Goal: Task Accomplishment & Management: Manage account settings

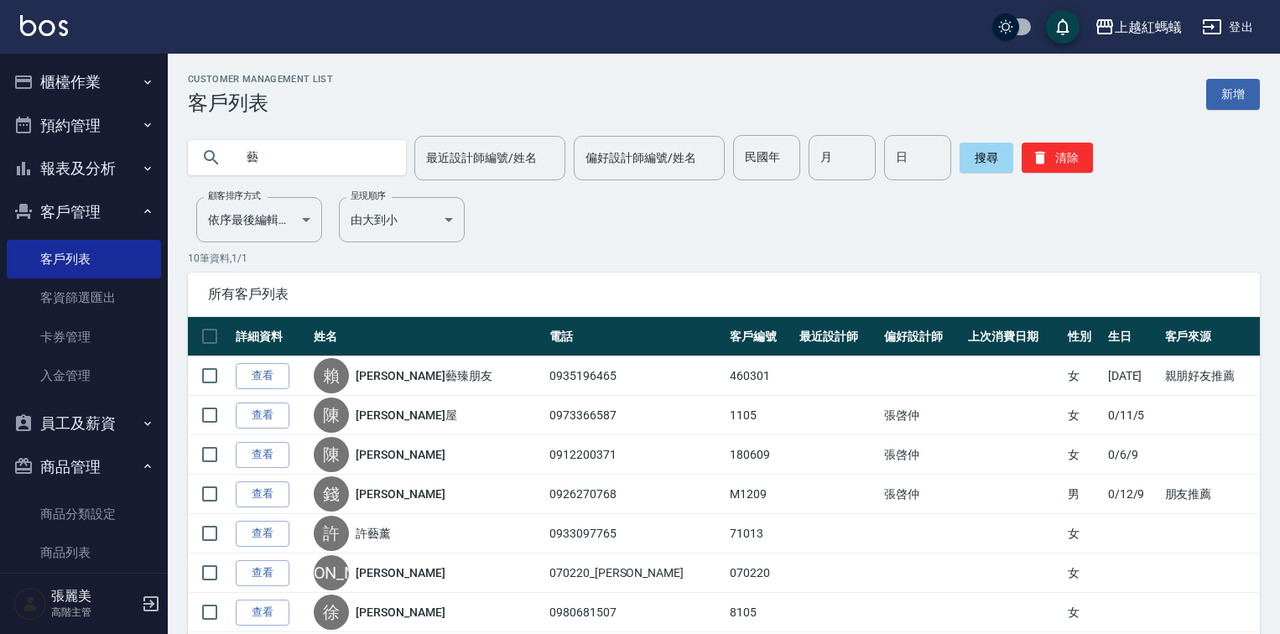
scroll to position [194, 0]
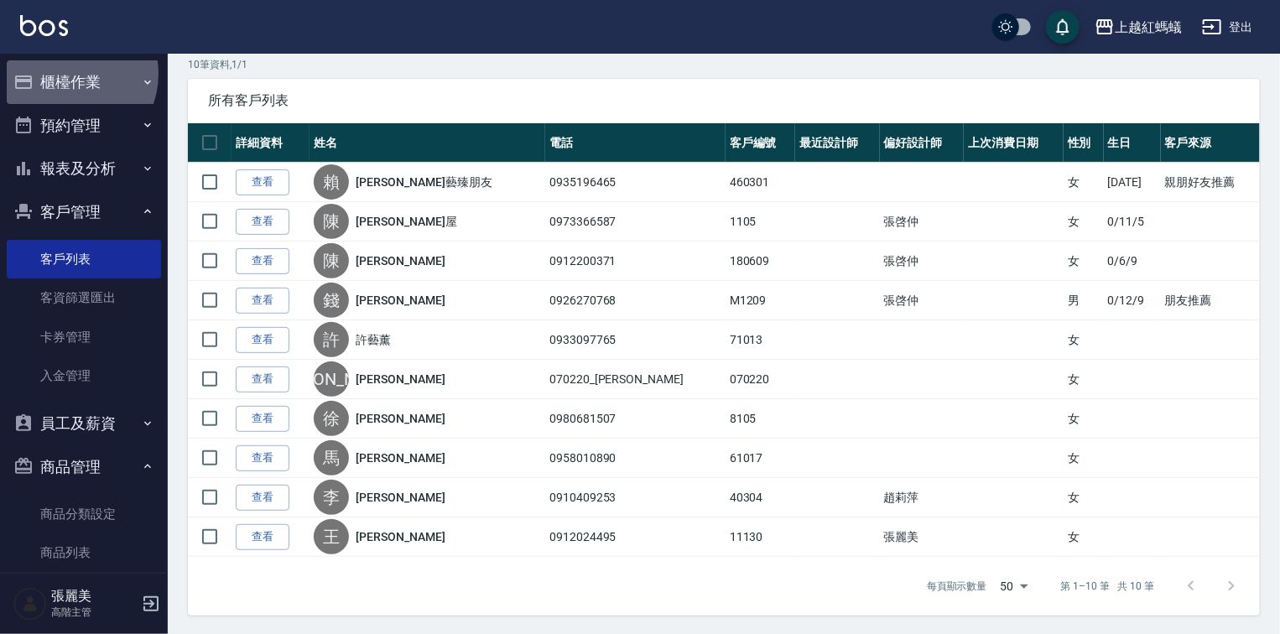
click at [65, 76] on button "櫃檯作業" at bounding box center [84, 82] width 154 height 44
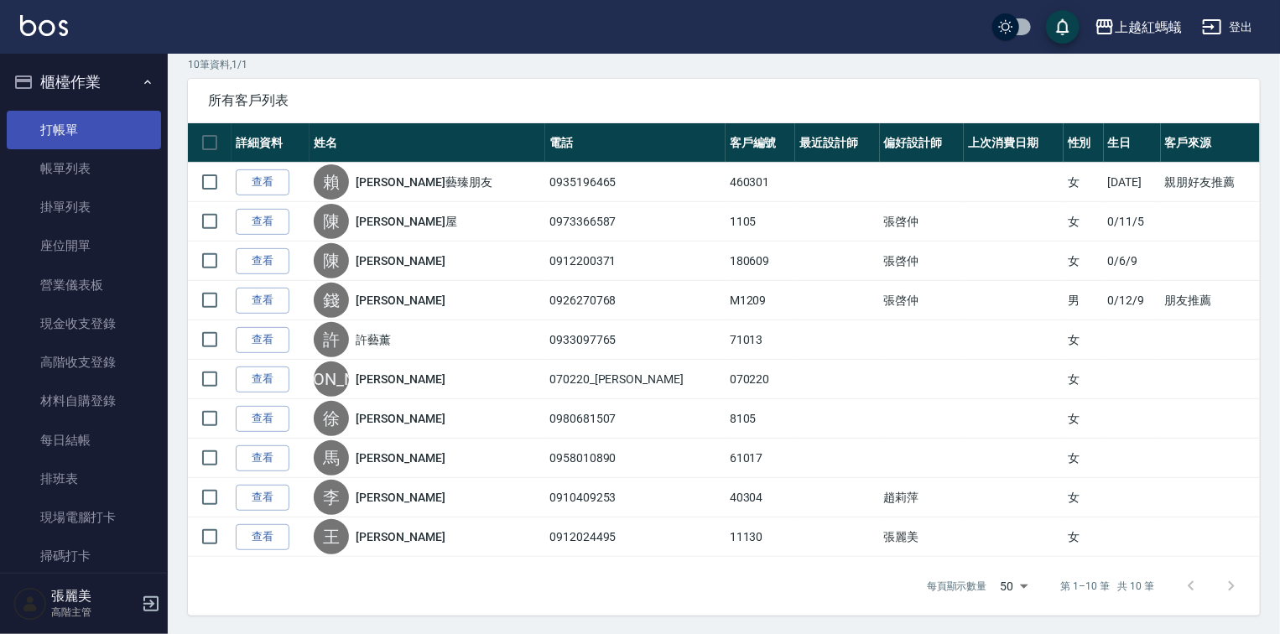
click at [77, 131] on link "打帳單" at bounding box center [84, 130] width 154 height 39
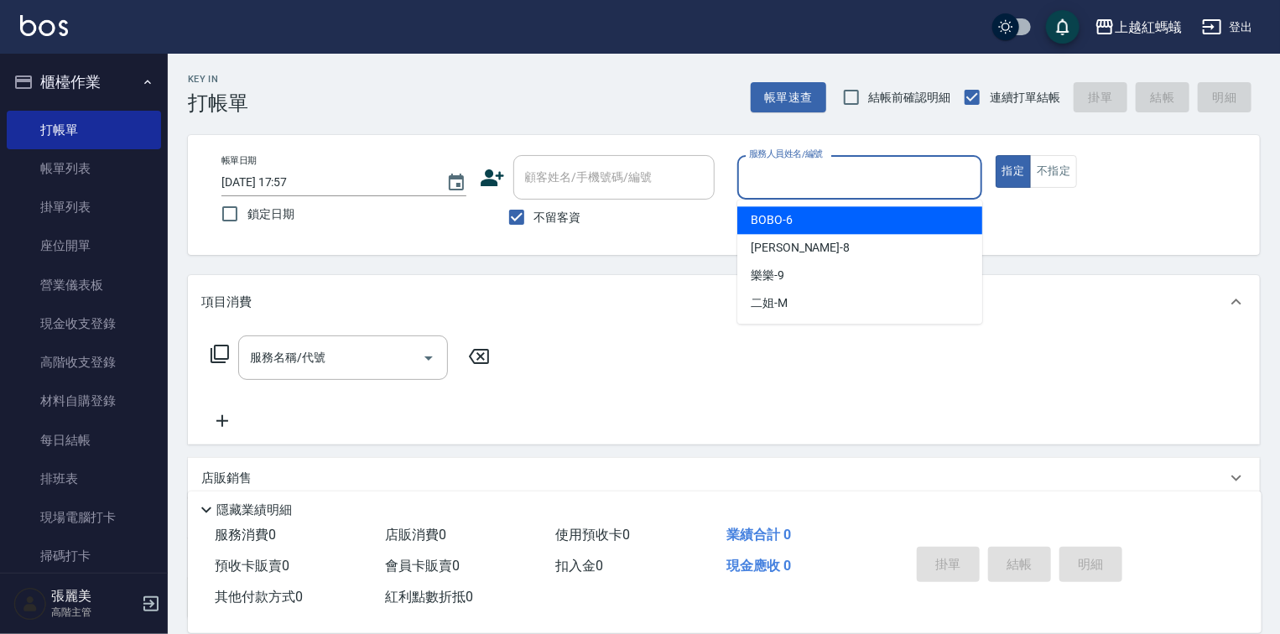
click at [903, 184] on input "服務人員姓名/編號" at bounding box center [860, 177] width 230 height 29
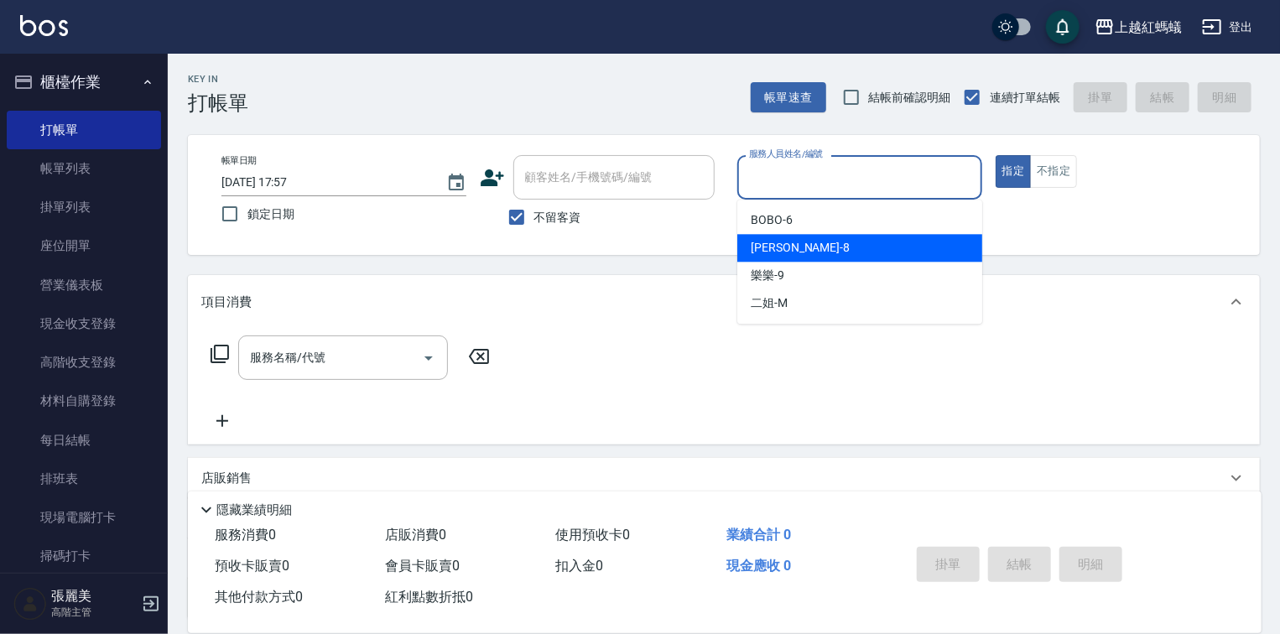
click at [863, 255] on div "[PERSON_NAME] -8" at bounding box center [859, 248] width 245 height 28
type input "[PERSON_NAME]-8"
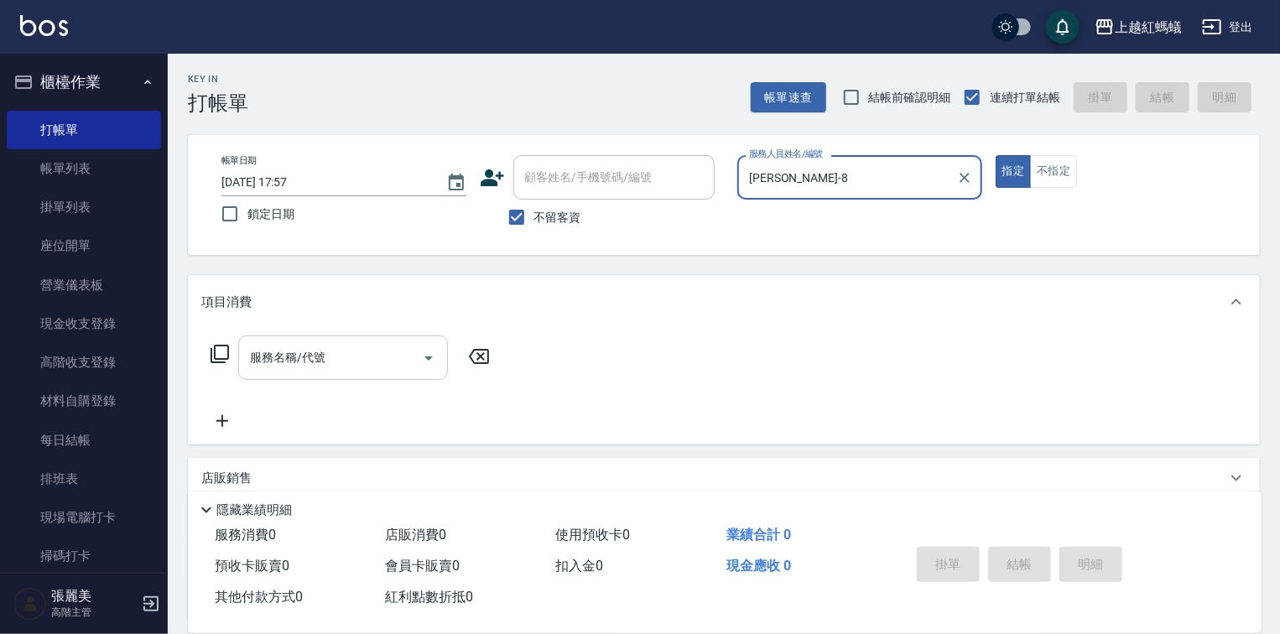
click at [378, 343] on input "服務名稱/代號" at bounding box center [330, 357] width 169 height 29
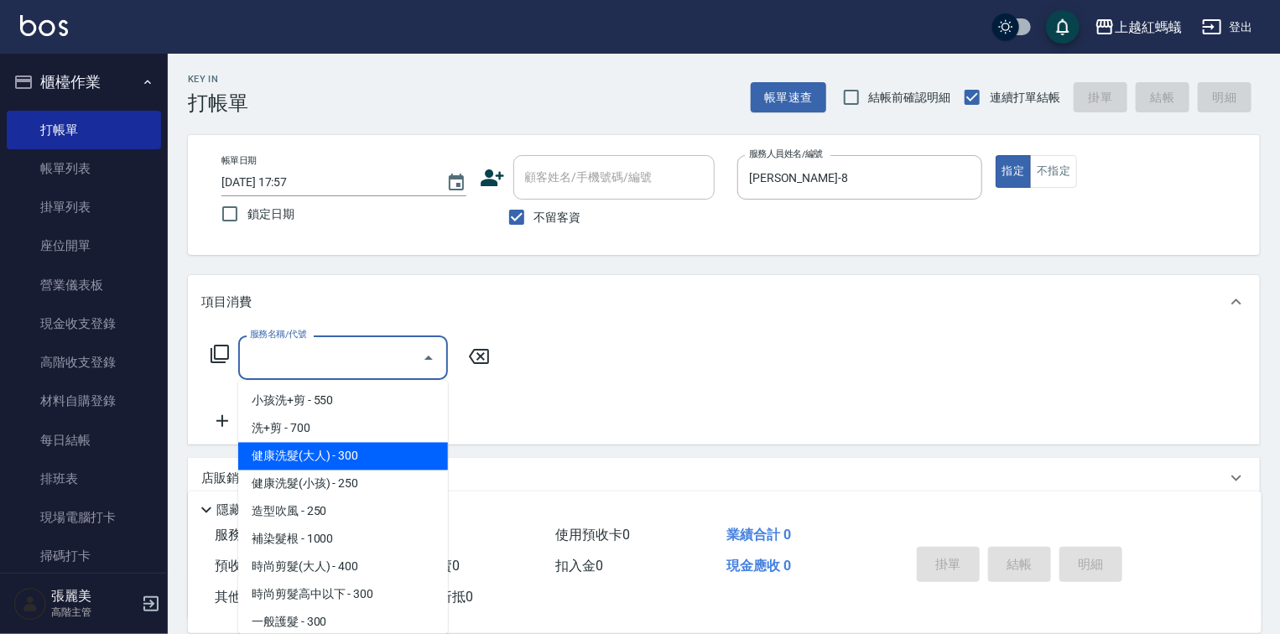
click at [406, 449] on span "健康洗髮(大人) - 300" at bounding box center [343, 457] width 210 height 28
type input "健康洗髮(大人)(201)"
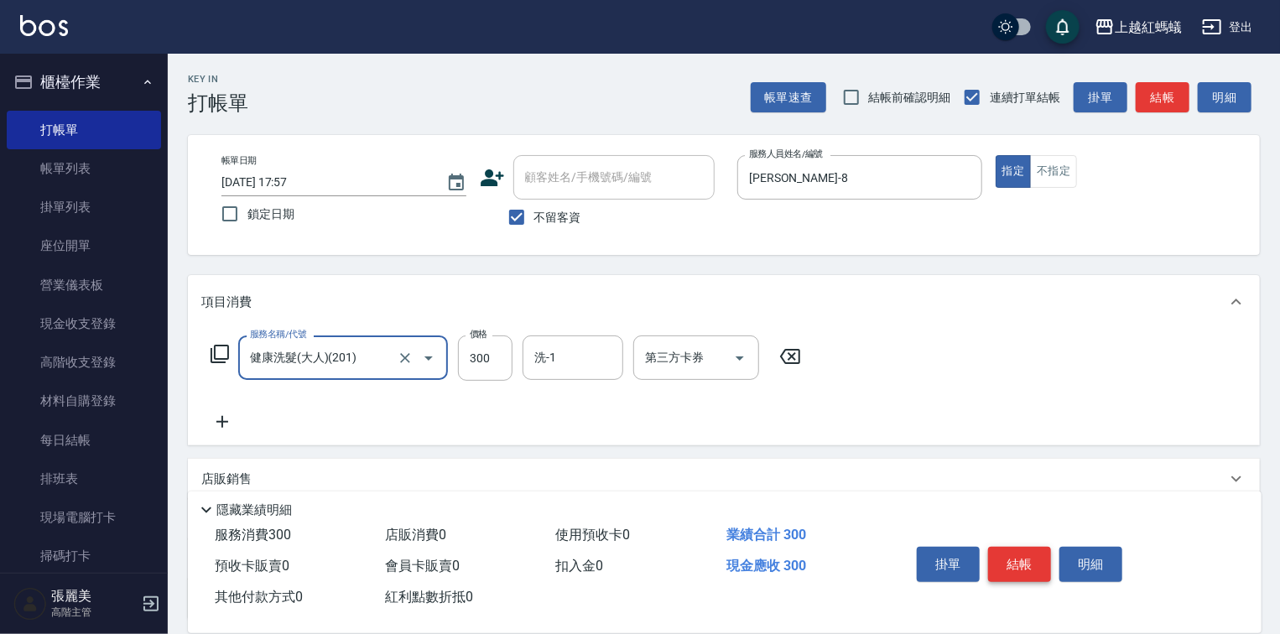
click at [1024, 552] on button "結帳" at bounding box center [1019, 564] width 63 height 35
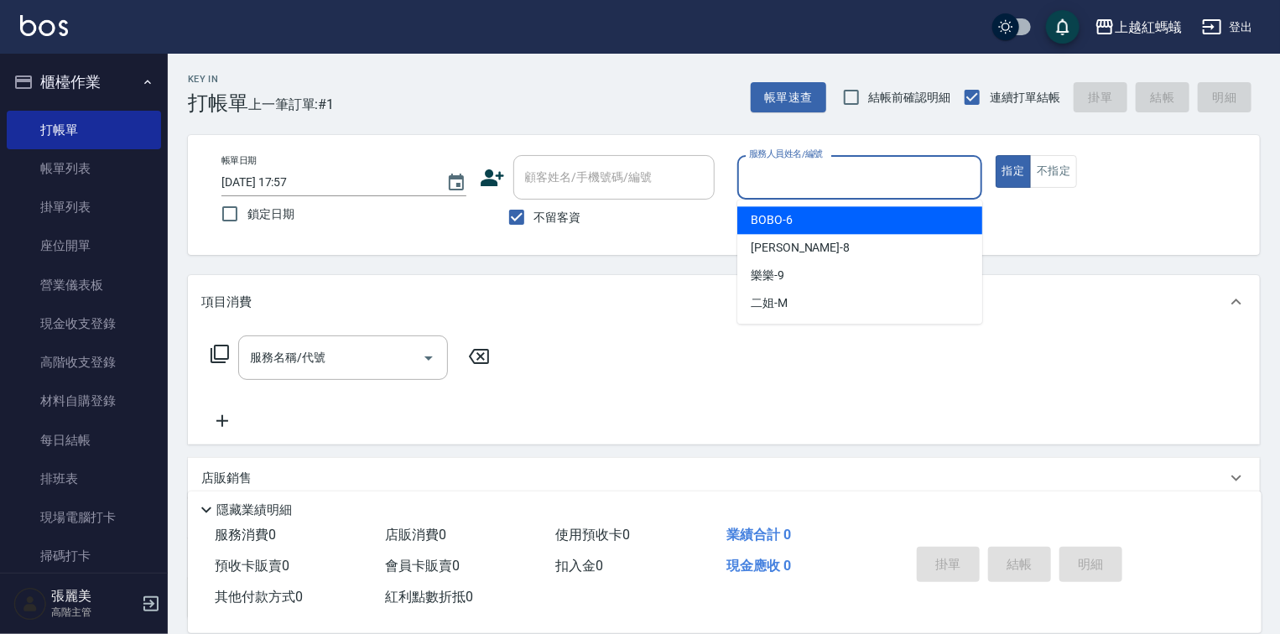
click at [829, 175] on input "服務人員姓名/編號" at bounding box center [860, 177] width 230 height 29
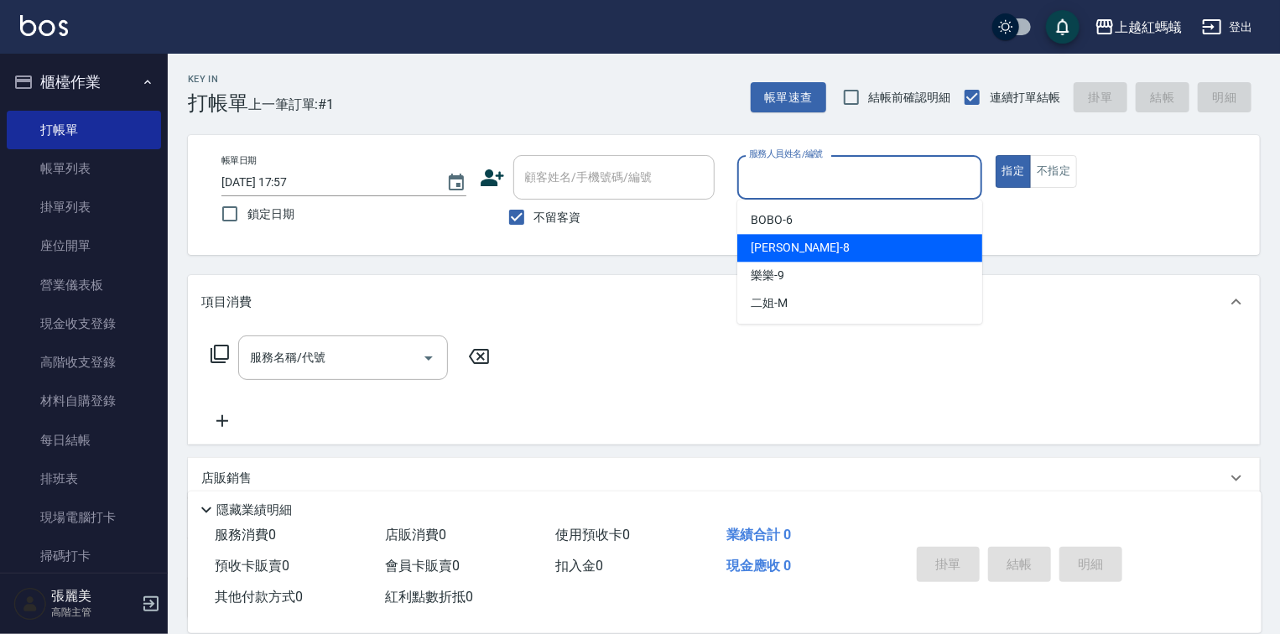
click at [790, 242] on div "張浩 -8" at bounding box center [859, 248] width 245 height 28
type input "張浩-8"
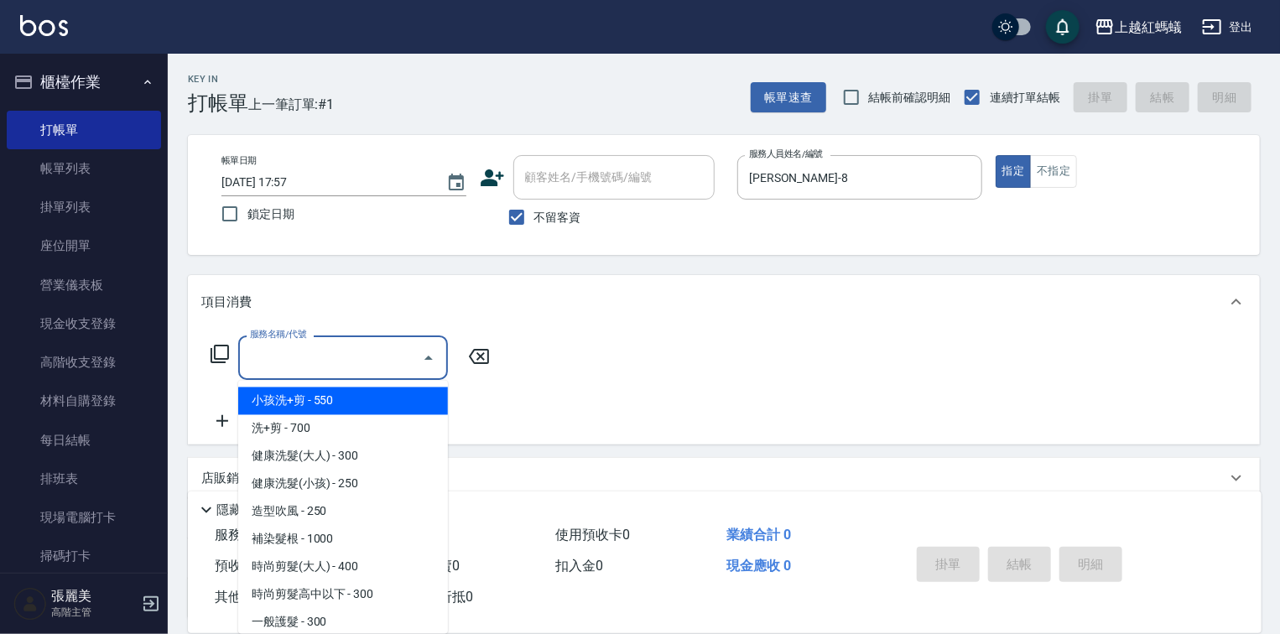
drag, startPoint x: 382, startPoint y: 362, endPoint x: 368, endPoint y: 446, distance: 84.1
click at [382, 365] on input "服務名稱/代號" at bounding box center [330, 357] width 169 height 29
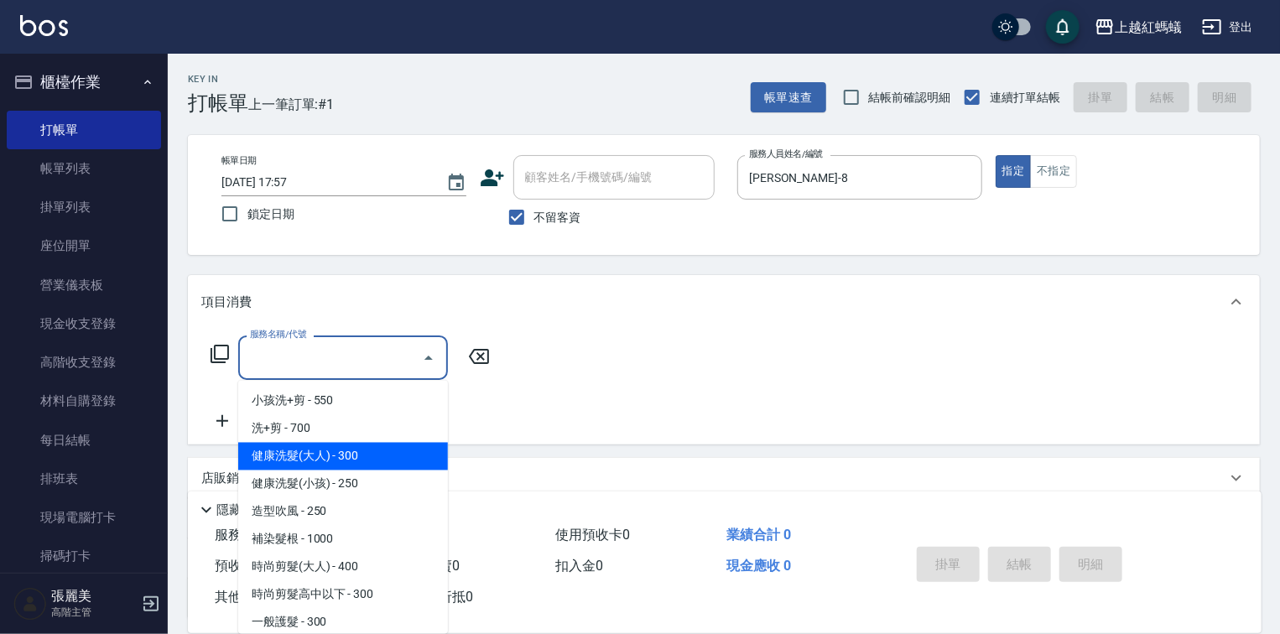
click at [376, 444] on span "健康洗髮(大人) - 300" at bounding box center [343, 457] width 210 height 28
type input "健康洗髮(大人)(201)"
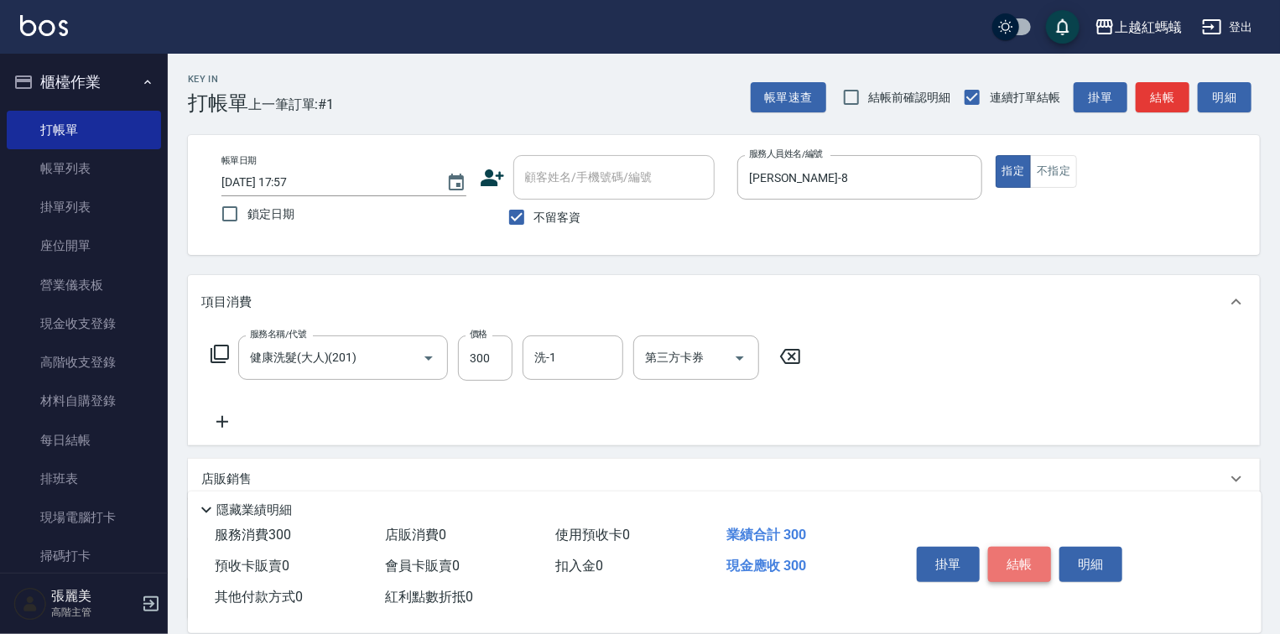
click at [1021, 553] on button "結帳" at bounding box center [1019, 564] width 63 height 35
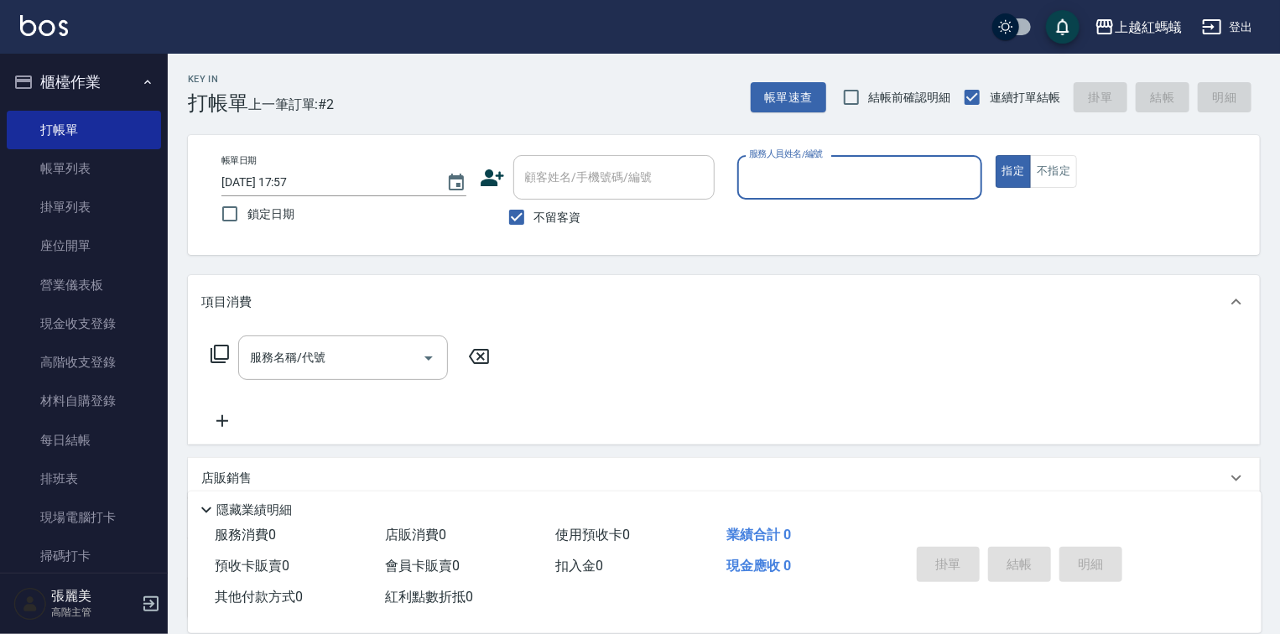
click at [815, 159] on label "服務人員姓名/編號" at bounding box center [786, 154] width 74 height 13
click at [815, 163] on input "服務人員姓名/編號" at bounding box center [860, 177] width 230 height 29
click at [828, 161] on div "服務人員姓名/編號" at bounding box center [859, 177] width 245 height 44
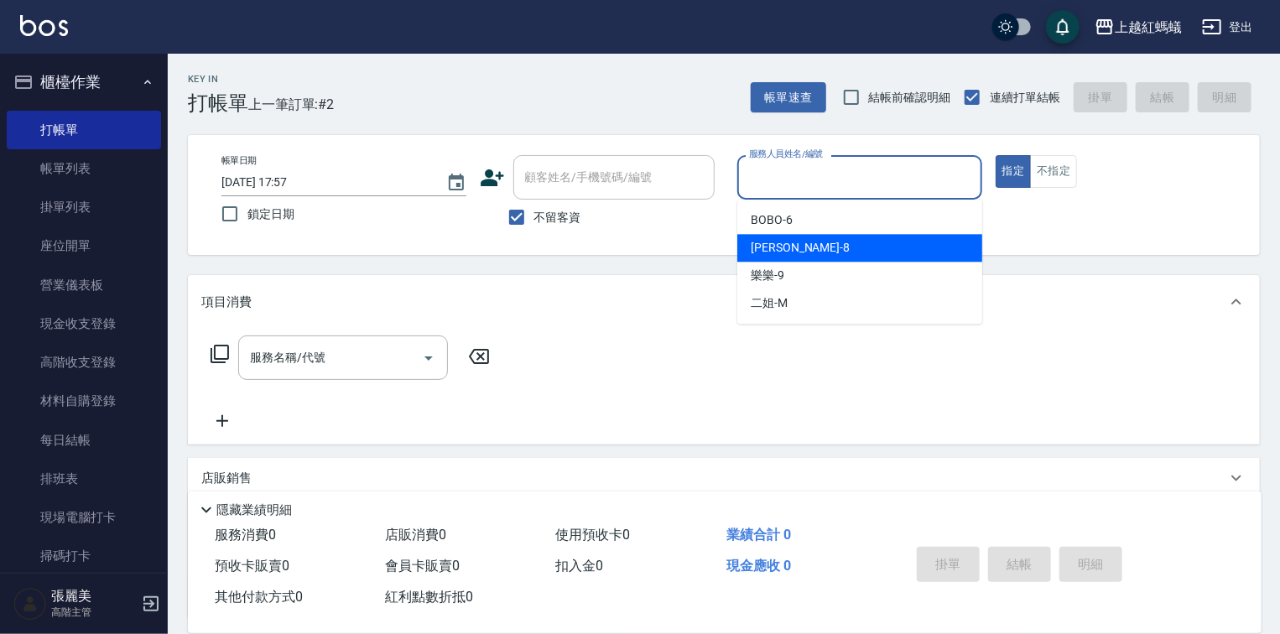
click at [816, 255] on div "張浩 -8" at bounding box center [859, 248] width 245 height 28
type input "張浩-8"
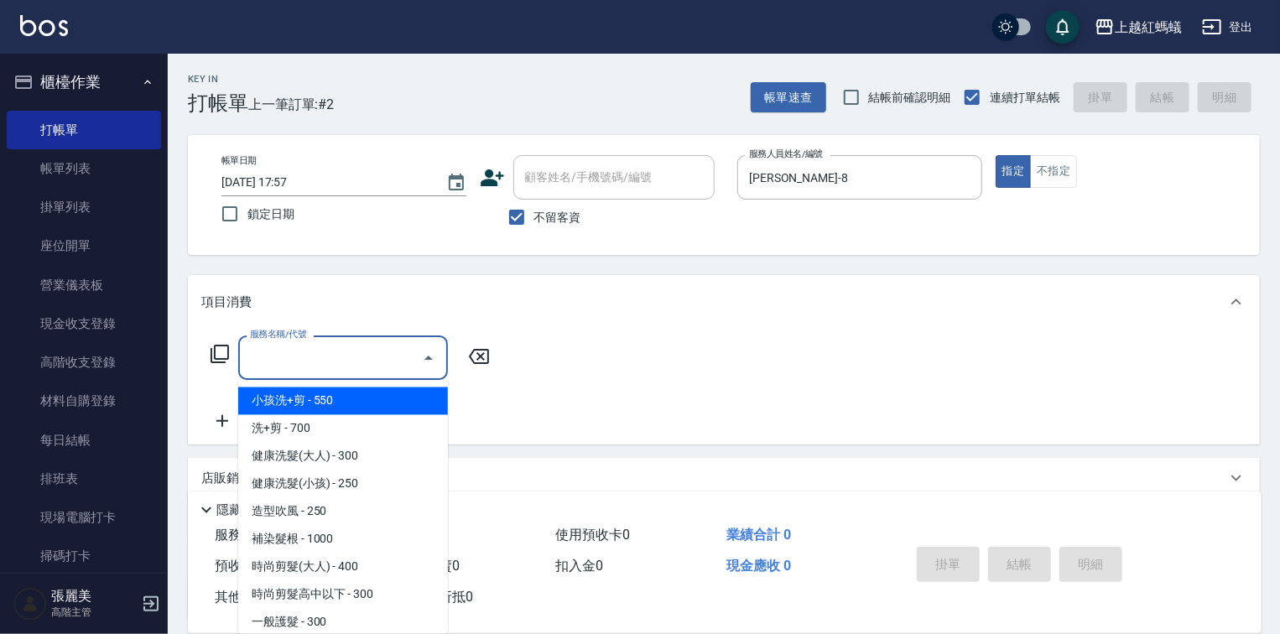
click at [362, 362] on input "服務名稱/代號" at bounding box center [330, 357] width 169 height 29
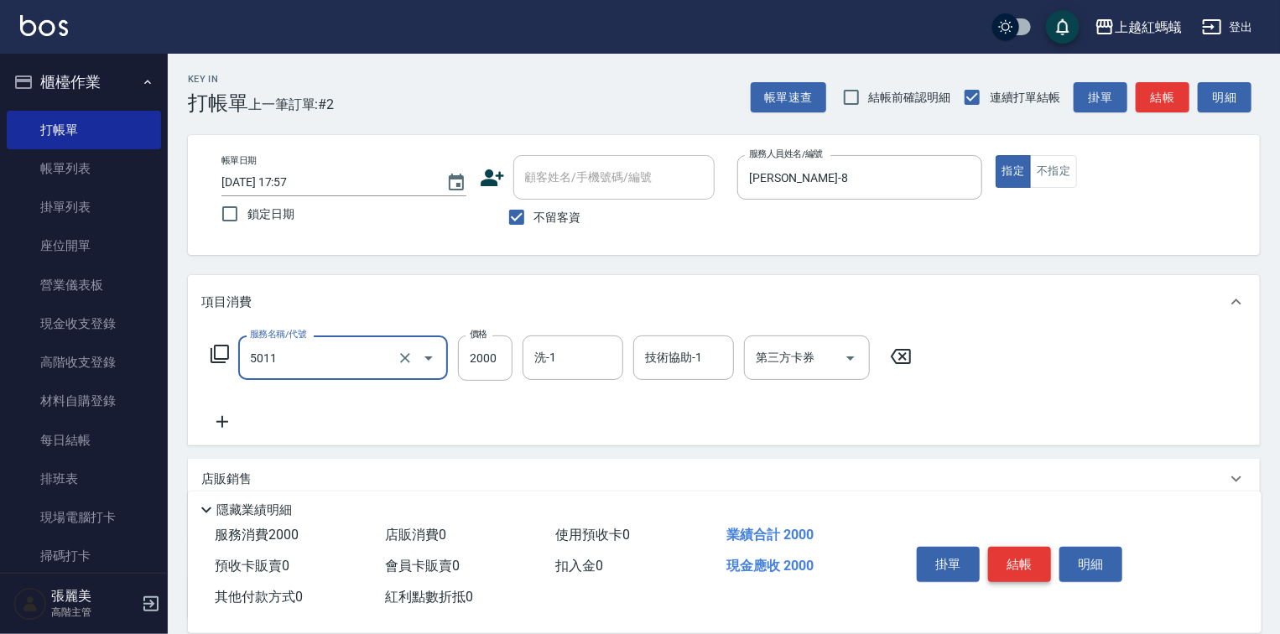
type input "桑多麗燙(短)(5011)"
click at [993, 557] on button "結帳" at bounding box center [1019, 564] width 63 height 35
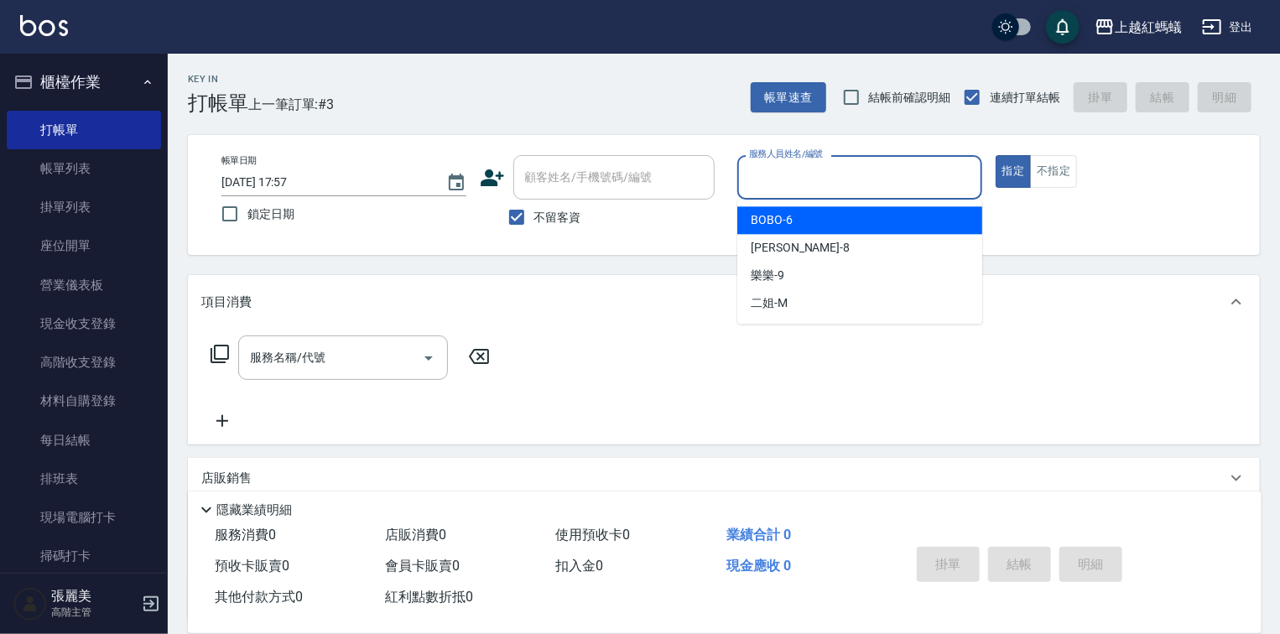
click at [785, 175] on input "服務人員姓名/編號" at bounding box center [860, 177] width 230 height 29
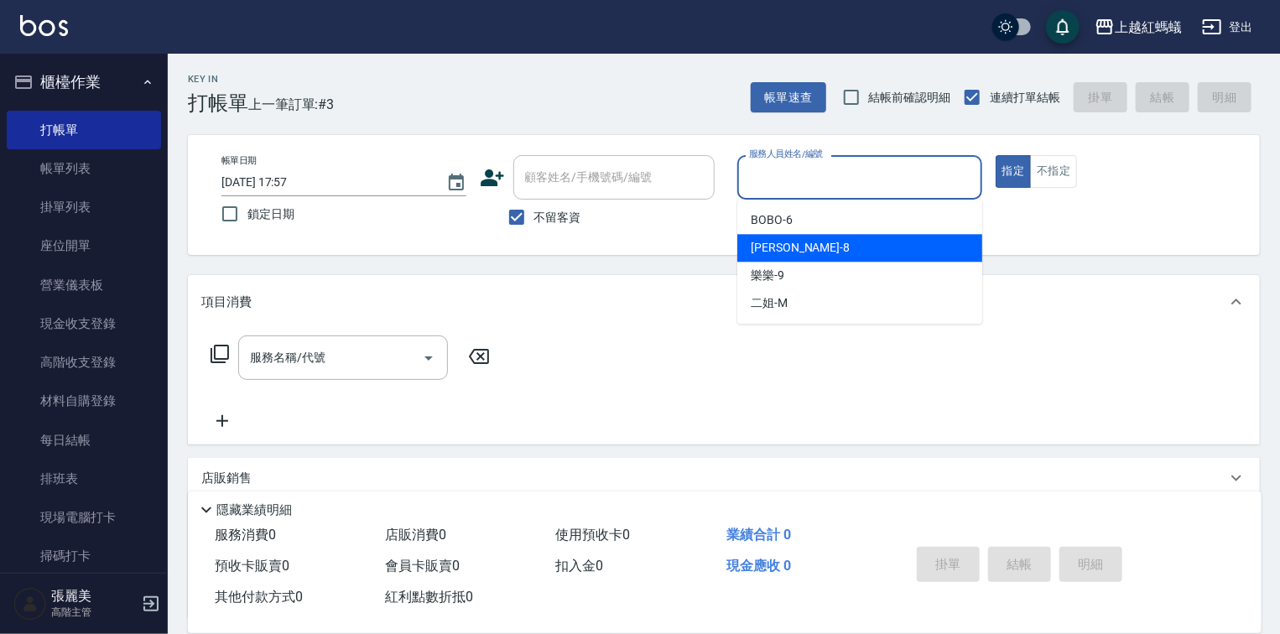
click at [819, 253] on div "張浩 -8" at bounding box center [859, 248] width 245 height 28
type input "張浩-8"
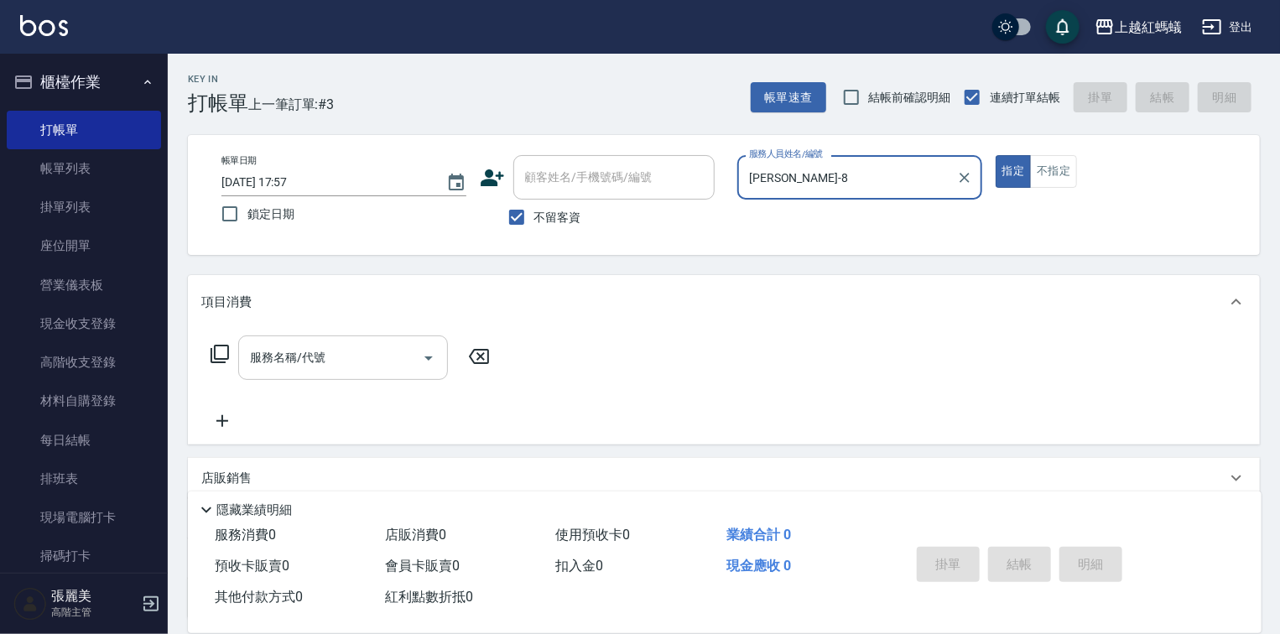
click at [359, 349] on input "服務名稱/代號" at bounding box center [330, 357] width 169 height 29
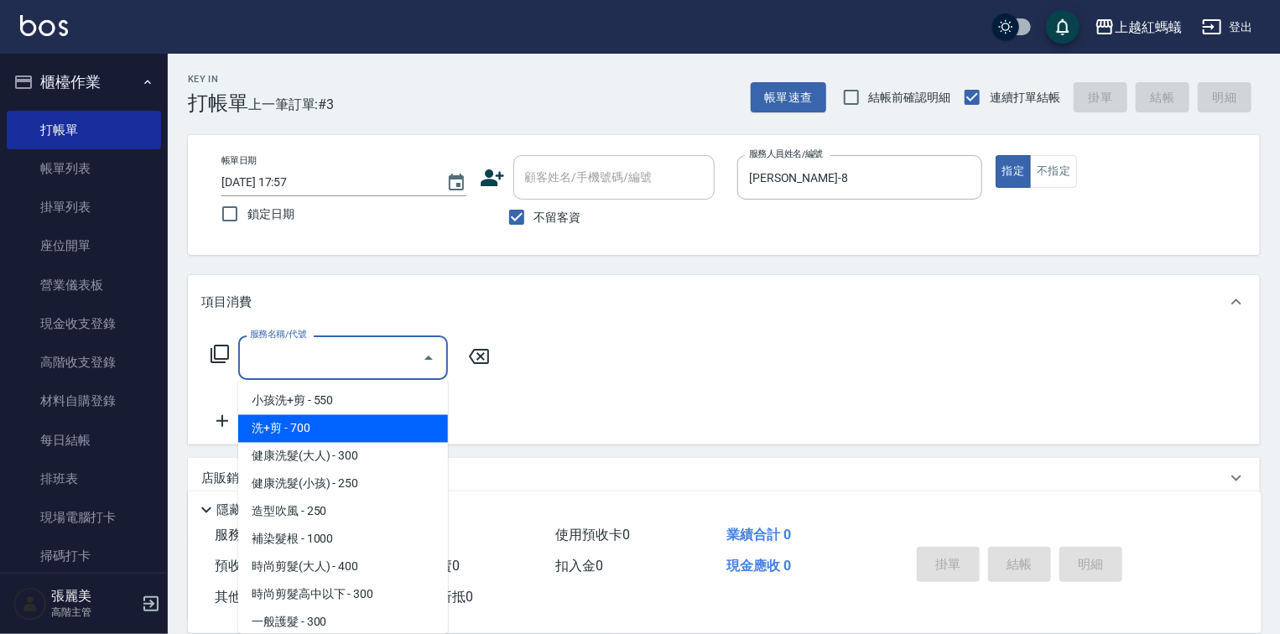
click at [300, 430] on span "洗+剪 - 700" at bounding box center [343, 429] width 210 height 28
type input "洗+剪(200)"
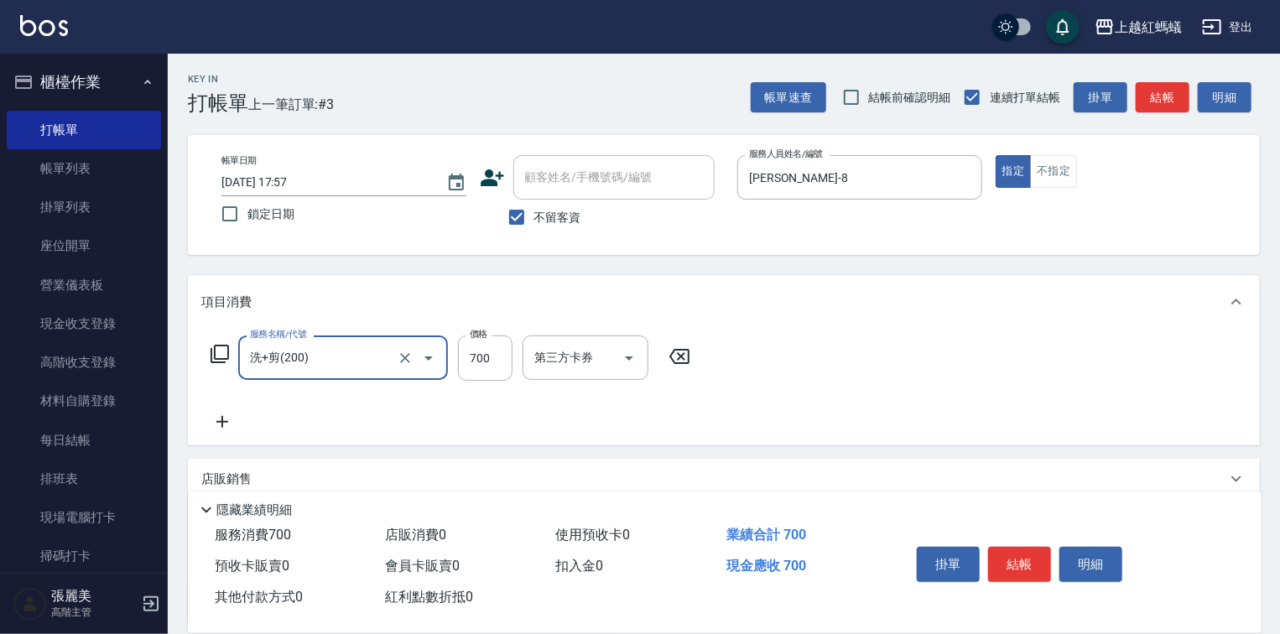
drag, startPoint x: 1035, startPoint y: 559, endPoint x: 1014, endPoint y: 559, distance: 21.8
click at [1034, 559] on button "結帳" at bounding box center [1019, 564] width 63 height 35
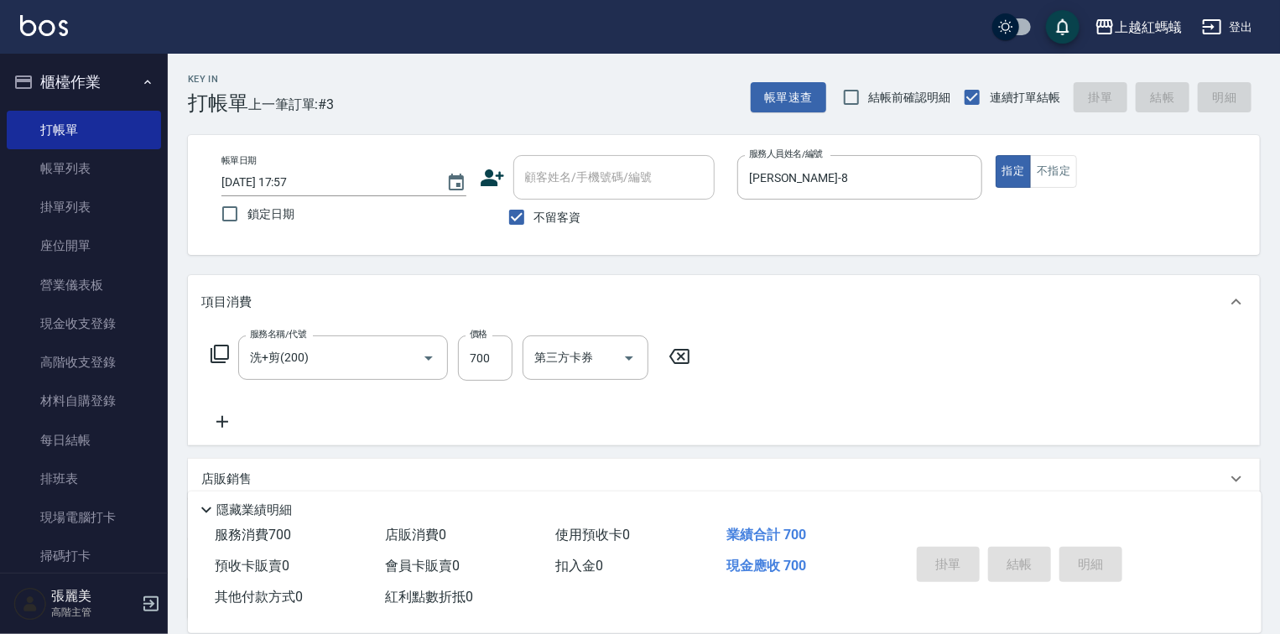
type input "2025/09/15 17:58"
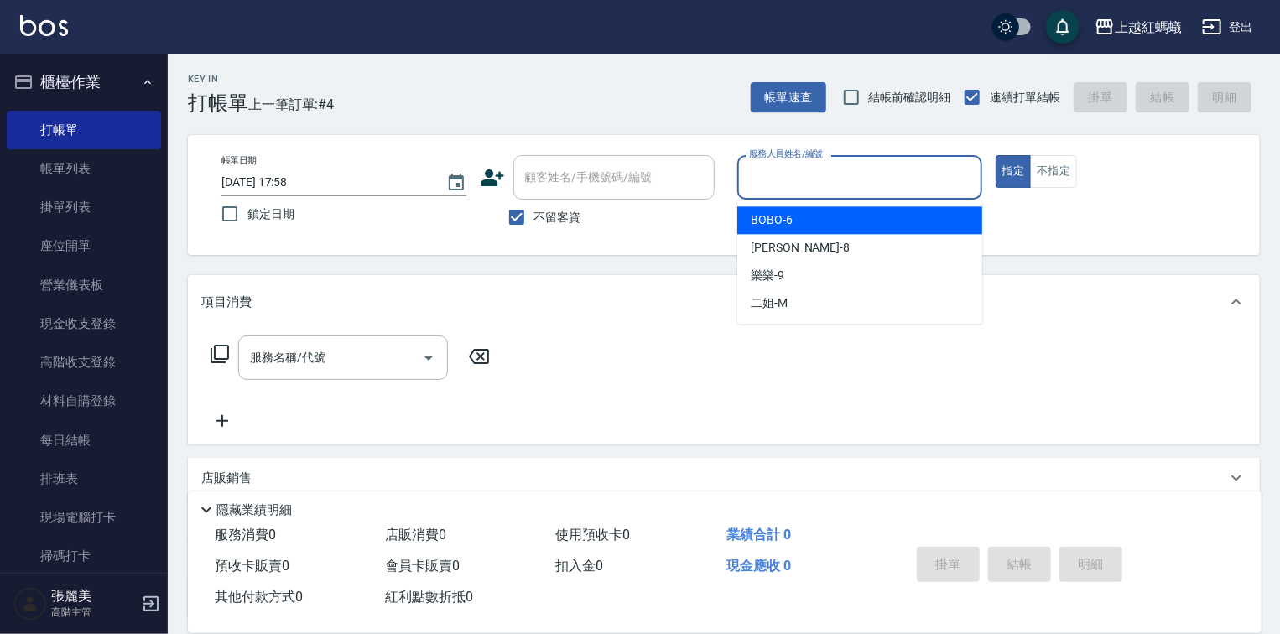
click at [815, 191] on input "服務人員姓名/編號" at bounding box center [860, 177] width 230 height 29
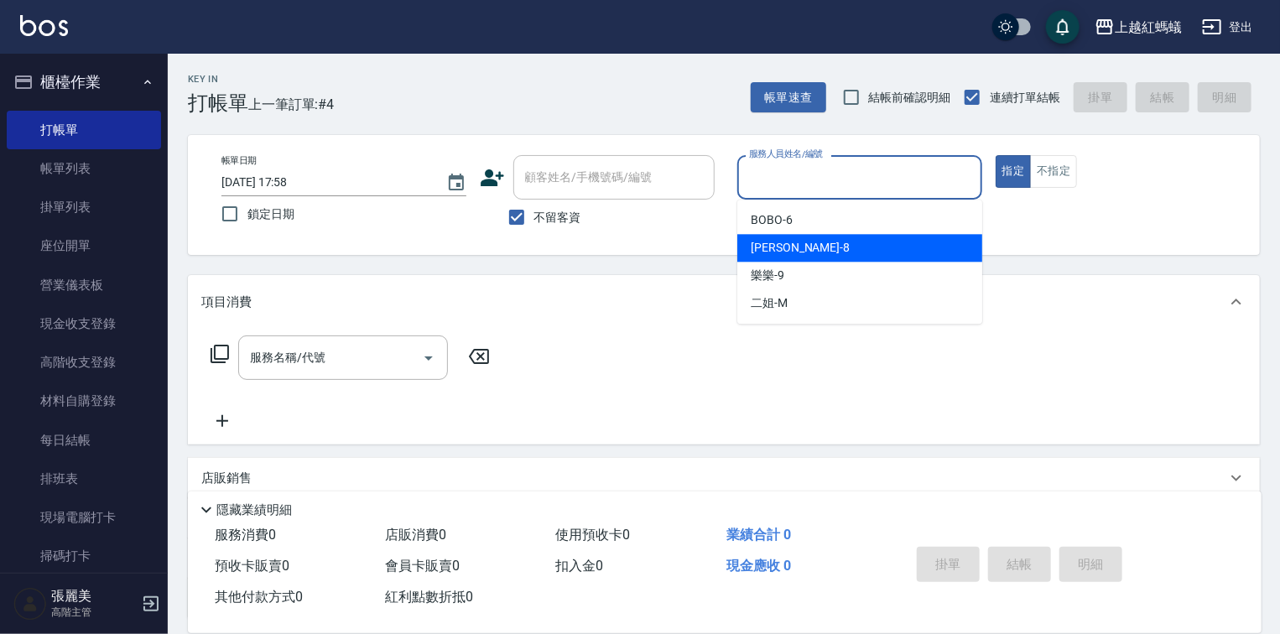
click at [803, 258] on div "張浩 -8" at bounding box center [859, 248] width 245 height 28
type input "張浩-8"
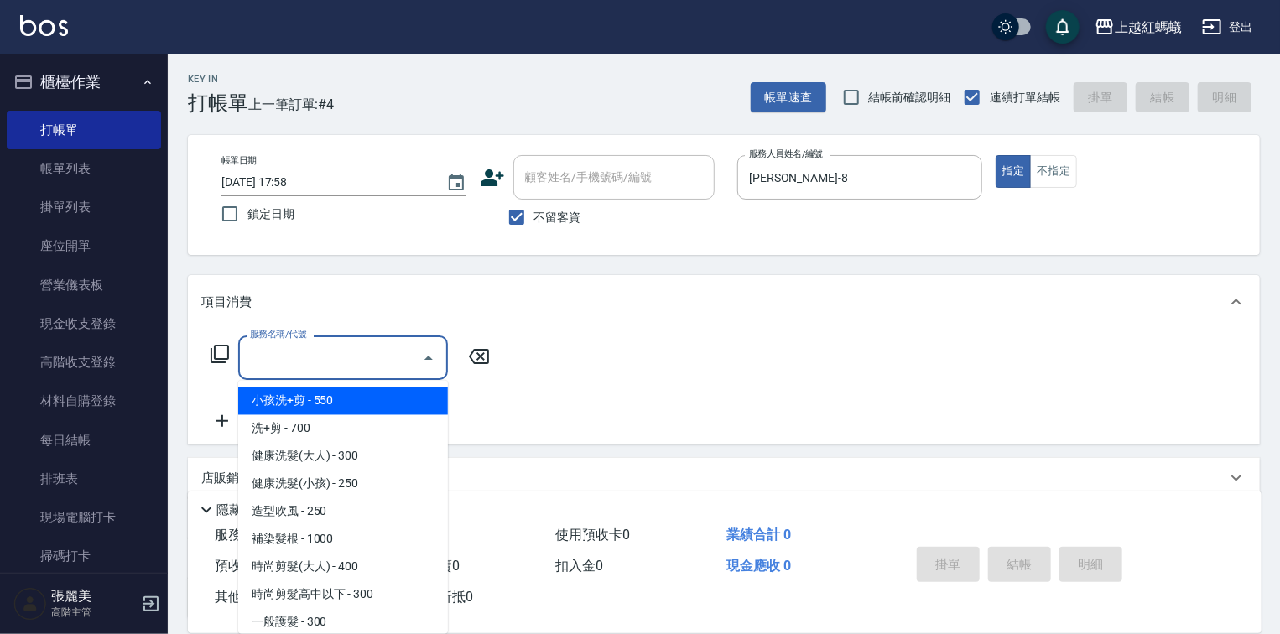
click at [411, 344] on input "服務名稱/代號" at bounding box center [330, 357] width 169 height 29
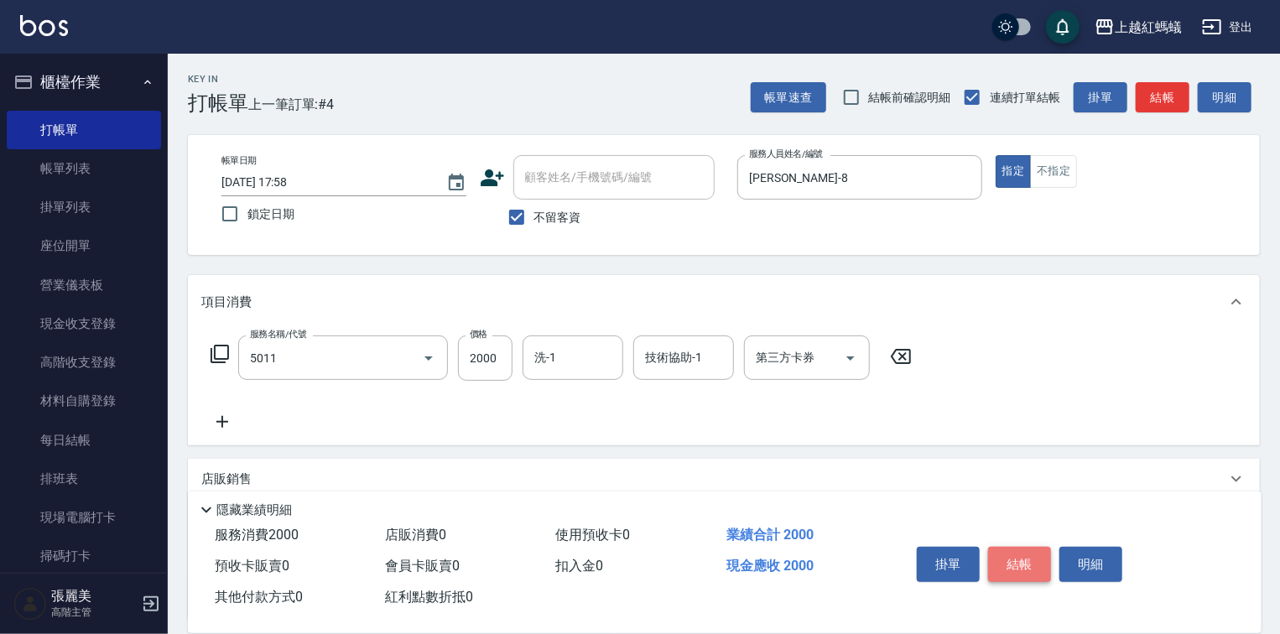
type input "桑多麗燙(短)(5011)"
click at [1032, 555] on button "結帳" at bounding box center [1019, 564] width 63 height 35
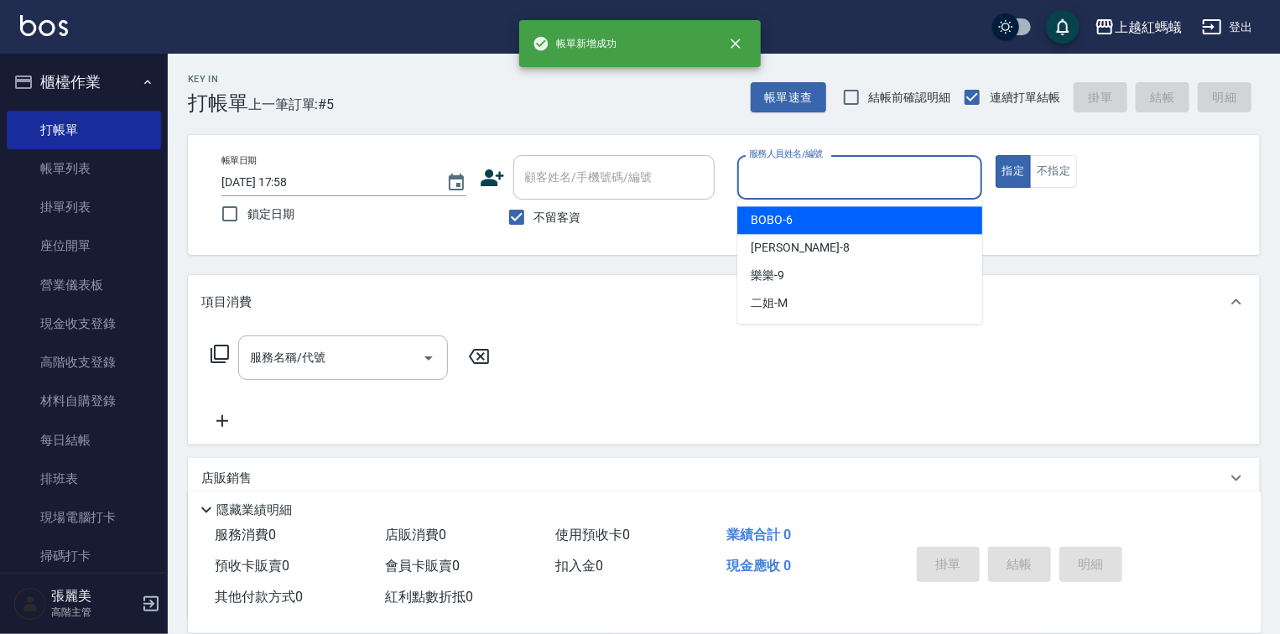
click at [845, 173] on input "服務人員姓名/編號" at bounding box center [860, 177] width 230 height 29
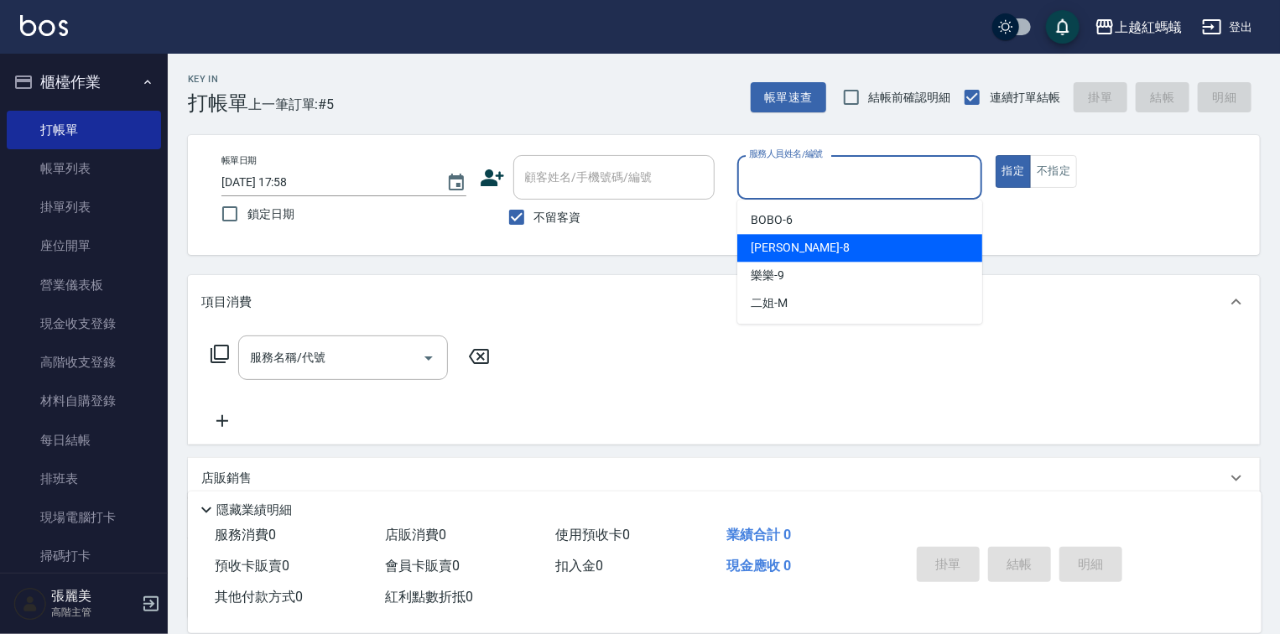
click at [821, 248] on div "張浩 -8" at bounding box center [859, 248] width 245 height 28
type input "張浩-8"
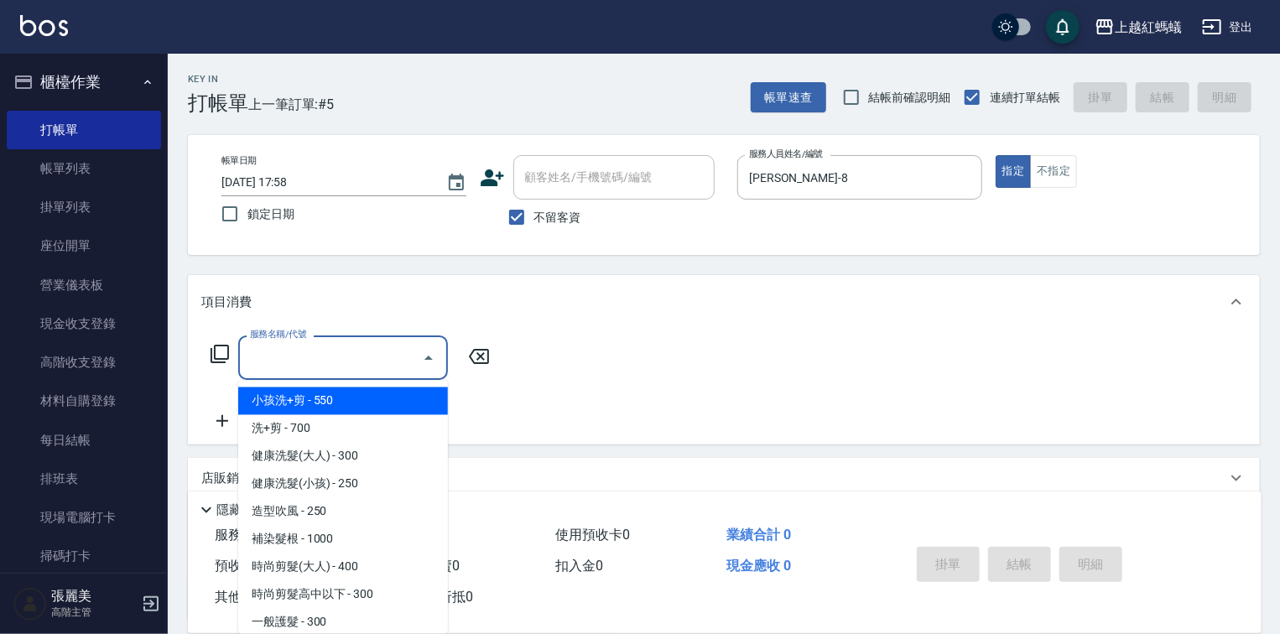
click at [352, 343] on input "服務名稱/代號" at bounding box center [330, 357] width 169 height 29
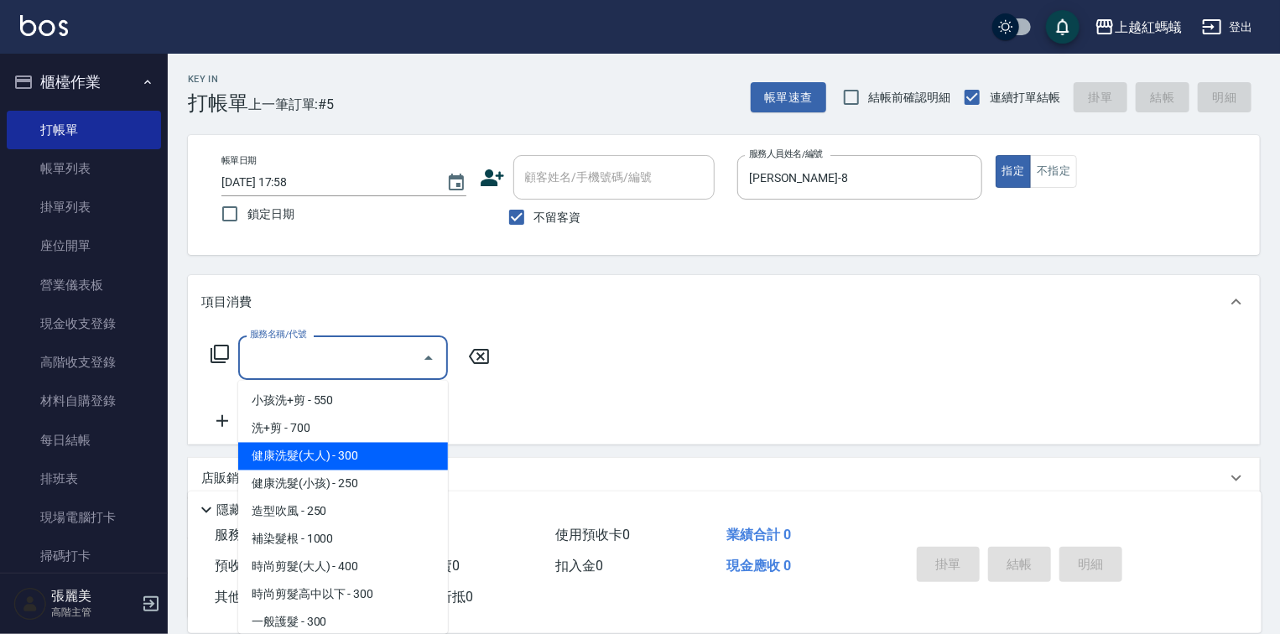
click at [383, 458] on span "健康洗髮(大人) - 300" at bounding box center [343, 457] width 210 height 28
type input "健康洗髮(大人)(201)"
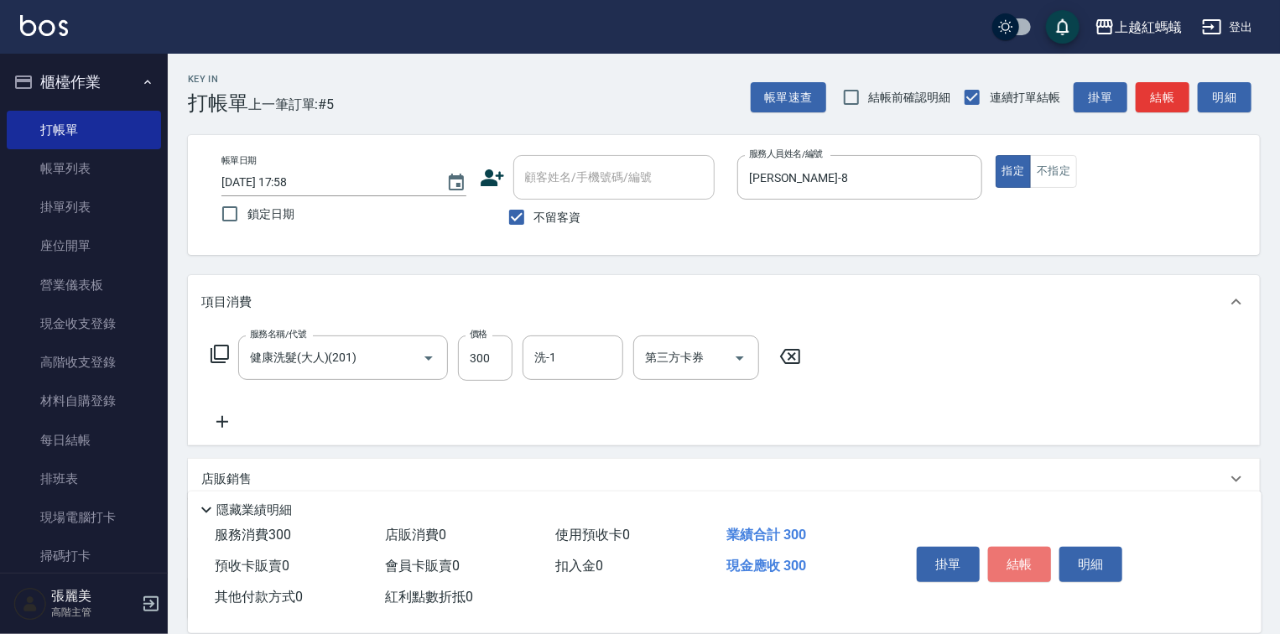
drag, startPoint x: 1028, startPoint y: 552, endPoint x: 900, endPoint y: 526, distance: 130.2
click at [1026, 547] on button "結帳" at bounding box center [1019, 564] width 63 height 35
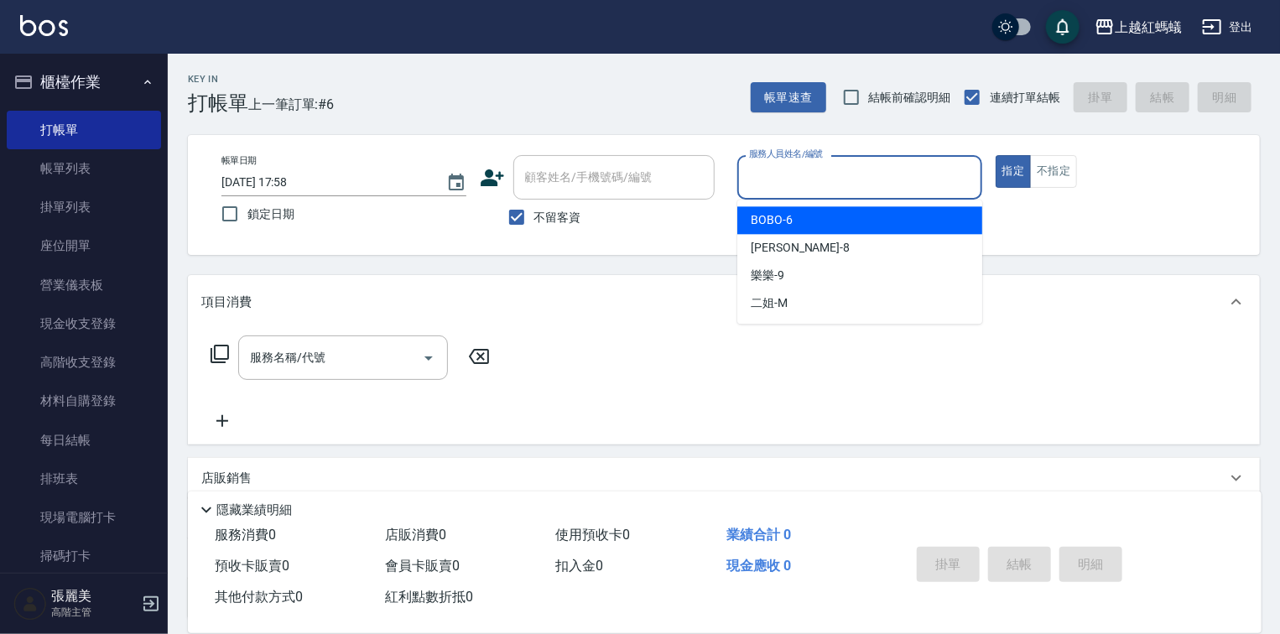
click at [816, 173] on input "服務人員姓名/編號" at bounding box center [860, 177] width 230 height 29
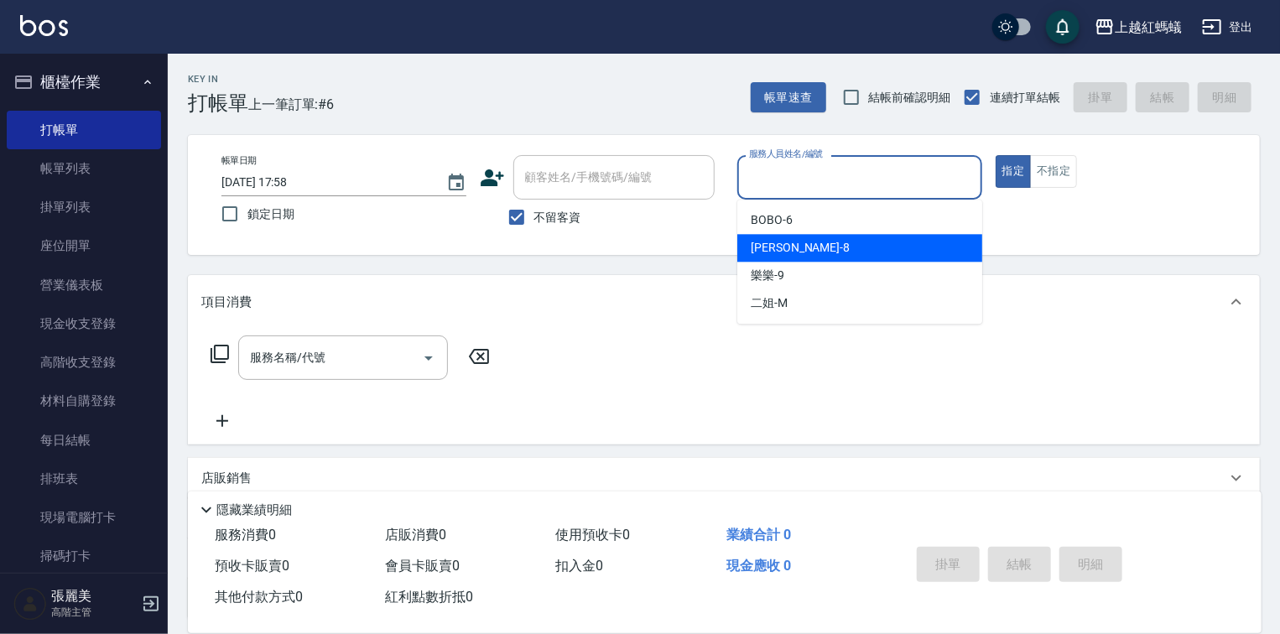
click at [805, 242] on div "張浩 -8" at bounding box center [859, 248] width 245 height 28
type input "張浩-8"
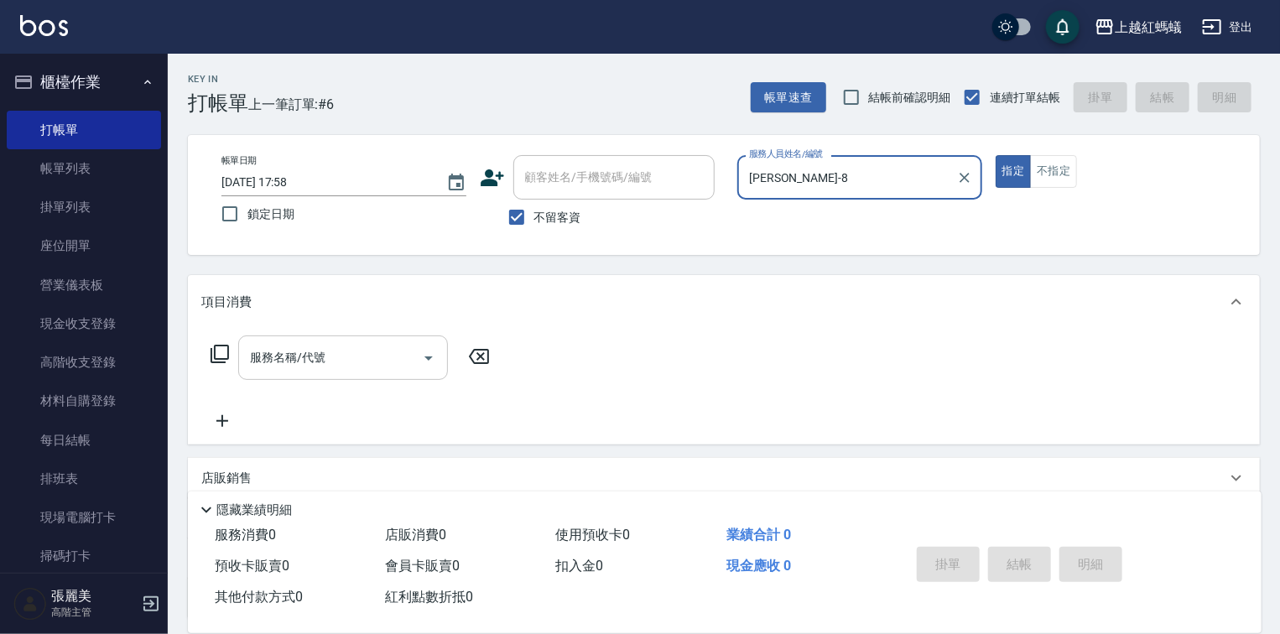
click at [362, 356] on input "服務名稱/代號" at bounding box center [330, 357] width 169 height 29
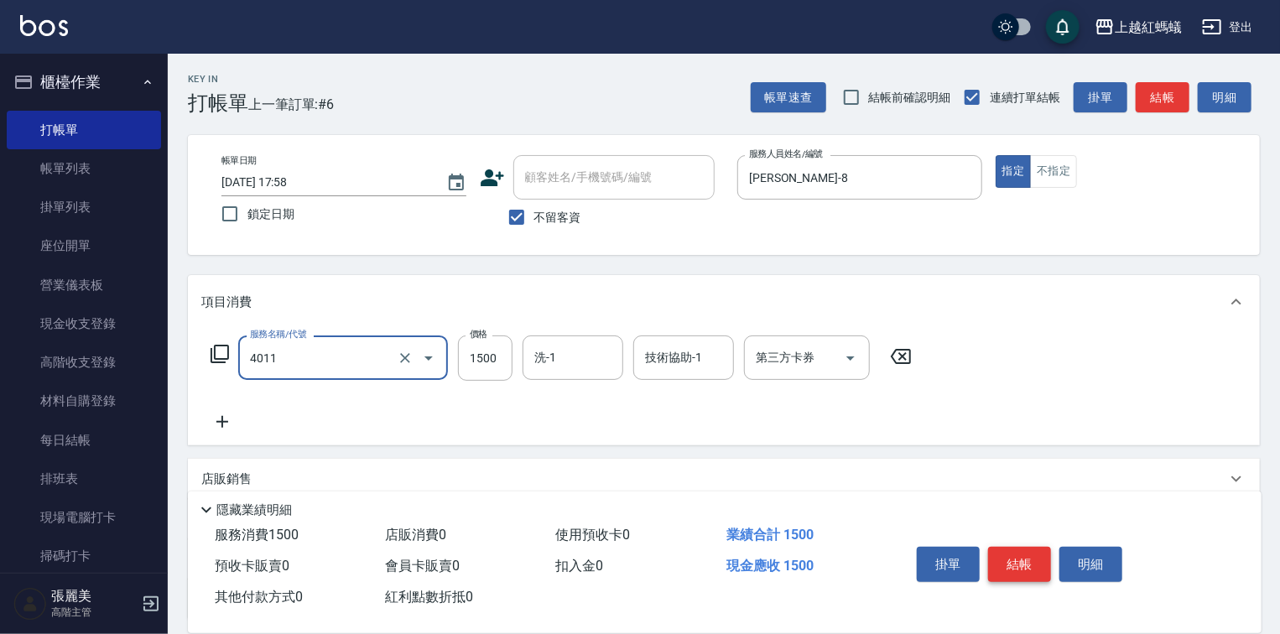
type input "花粉染髮(短)(4011)"
click at [1034, 568] on button "結帳" at bounding box center [1019, 564] width 63 height 35
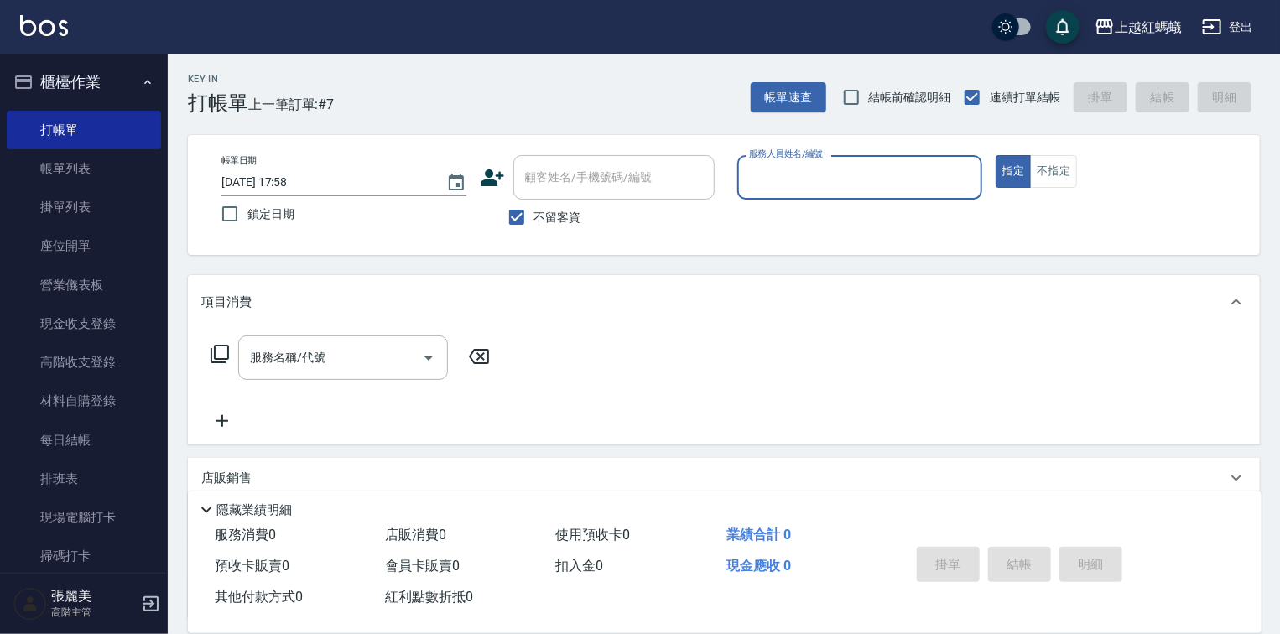
click at [816, 167] on input "服務人員姓名/編號" at bounding box center [860, 177] width 230 height 29
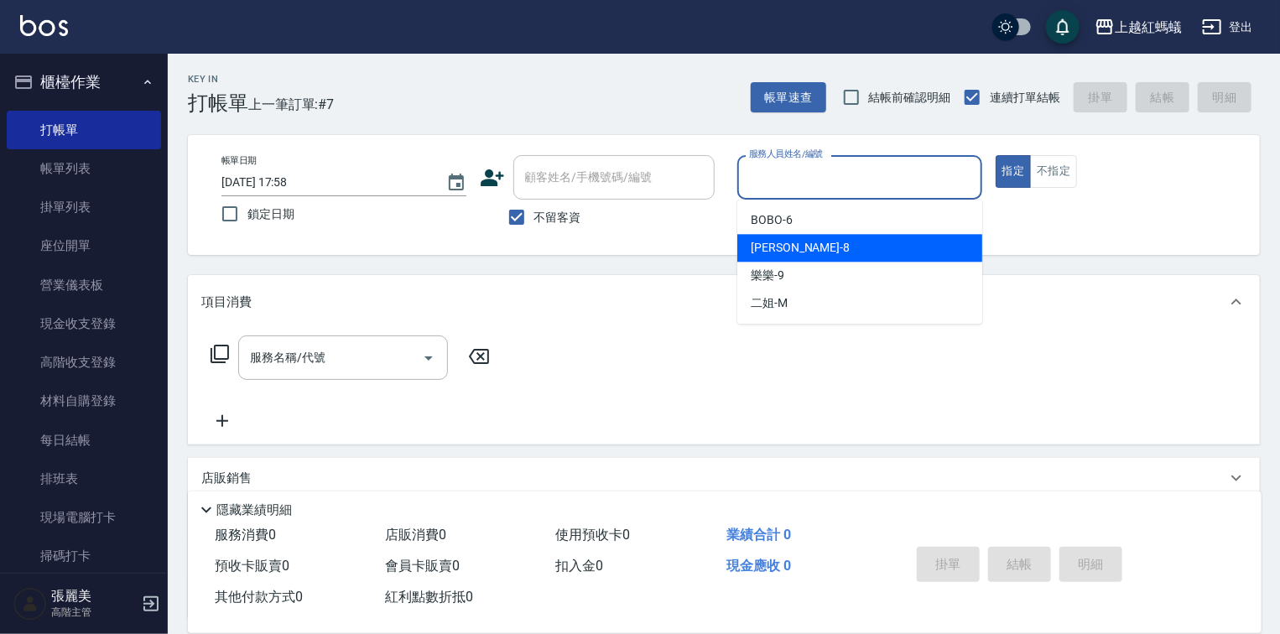
click at [810, 243] on div "張浩 -8" at bounding box center [859, 248] width 245 height 28
type input "張浩-8"
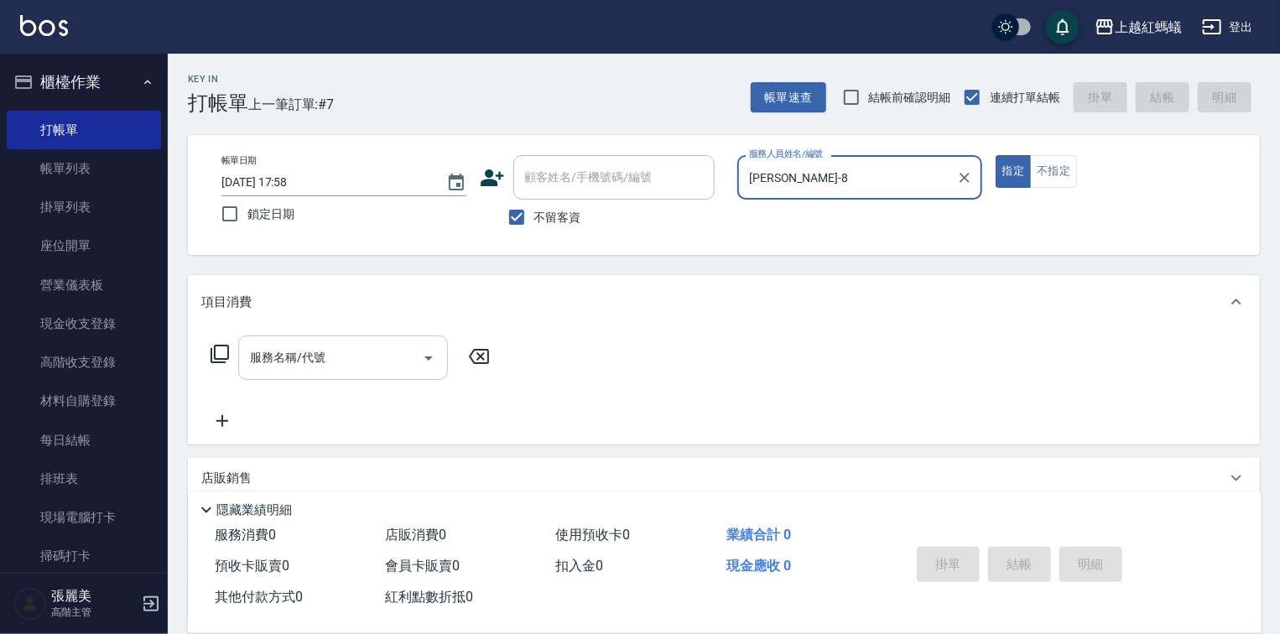
click at [347, 345] on input "服務名稱/代號" at bounding box center [330, 357] width 169 height 29
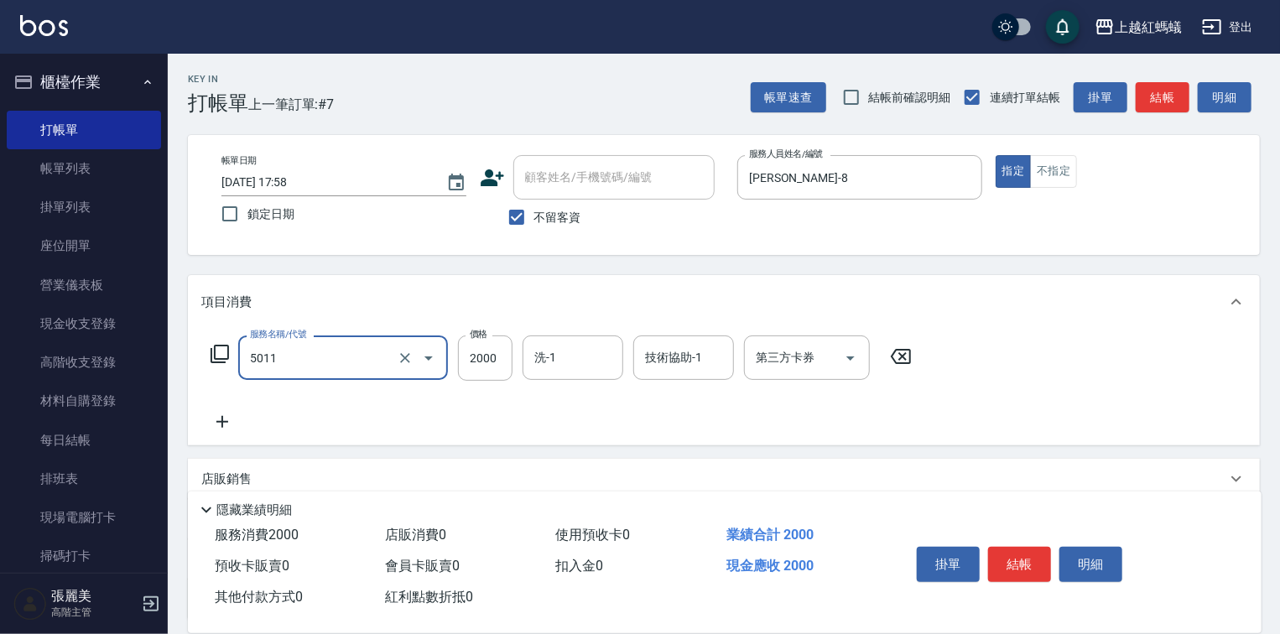
type input "桑多麗燙(短)(5011)"
click at [1040, 562] on button "結帳" at bounding box center [1019, 564] width 63 height 35
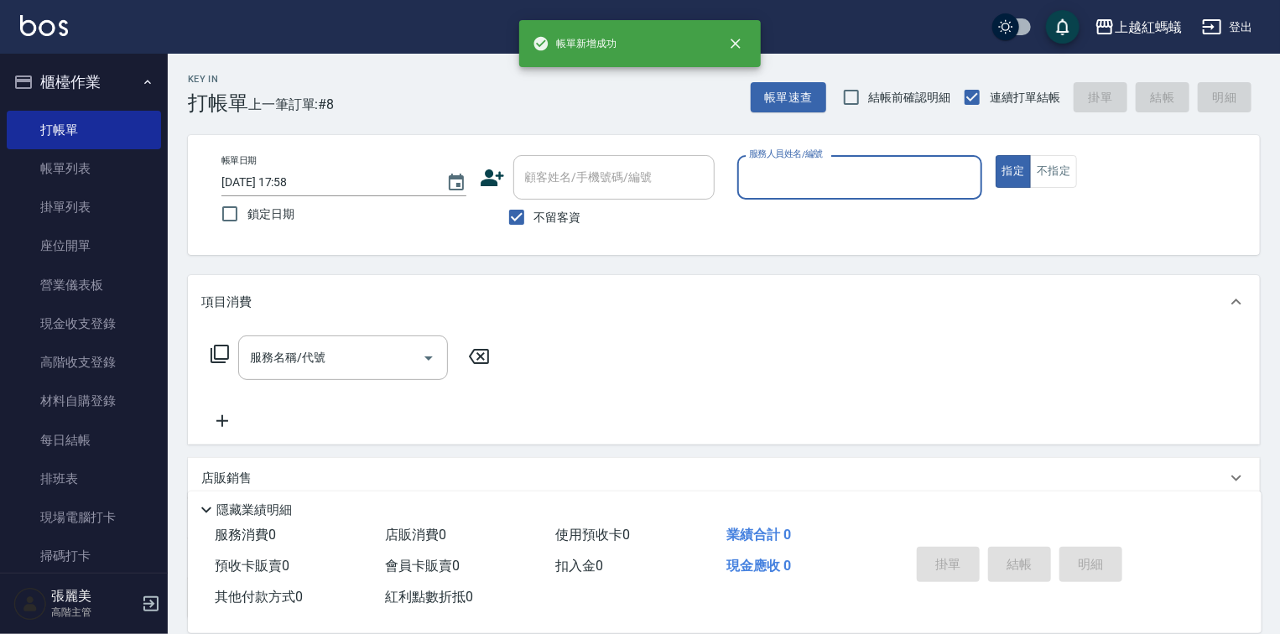
click at [821, 167] on input "服務人員姓名/編號" at bounding box center [860, 177] width 230 height 29
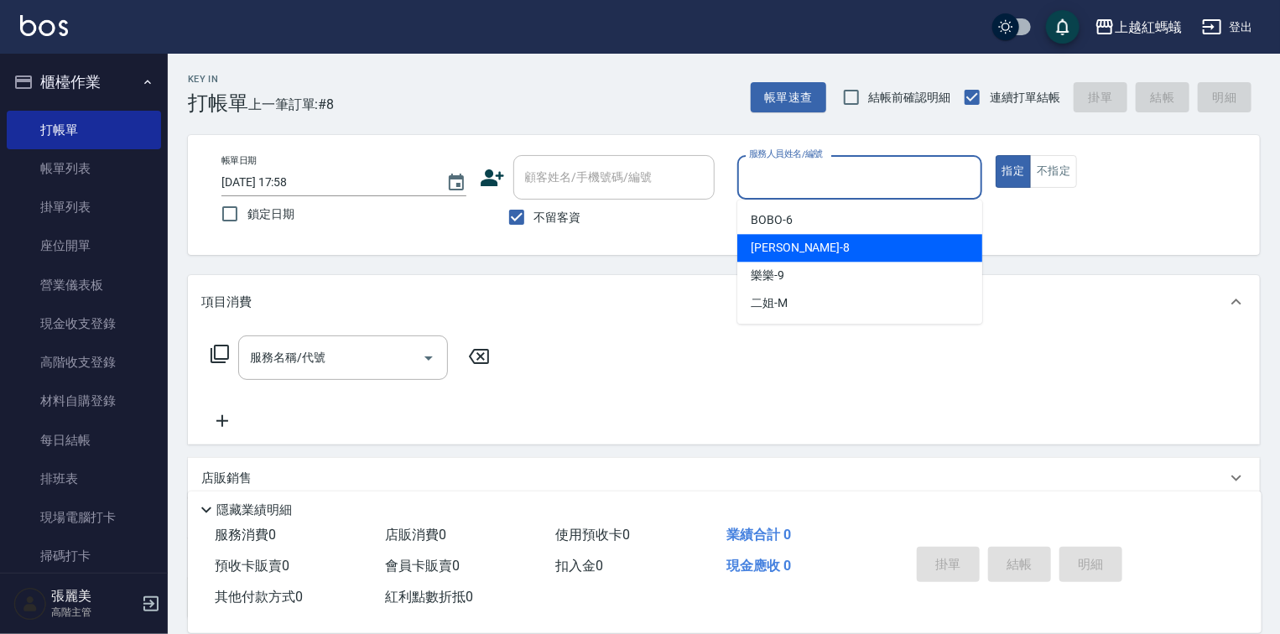
click at [814, 236] on div "張浩 -8" at bounding box center [859, 248] width 245 height 28
type input "張浩-8"
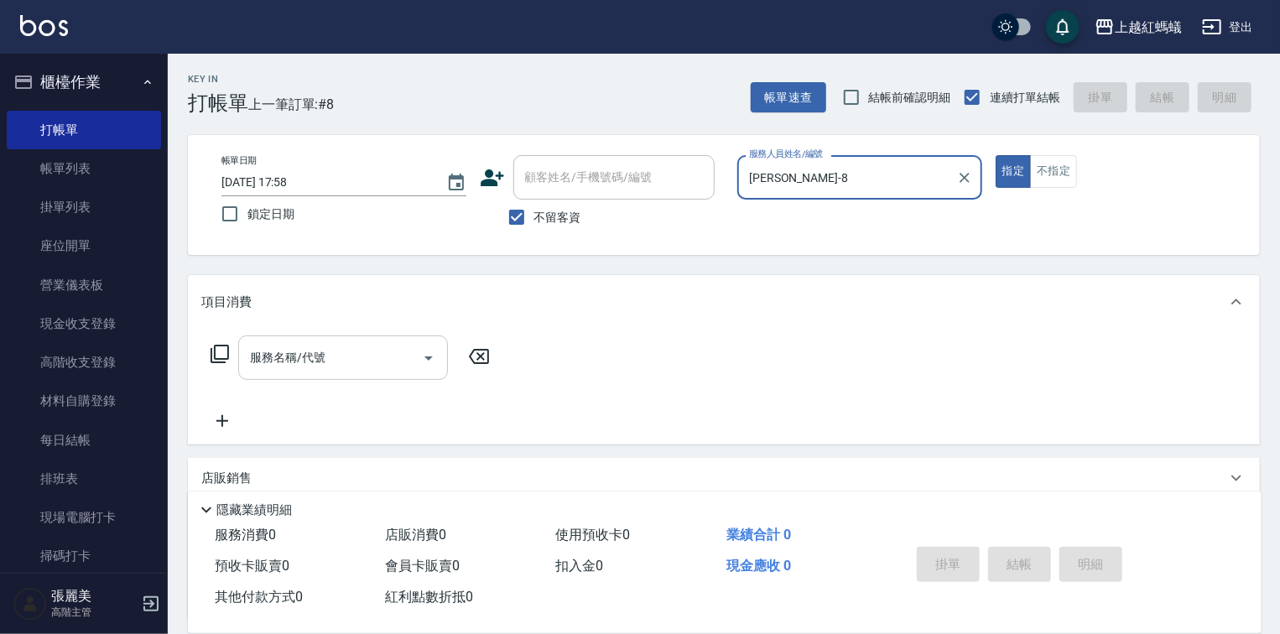
click at [386, 346] on input "服務名稱/代號" at bounding box center [330, 357] width 169 height 29
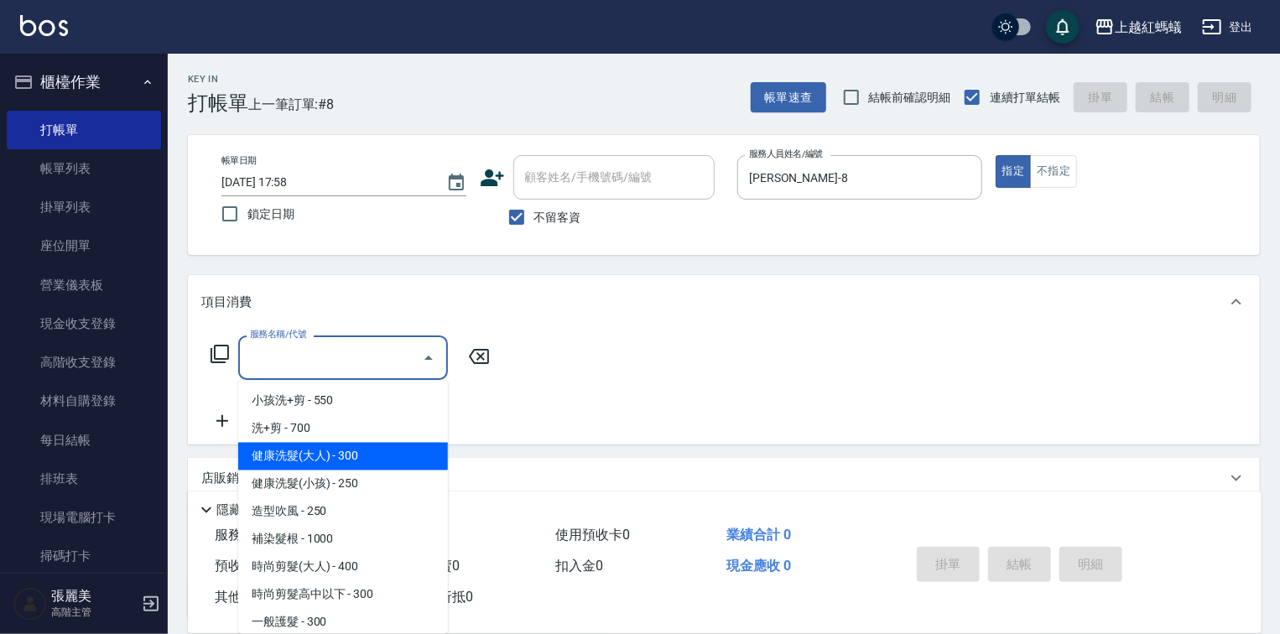
drag, startPoint x: 394, startPoint y: 461, endPoint x: 411, endPoint y: 460, distance: 16.9
click at [398, 461] on span "健康洗髮(大人) - 300" at bounding box center [343, 457] width 210 height 28
type input "健康洗髮(大人)(201)"
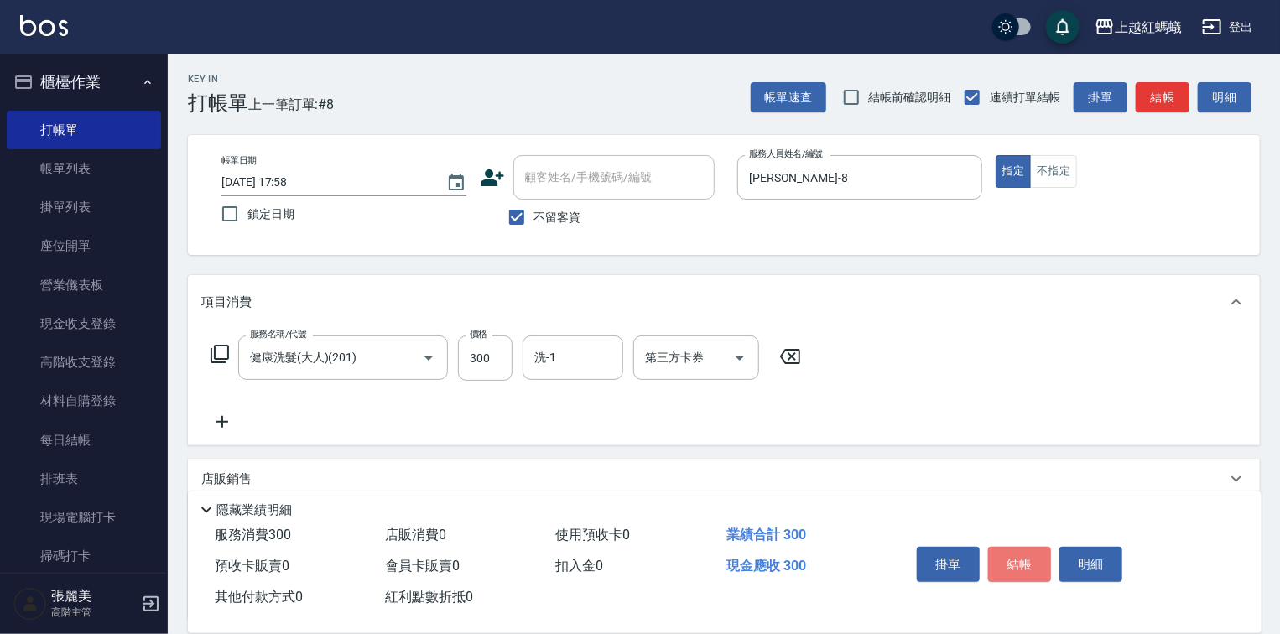
drag, startPoint x: 1011, startPoint y: 570, endPoint x: 894, endPoint y: 530, distance: 123.9
click at [1011, 563] on button "結帳" at bounding box center [1019, 564] width 63 height 35
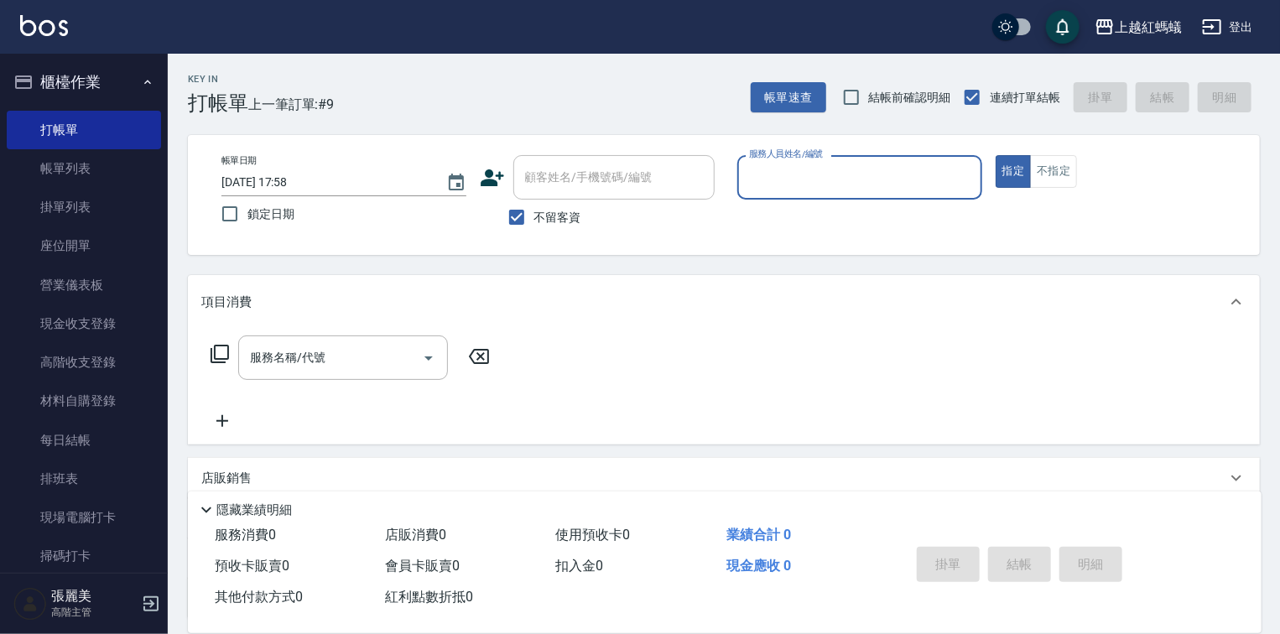
click at [799, 171] on input "服務人員姓名/編號" at bounding box center [860, 177] width 230 height 29
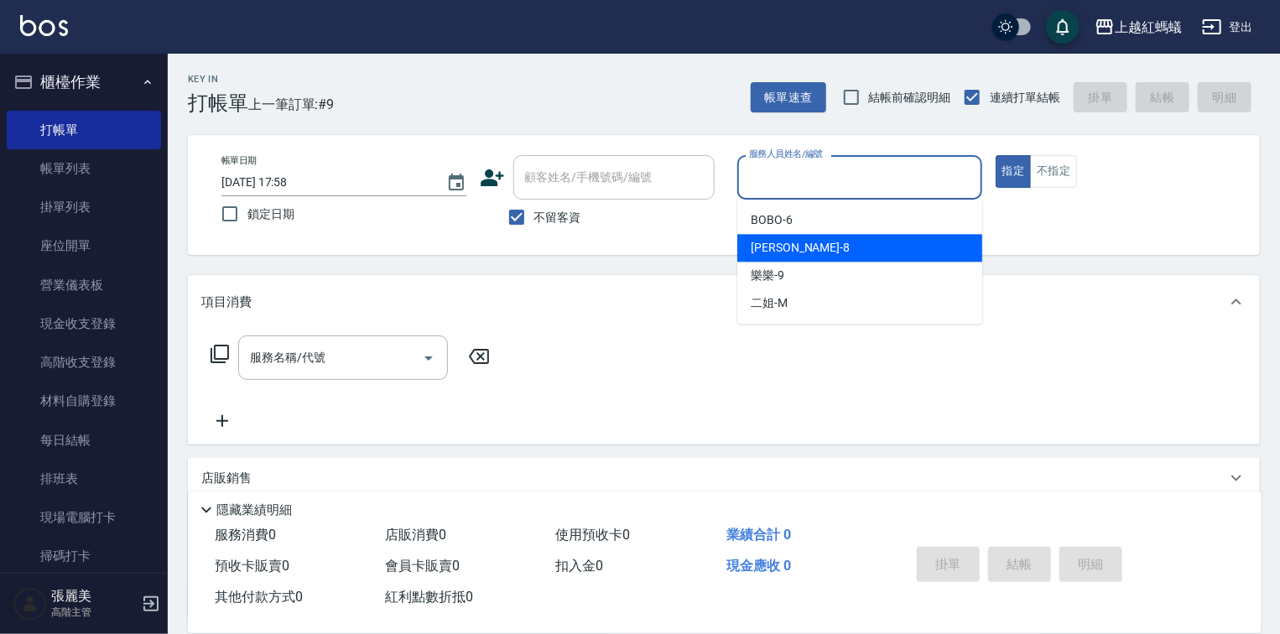
click at [814, 246] on div "張浩 -8" at bounding box center [859, 248] width 245 height 28
type input "張浩-8"
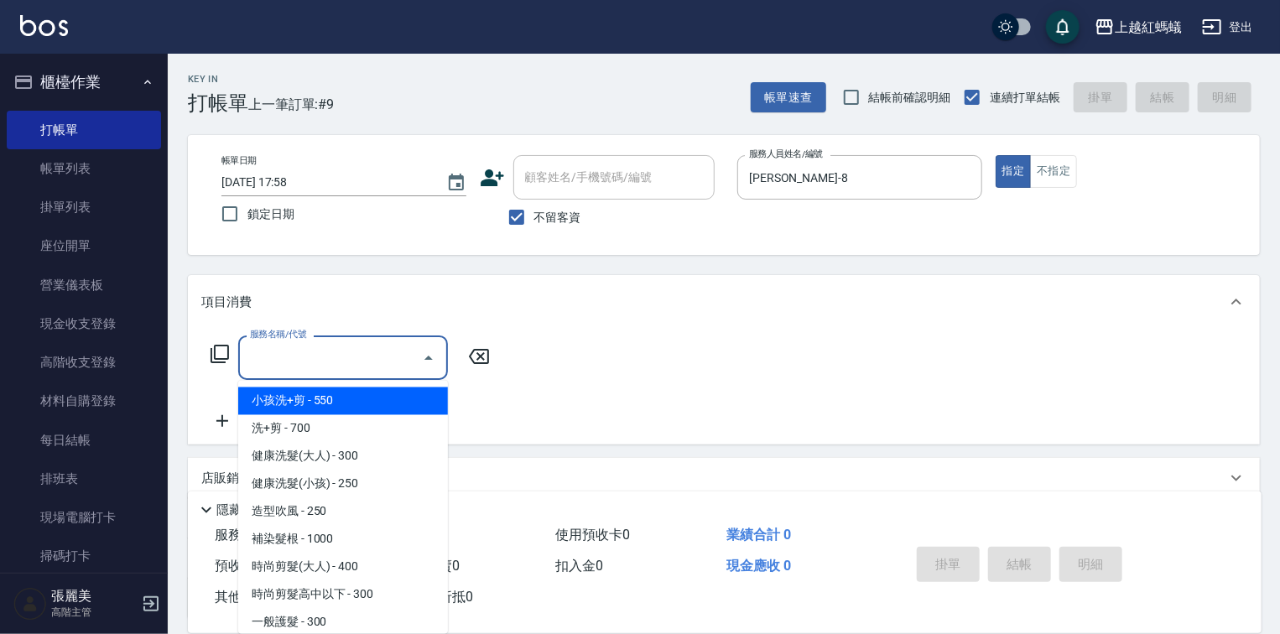
click at [386, 356] on input "服務名稱/代號" at bounding box center [330, 357] width 169 height 29
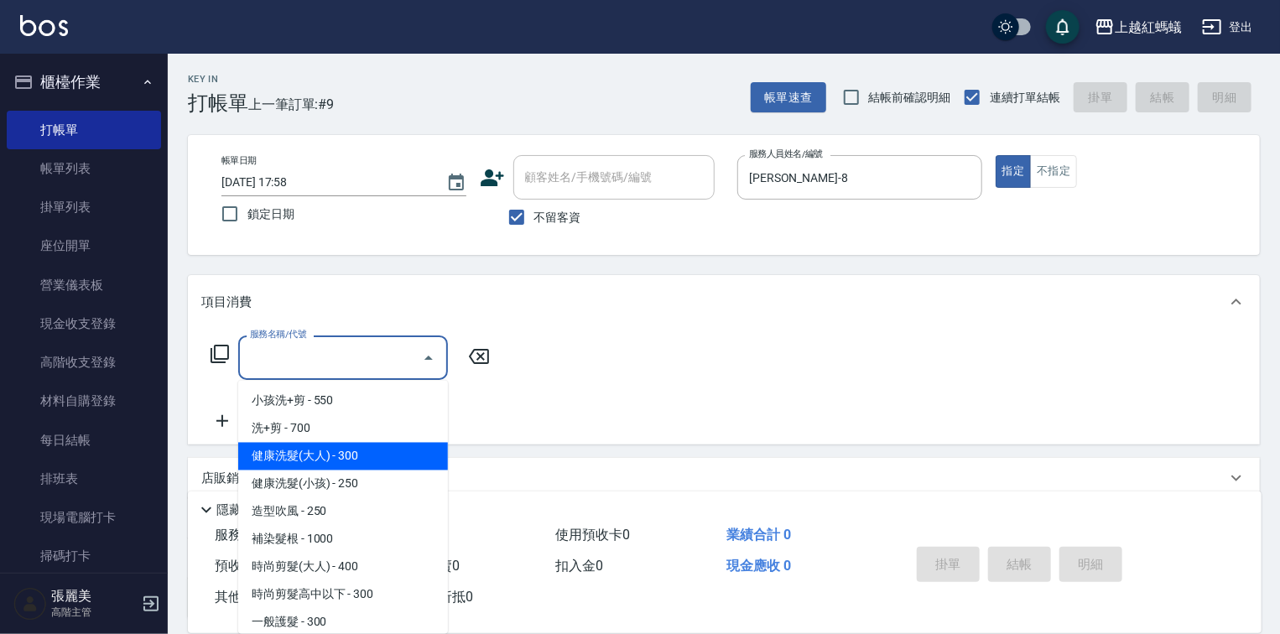
drag, startPoint x: 377, startPoint y: 460, endPoint x: 591, endPoint y: 487, distance: 215.7
click at [378, 460] on span "健康洗髮(大人) - 300" at bounding box center [343, 457] width 210 height 28
type input "健康洗髮(大人)(201)"
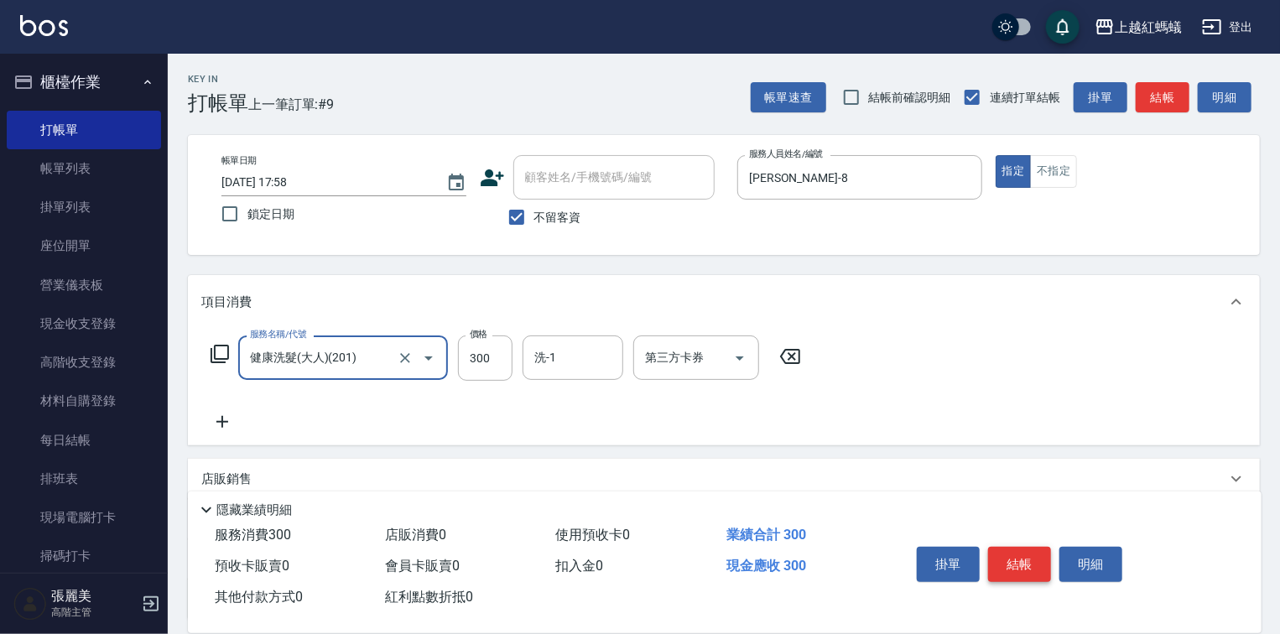
click at [1025, 559] on button "結帳" at bounding box center [1019, 564] width 63 height 35
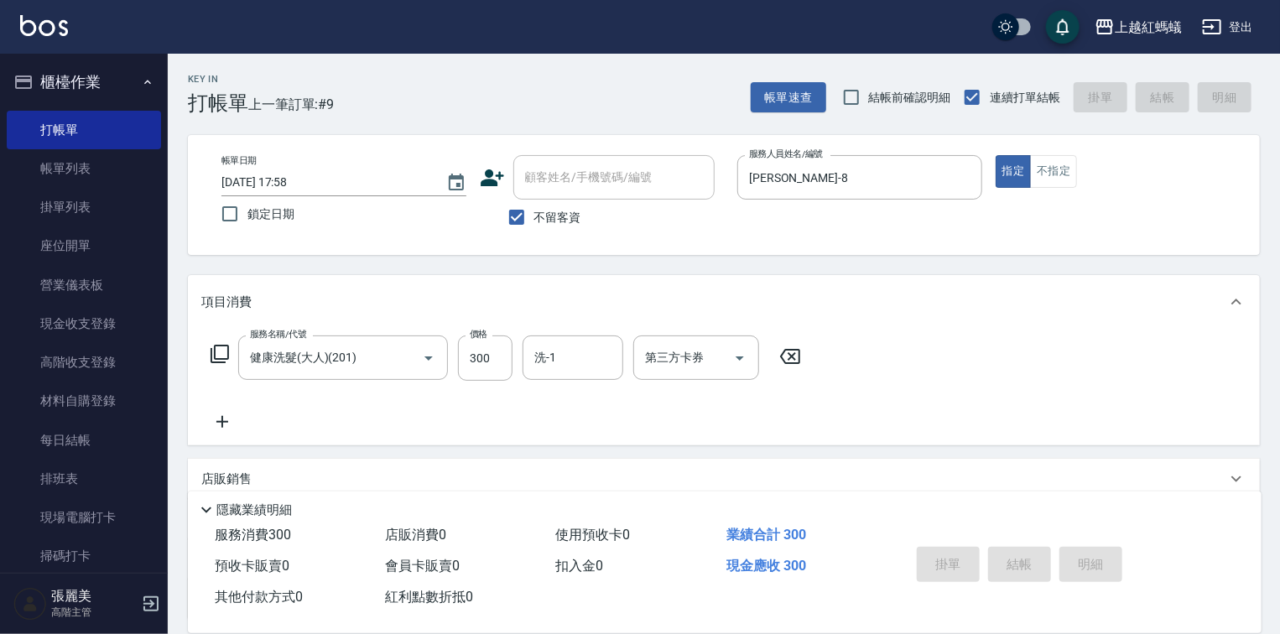
type input "2025/09/15 17:59"
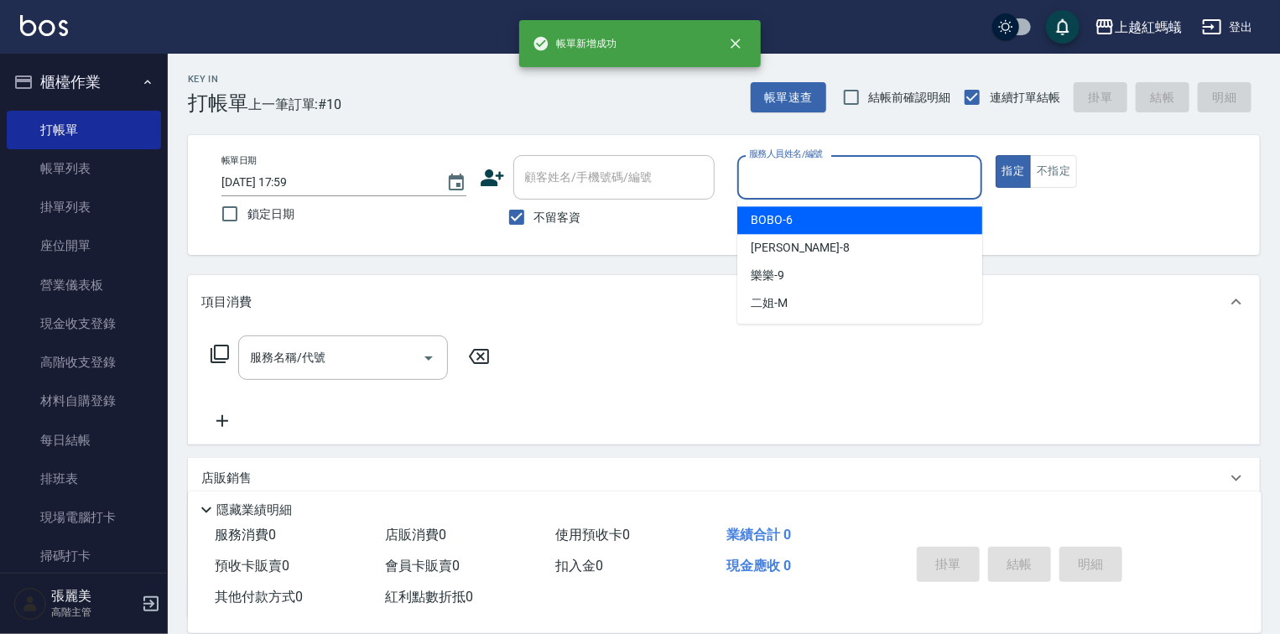
click at [819, 184] on input "服務人員姓名/編號" at bounding box center [860, 177] width 230 height 29
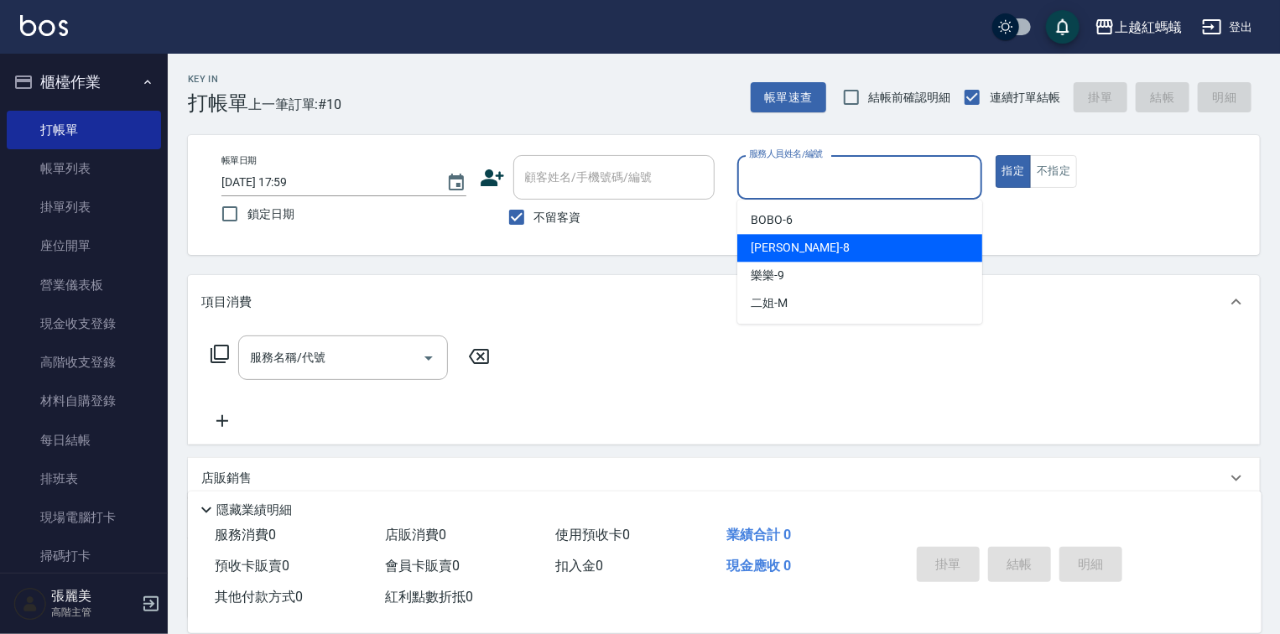
click at [807, 247] on div "張浩 -8" at bounding box center [859, 248] width 245 height 28
type input "張浩-8"
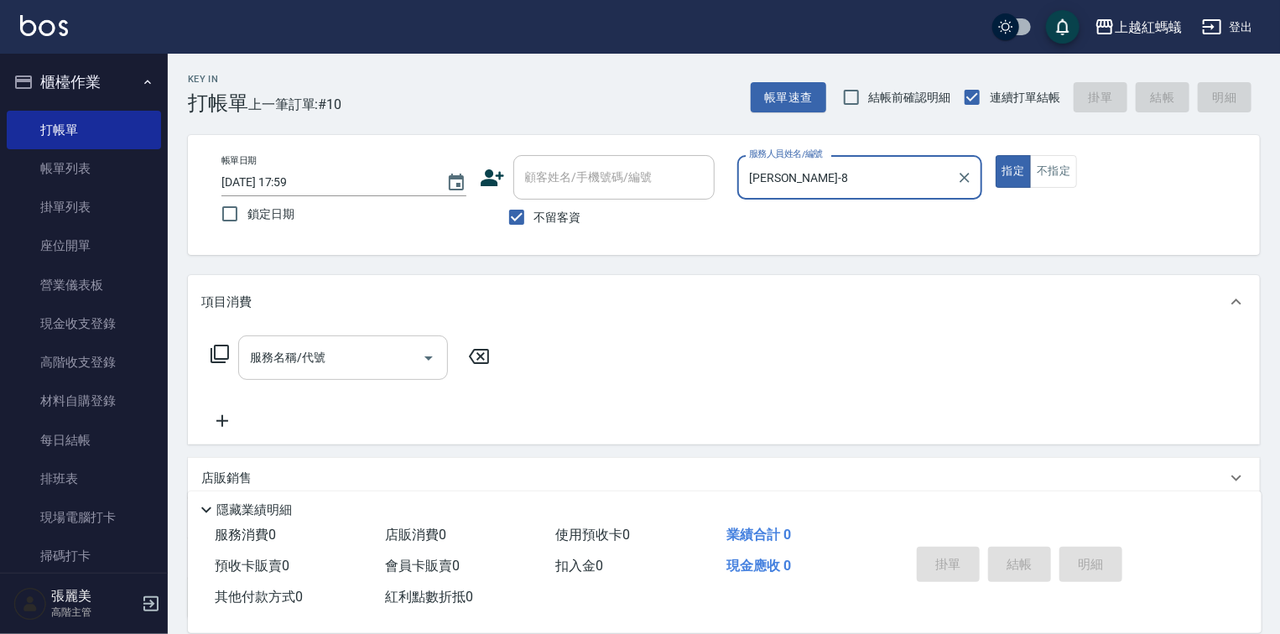
click at [271, 356] on input "服務名稱/代號" at bounding box center [330, 357] width 169 height 29
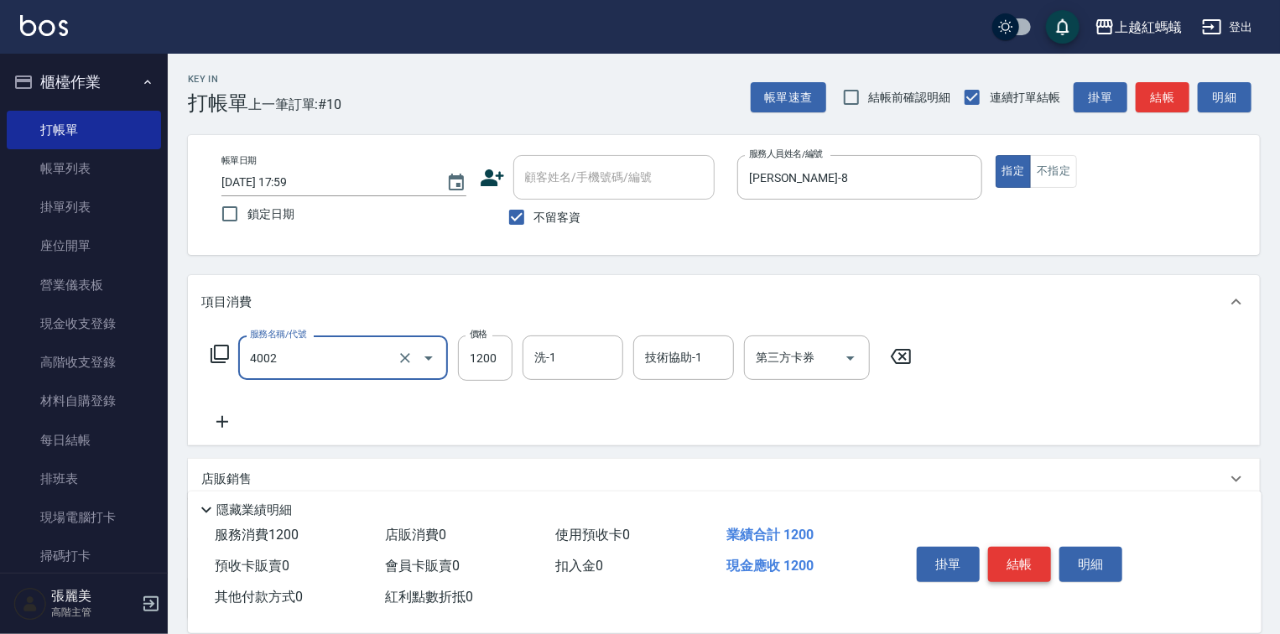
type input "時尚染髮(短)(4002)"
click at [1020, 561] on button "結帳" at bounding box center [1019, 564] width 63 height 35
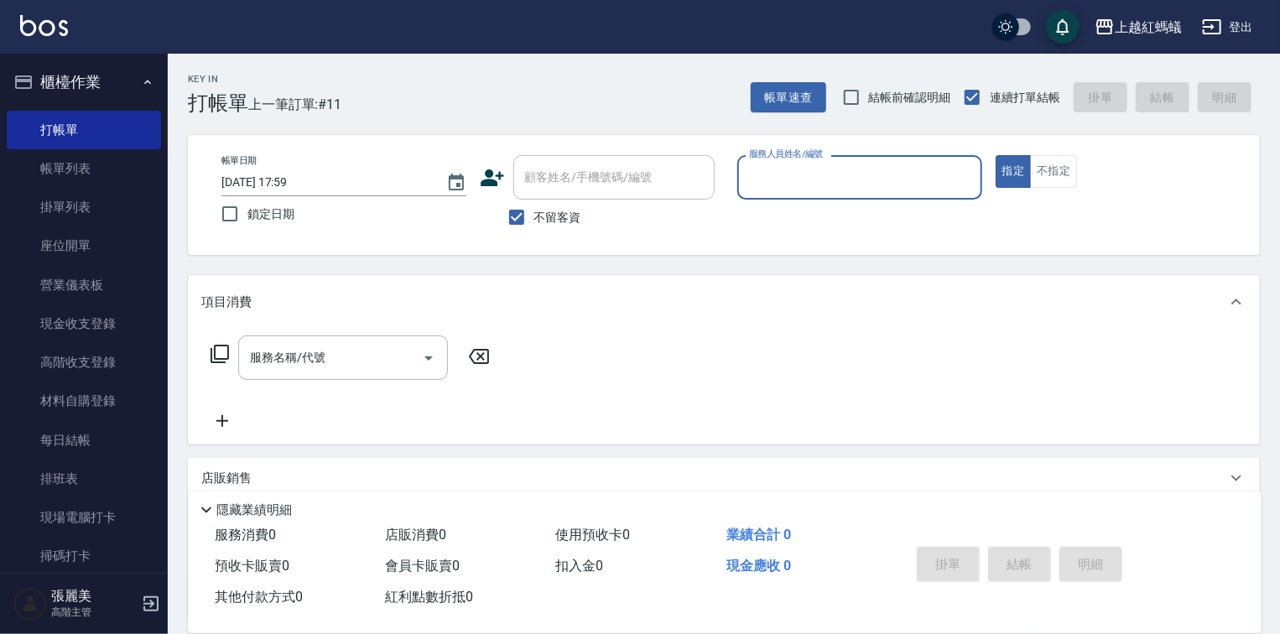
click at [810, 158] on label "服務人員姓名/編號" at bounding box center [786, 154] width 74 height 13
click at [810, 163] on input "服務人員姓名/編號" at bounding box center [860, 177] width 230 height 29
click at [809, 161] on div "服務人員姓名/編號" at bounding box center [859, 177] width 245 height 44
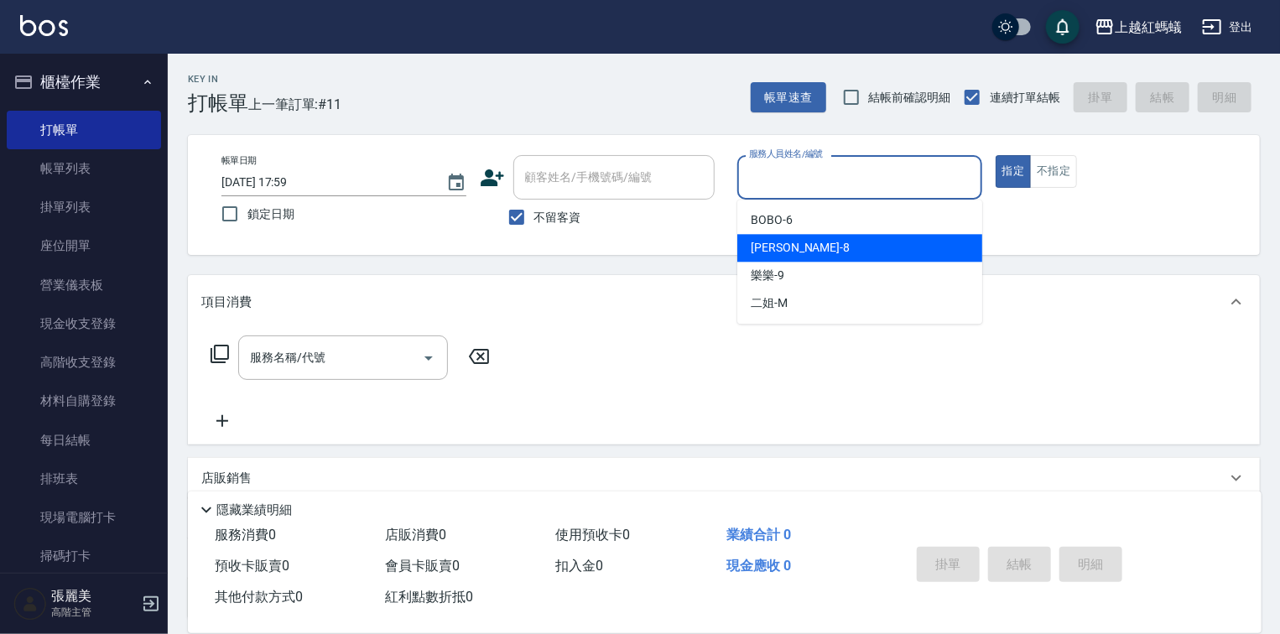
click at [816, 259] on div "張浩 -8" at bounding box center [859, 248] width 245 height 28
type input "張浩-8"
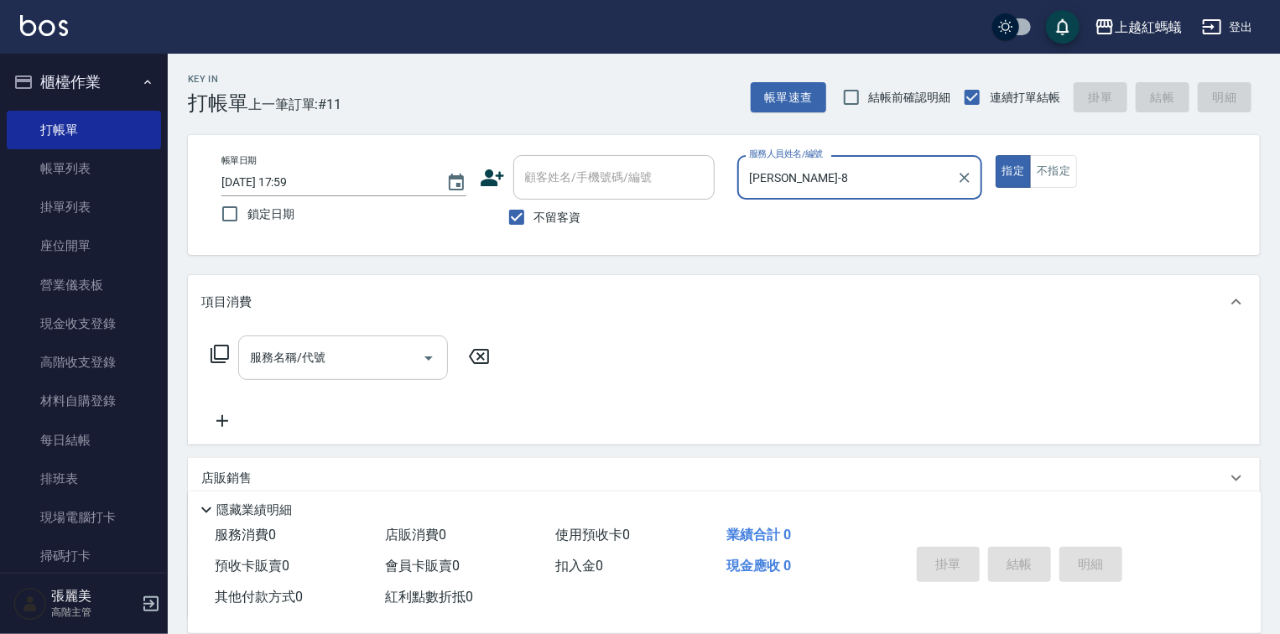
click at [336, 344] on div "服務名稱/代號" at bounding box center [343, 358] width 210 height 44
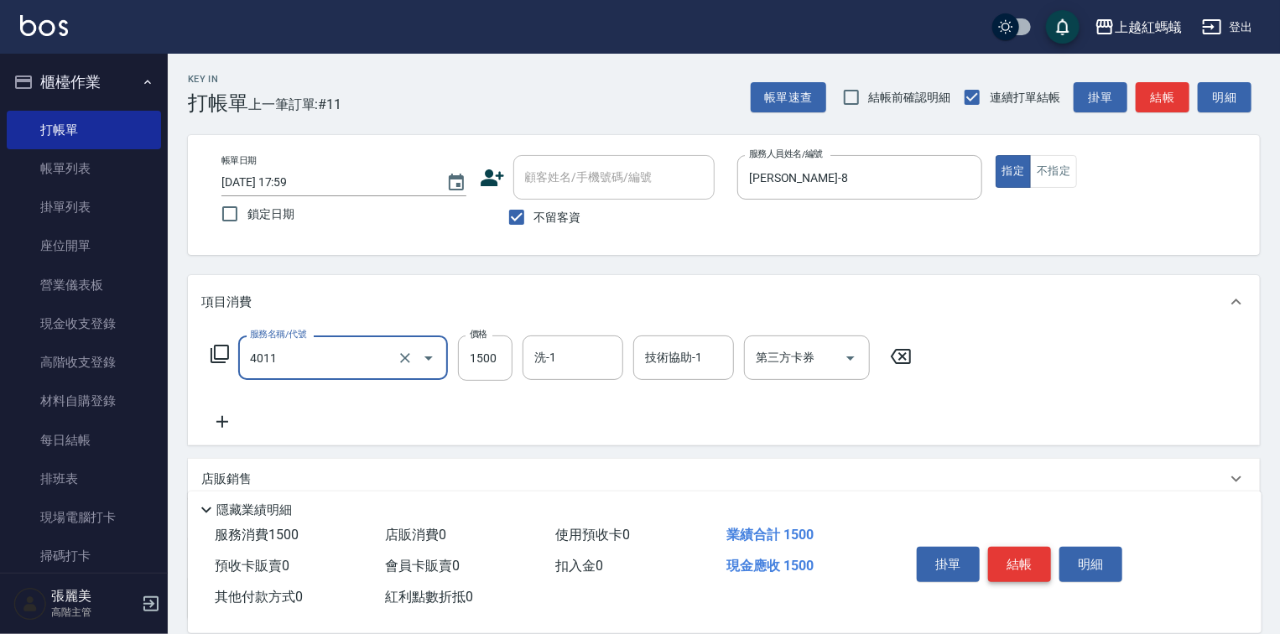
type input "花粉染髮(短)(4011)"
click at [1009, 557] on button "結帳" at bounding box center [1019, 564] width 63 height 35
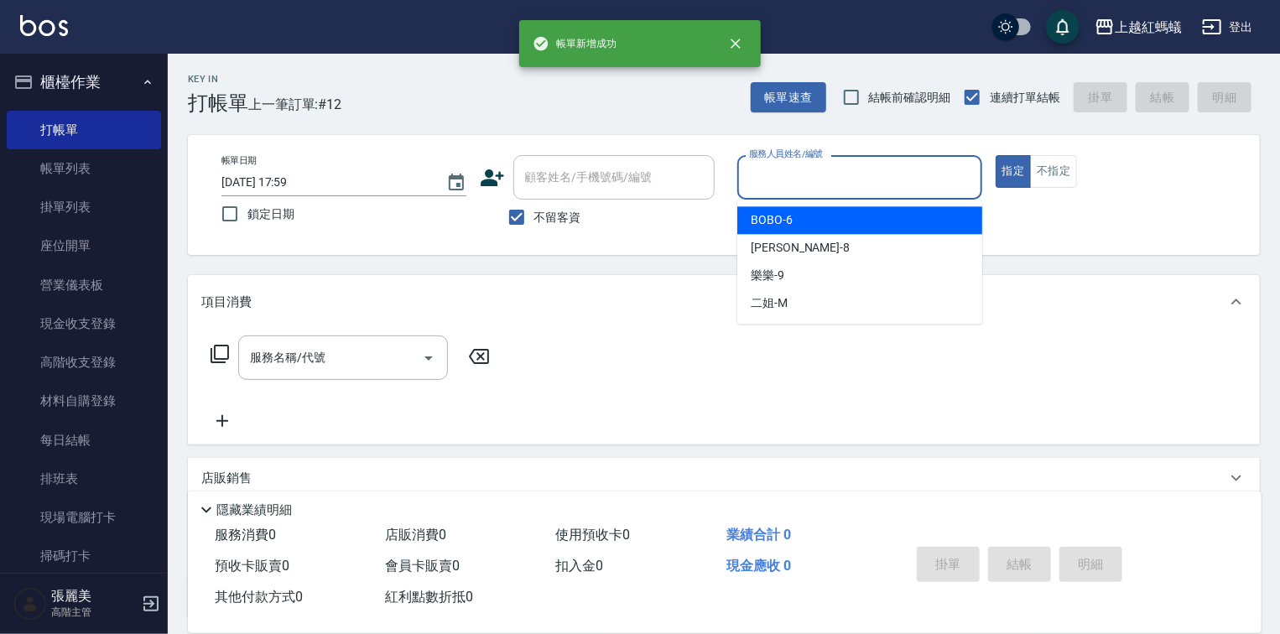
click at [842, 169] on input "服務人員姓名/編號" at bounding box center [860, 177] width 230 height 29
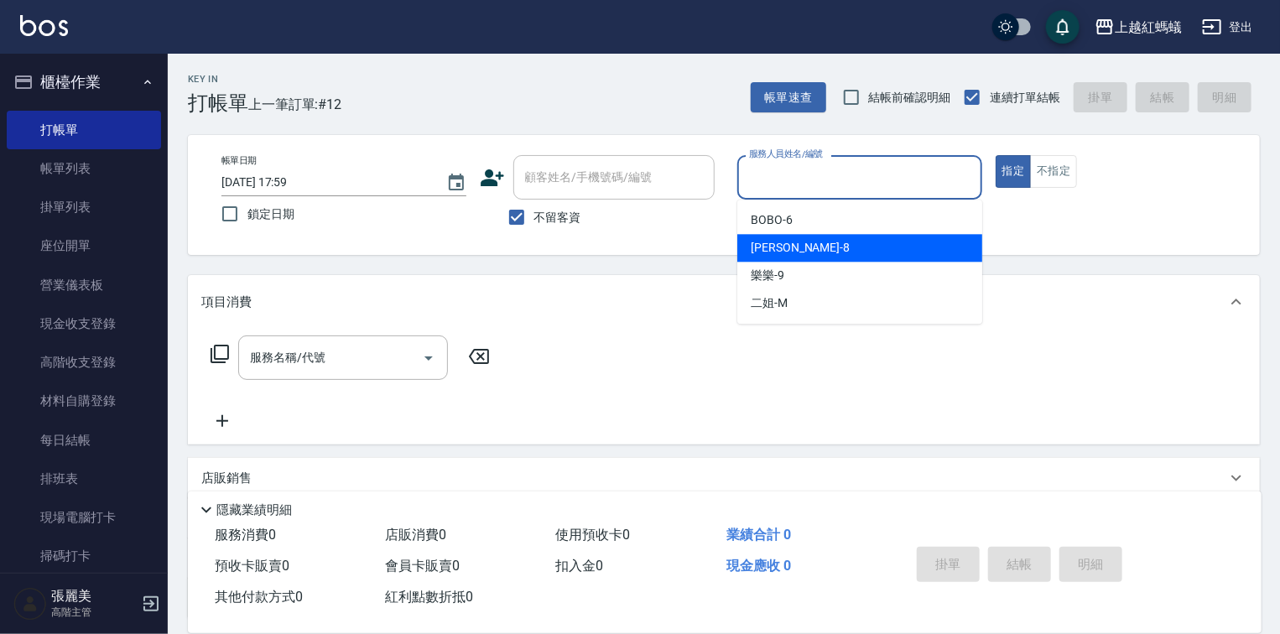
click at [800, 248] on div "張浩 -8" at bounding box center [859, 248] width 245 height 28
type input "張浩-8"
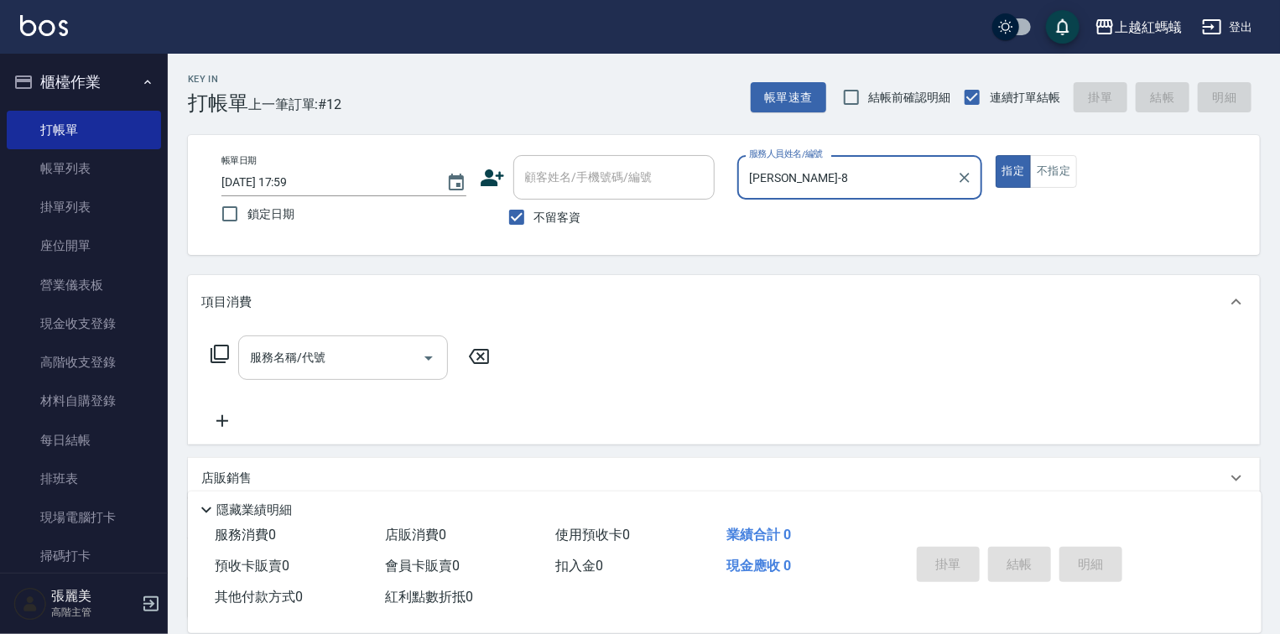
click at [390, 369] on input "服務名稱/代號" at bounding box center [330, 357] width 169 height 29
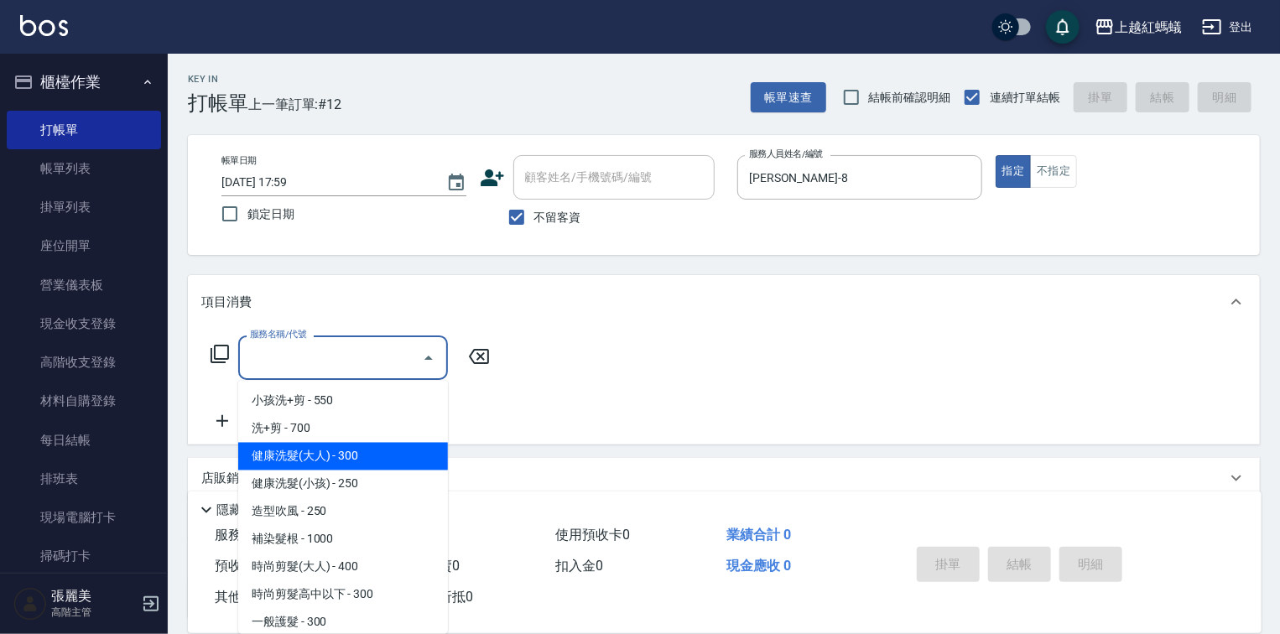
drag, startPoint x: 393, startPoint y: 463, endPoint x: 938, endPoint y: 556, distance: 553.3
click at [393, 463] on span "健康洗髮(大人) - 300" at bounding box center [343, 457] width 210 height 28
type input "健康洗髮(大人)(201)"
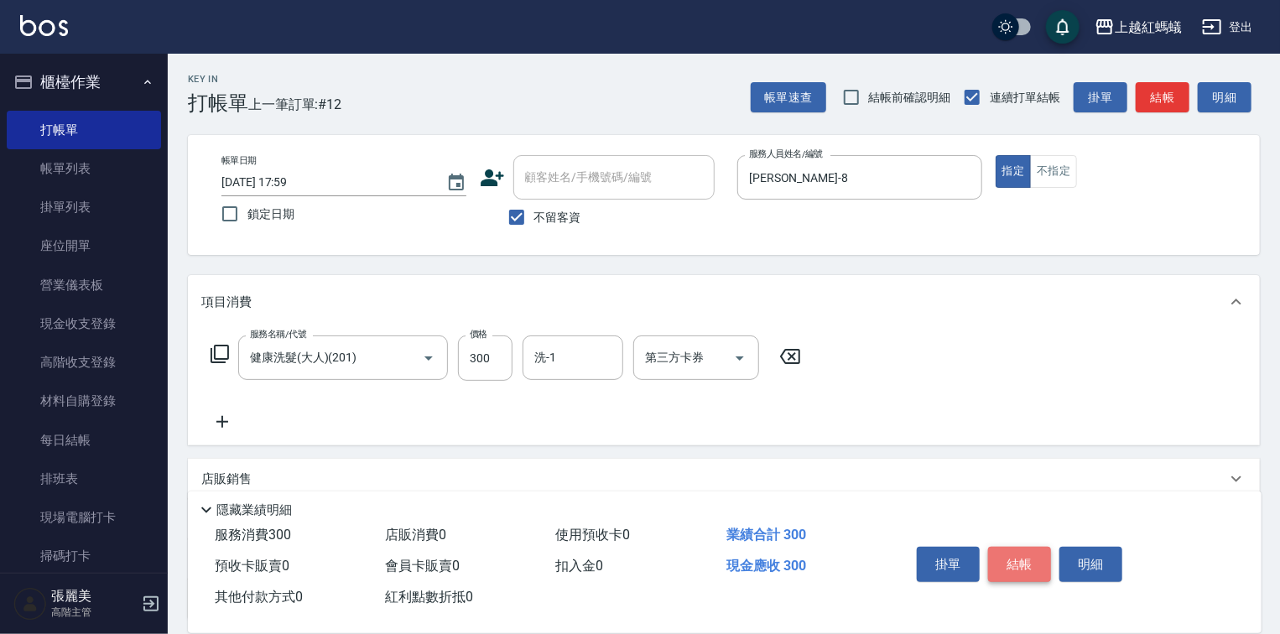
click at [1039, 554] on button "結帳" at bounding box center [1019, 564] width 63 height 35
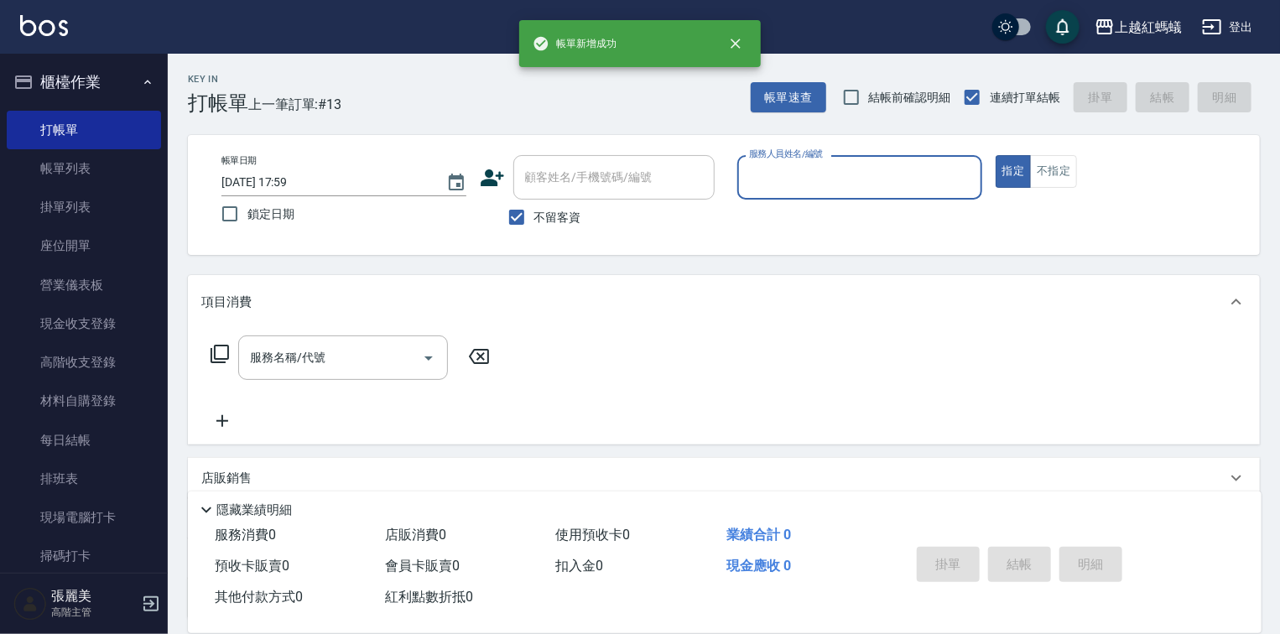
click at [883, 183] on input "服務人員姓名/編號" at bounding box center [860, 177] width 230 height 29
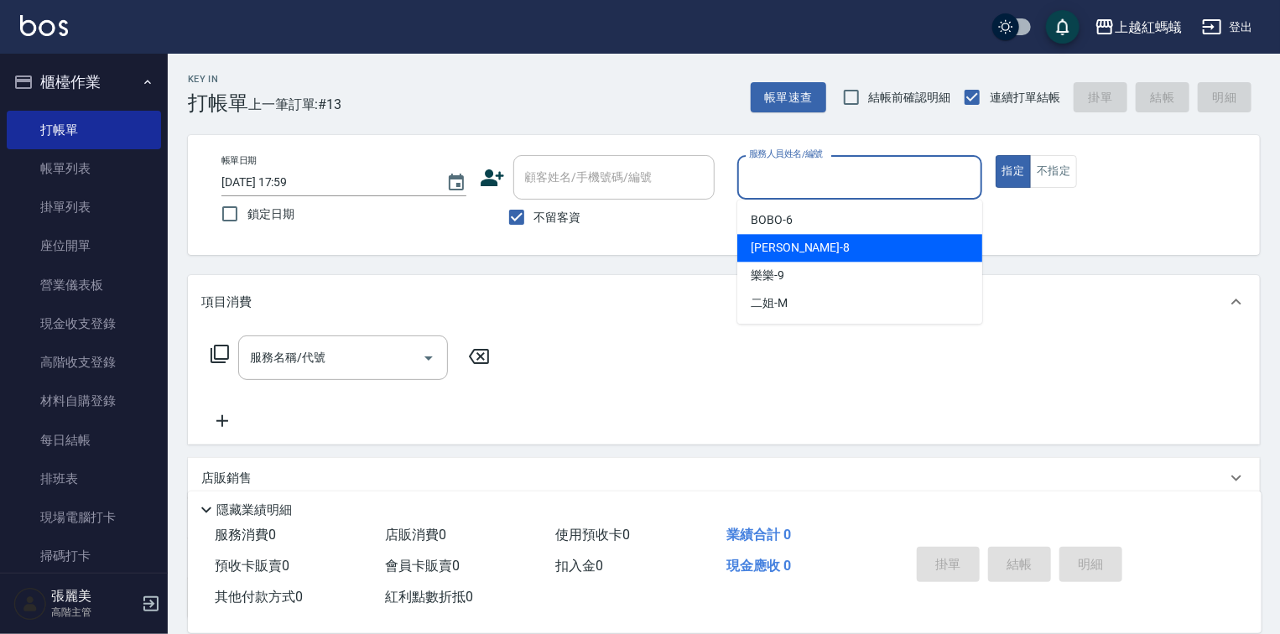
click at [848, 243] on div "張浩 -8" at bounding box center [859, 248] width 245 height 28
type input "張浩-8"
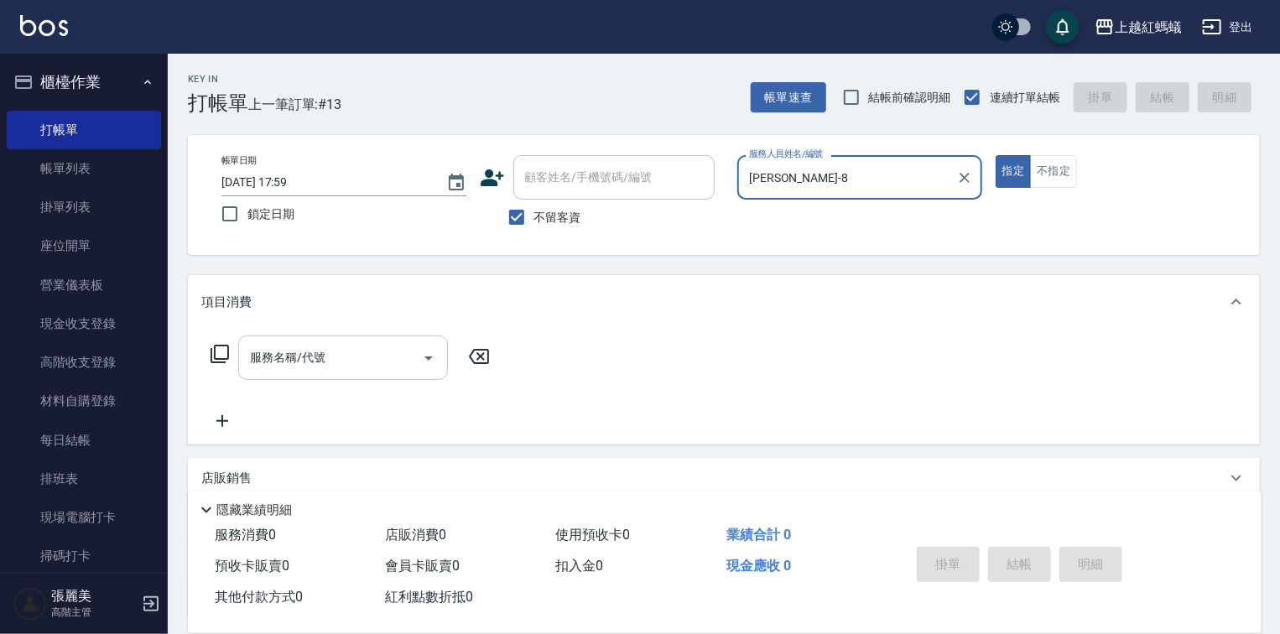
click at [335, 350] on input "服務名稱/代號" at bounding box center [330, 357] width 169 height 29
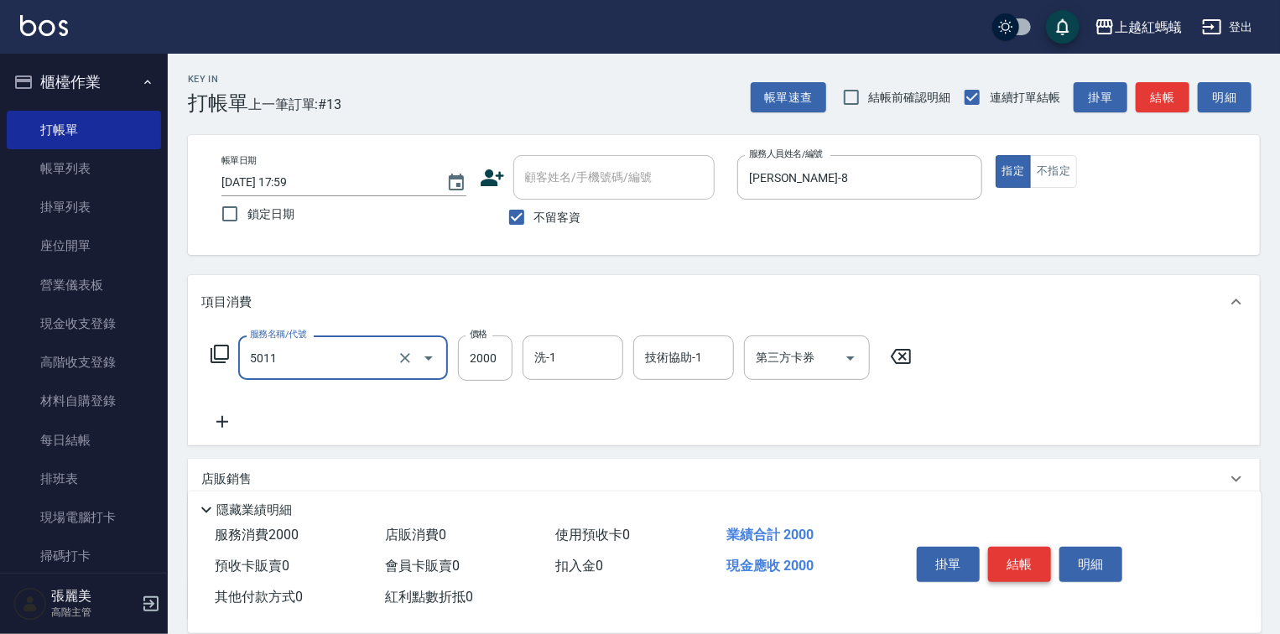
type input "桑多麗燙(短)(5011)"
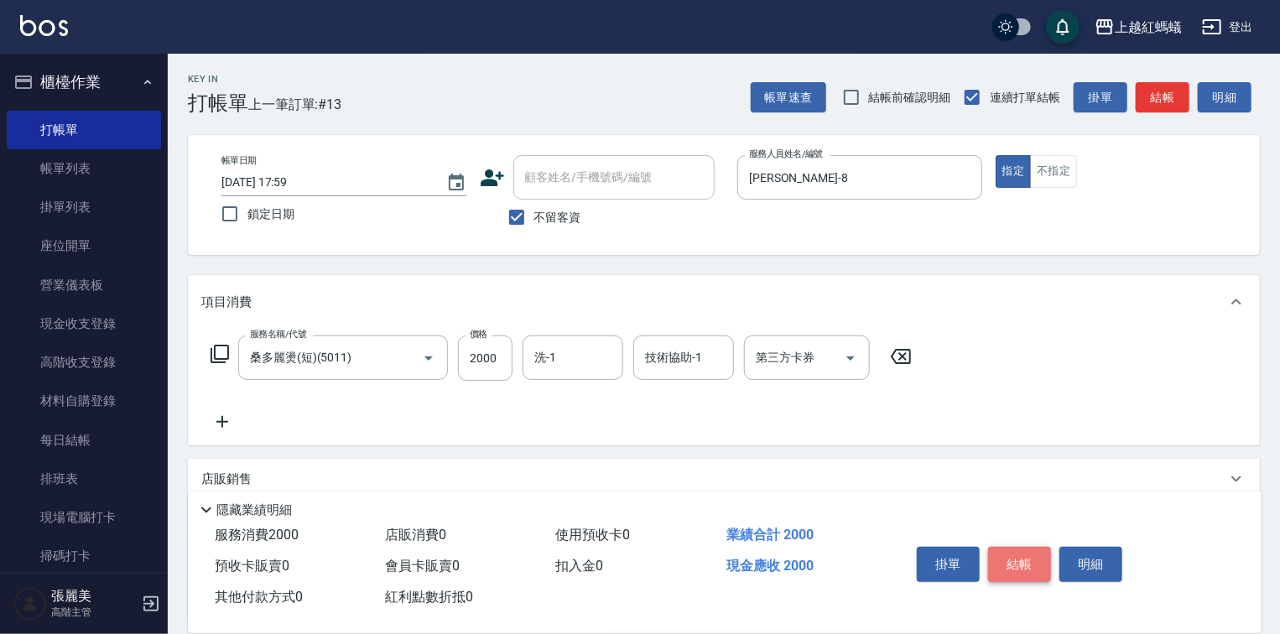
click at [1023, 566] on button "結帳" at bounding box center [1019, 564] width 63 height 35
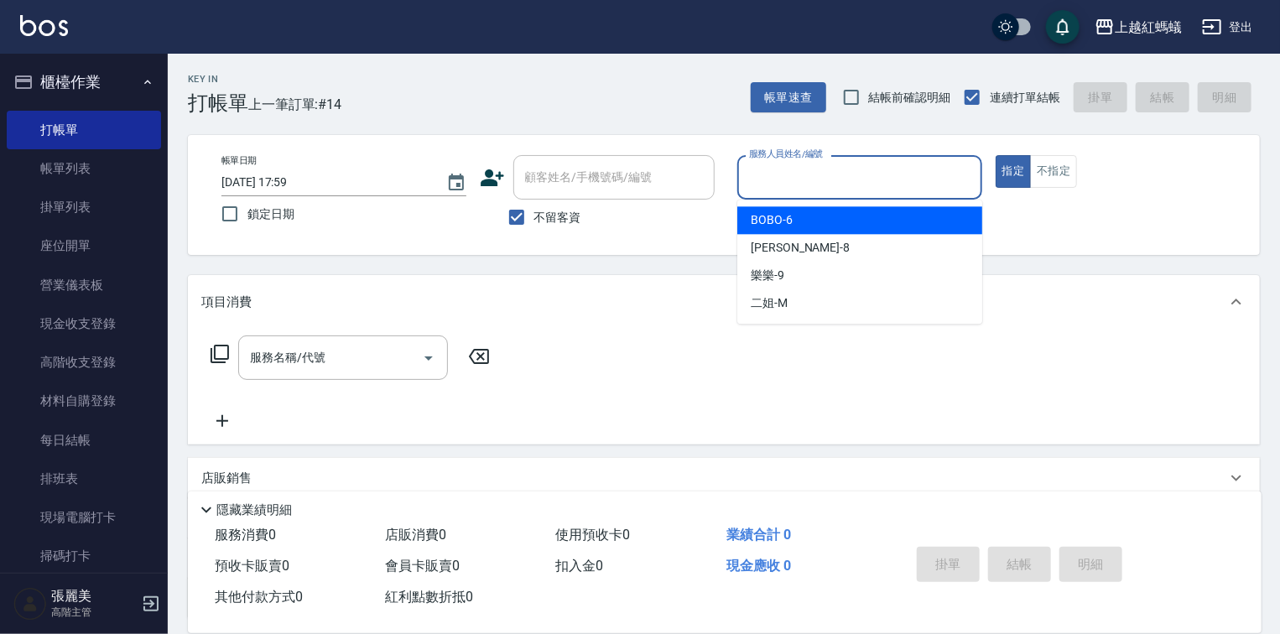
drag, startPoint x: 871, startPoint y: 185, endPoint x: 802, endPoint y: 304, distance: 137.6
click at [870, 184] on input "服務人員姓名/編號" at bounding box center [860, 177] width 230 height 29
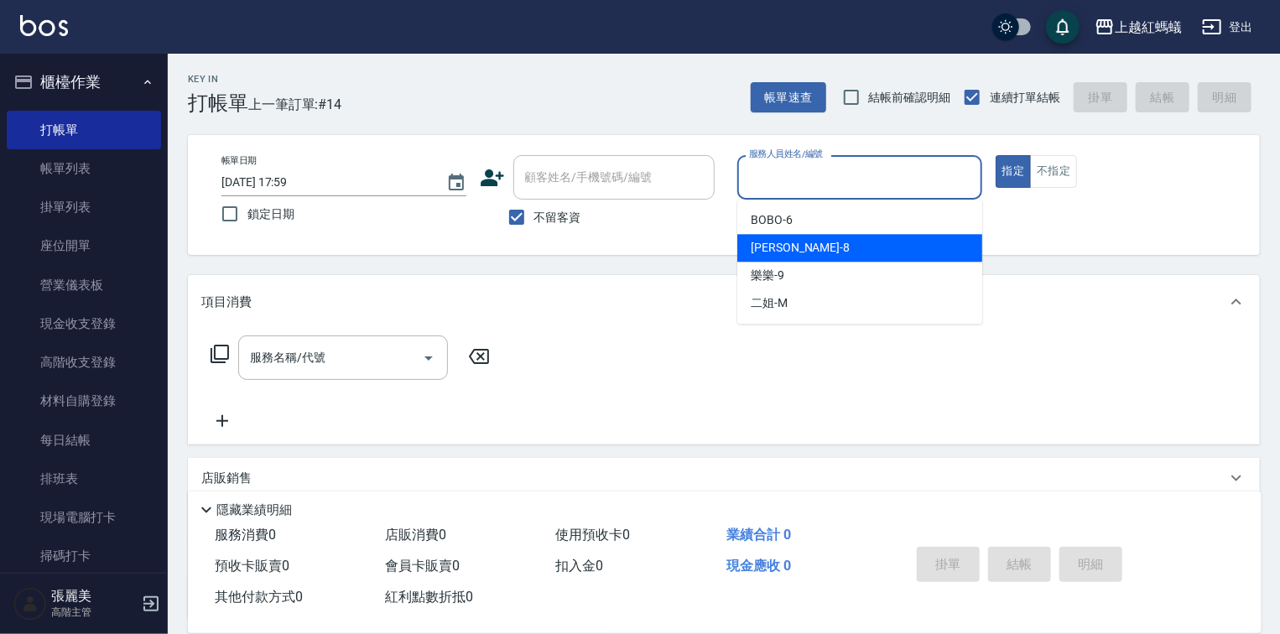
click at [831, 253] on div "張浩 -8" at bounding box center [859, 248] width 245 height 28
type input "張浩-8"
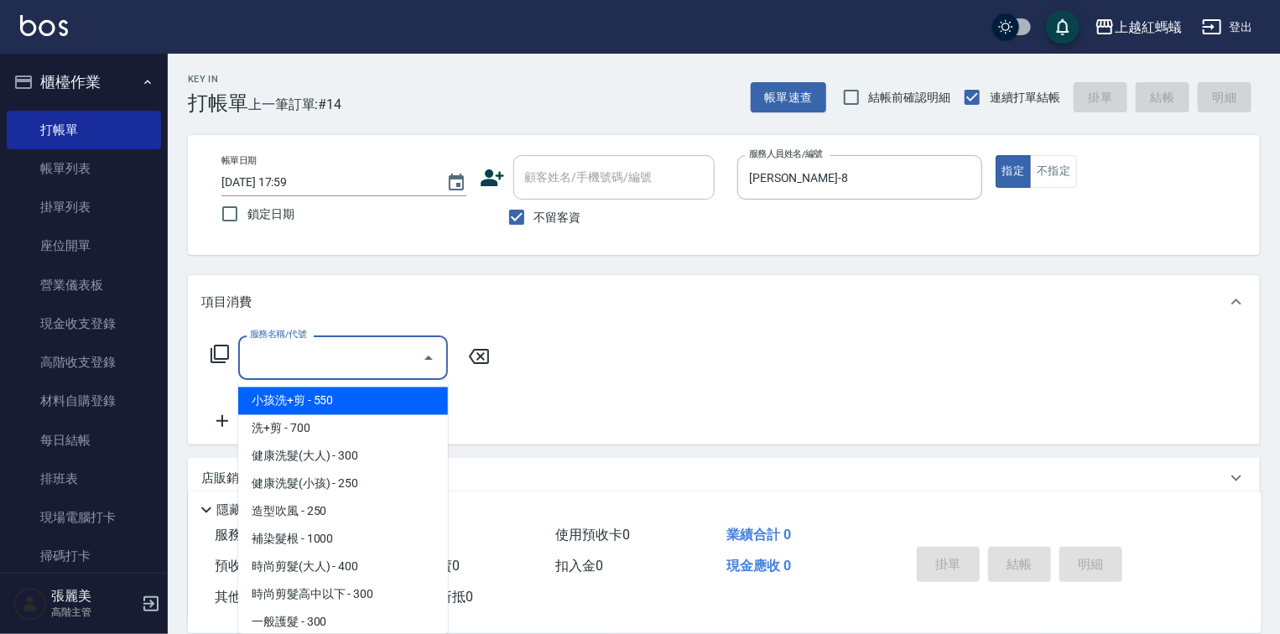
click at [412, 354] on input "服務名稱/代號" at bounding box center [330, 357] width 169 height 29
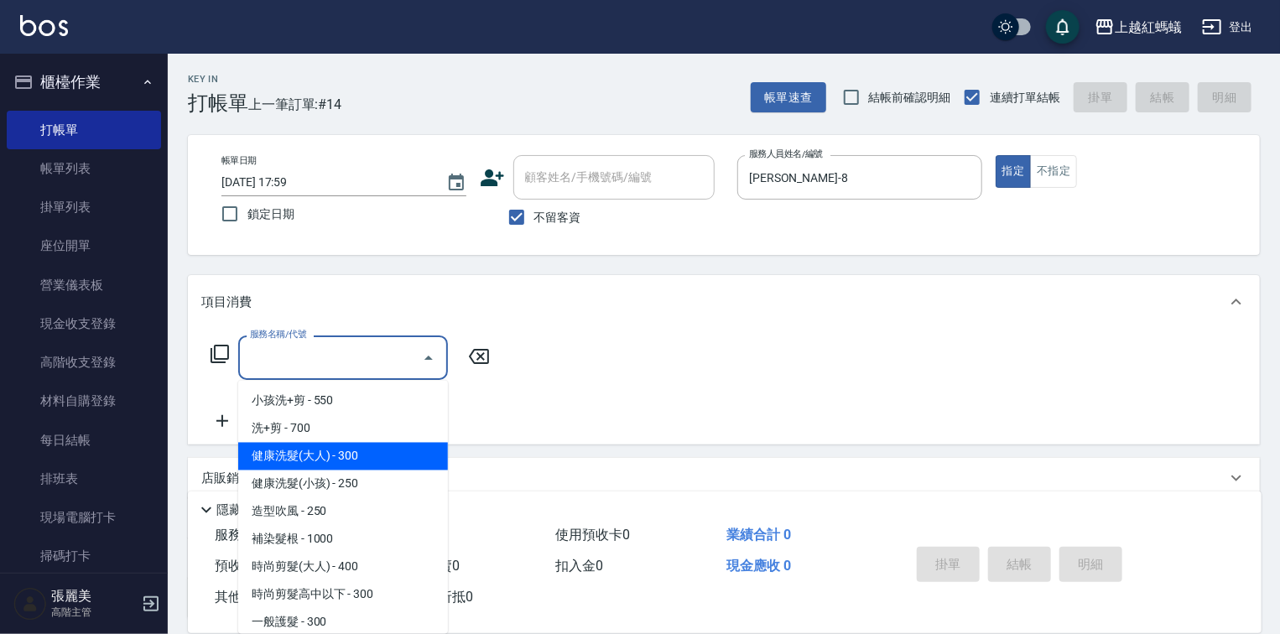
click at [373, 463] on span "健康洗髮(大人) - 300" at bounding box center [343, 457] width 210 height 28
type input "健康洗髮(大人)(201)"
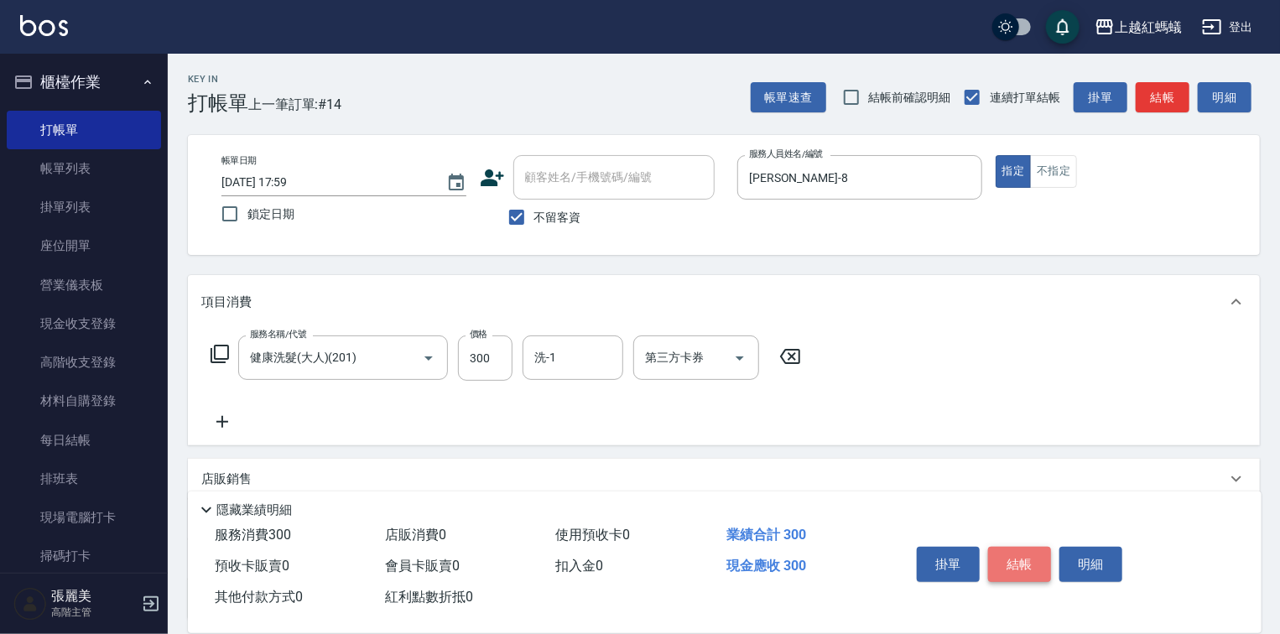
click at [1024, 551] on button "結帳" at bounding box center [1019, 564] width 63 height 35
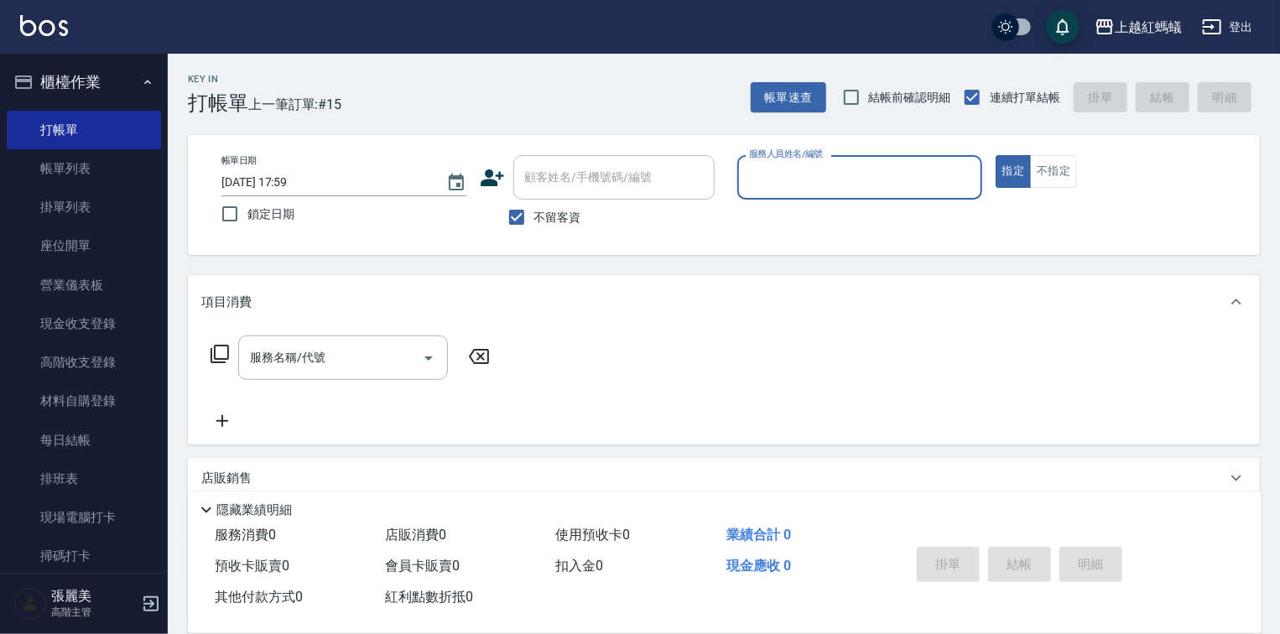
click at [853, 177] on input "服務人員姓名/編號" at bounding box center [860, 177] width 230 height 29
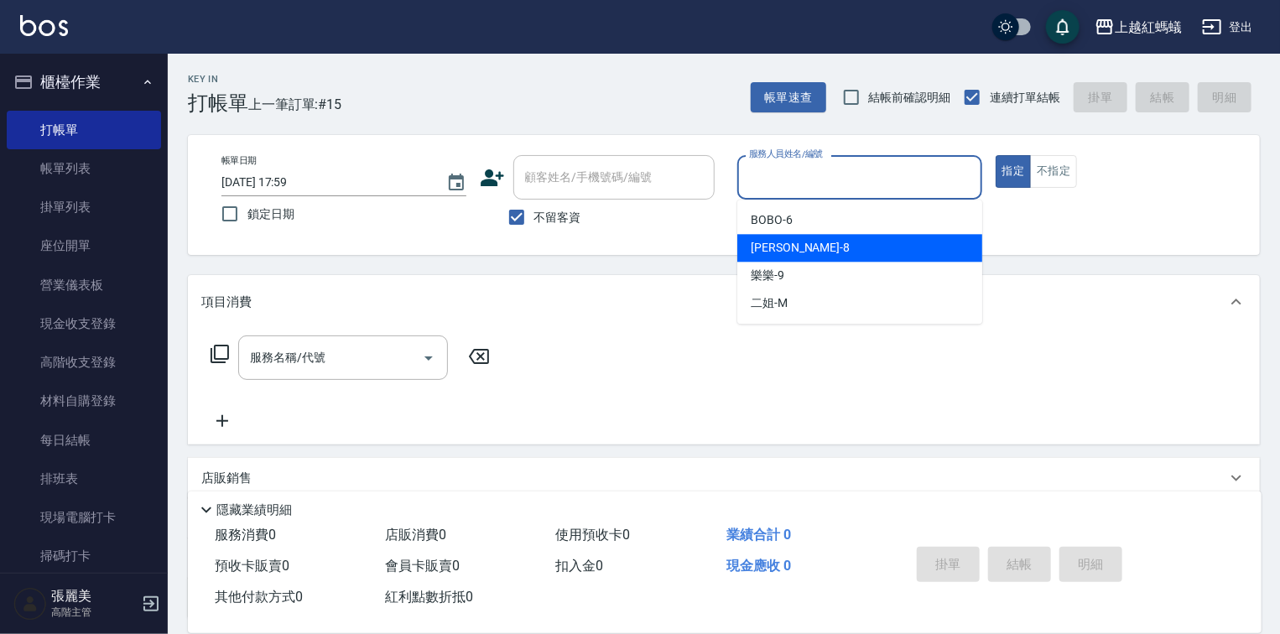
click at [795, 251] on div "張浩 -8" at bounding box center [859, 248] width 245 height 28
type input "張浩-8"
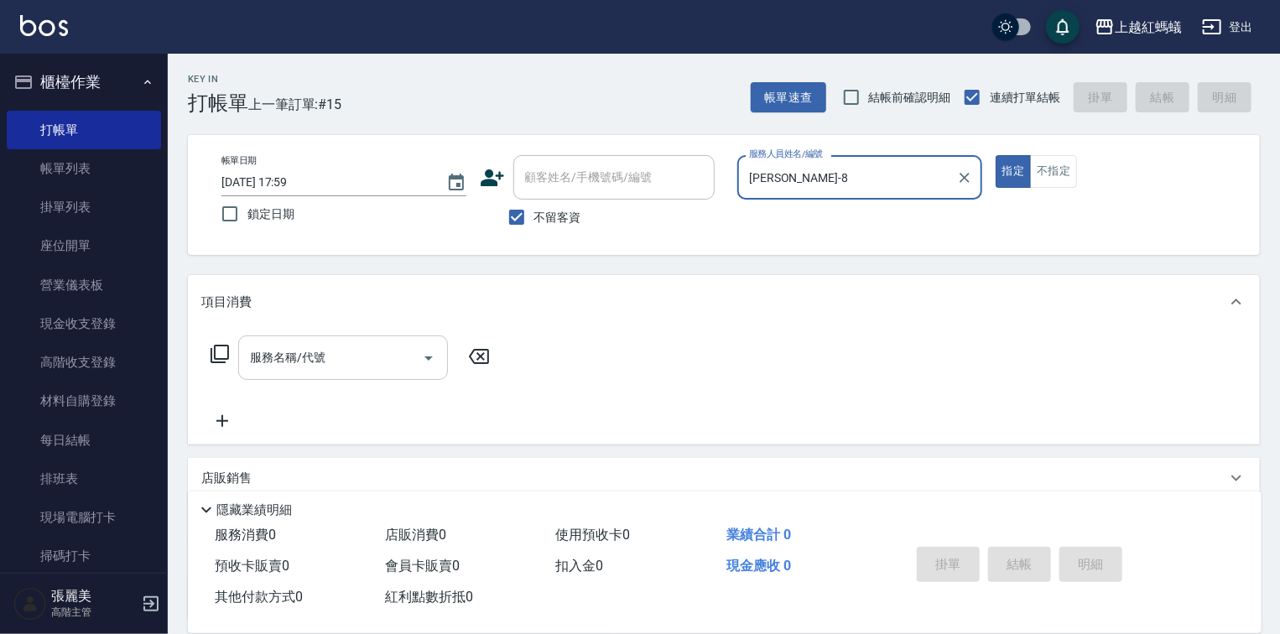
click at [358, 370] on input "服務名稱/代號" at bounding box center [330, 357] width 169 height 29
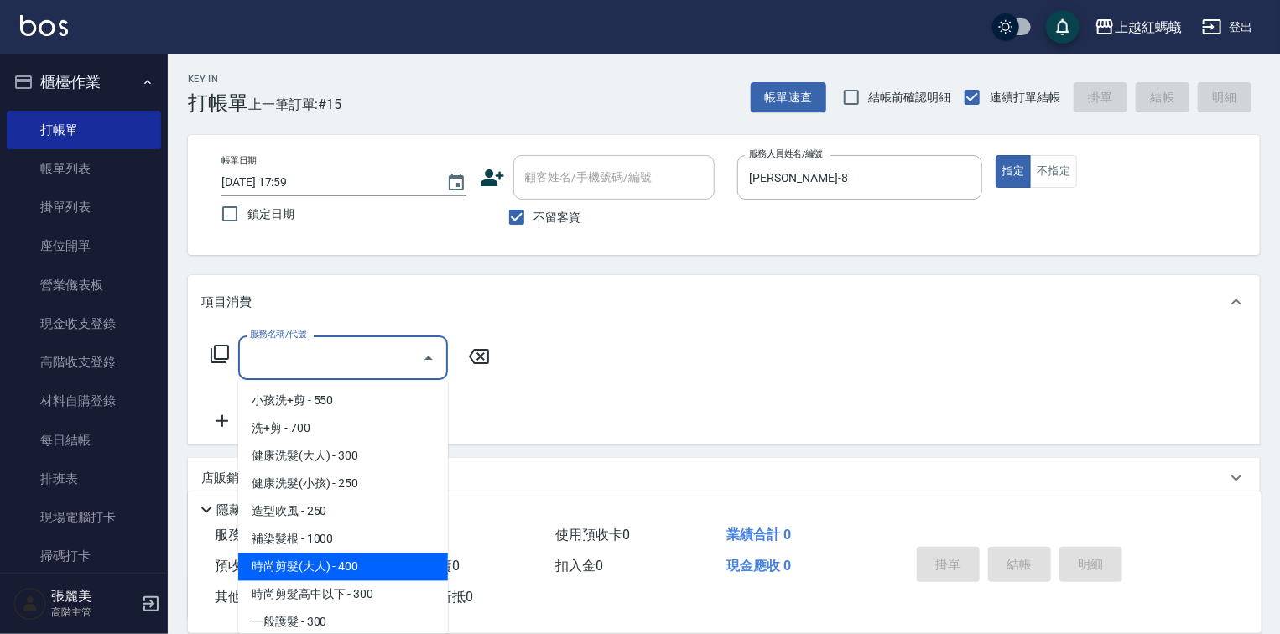
click at [355, 569] on span "時尚剪髮(大人) - 400" at bounding box center [343, 568] width 210 height 28
type input "時尚剪髮(大人)(301)"
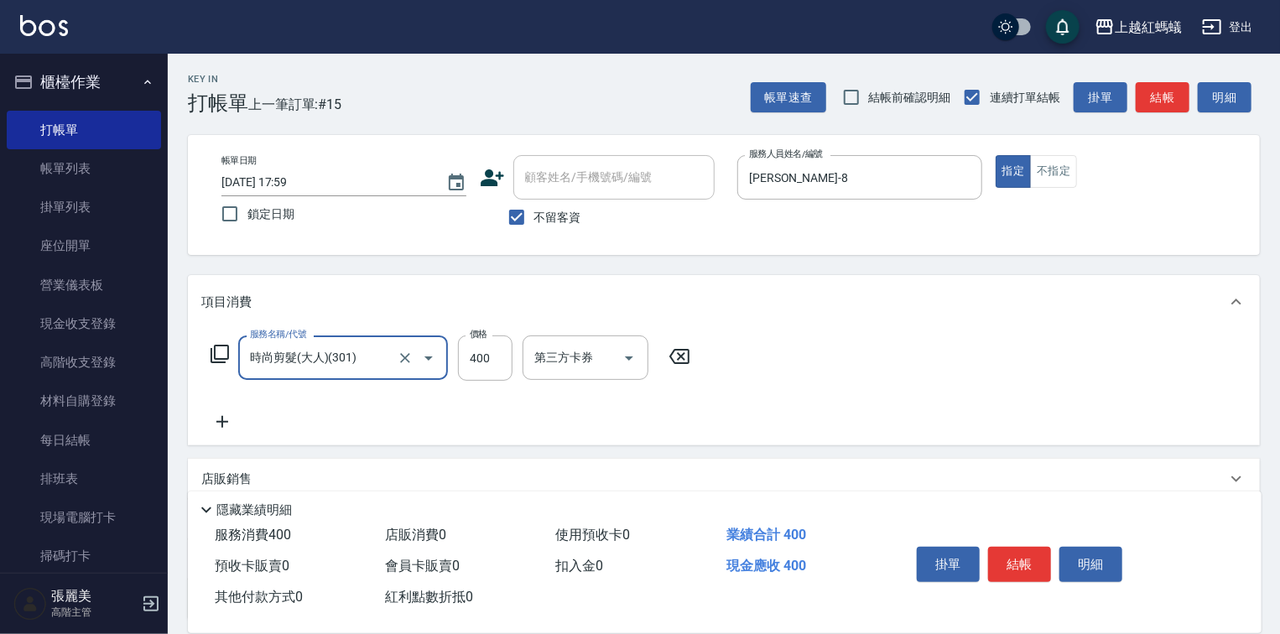
drag, startPoint x: 1015, startPoint y: 549, endPoint x: 952, endPoint y: 539, distance: 63.6
click at [1015, 548] on button "結帳" at bounding box center [1019, 564] width 63 height 35
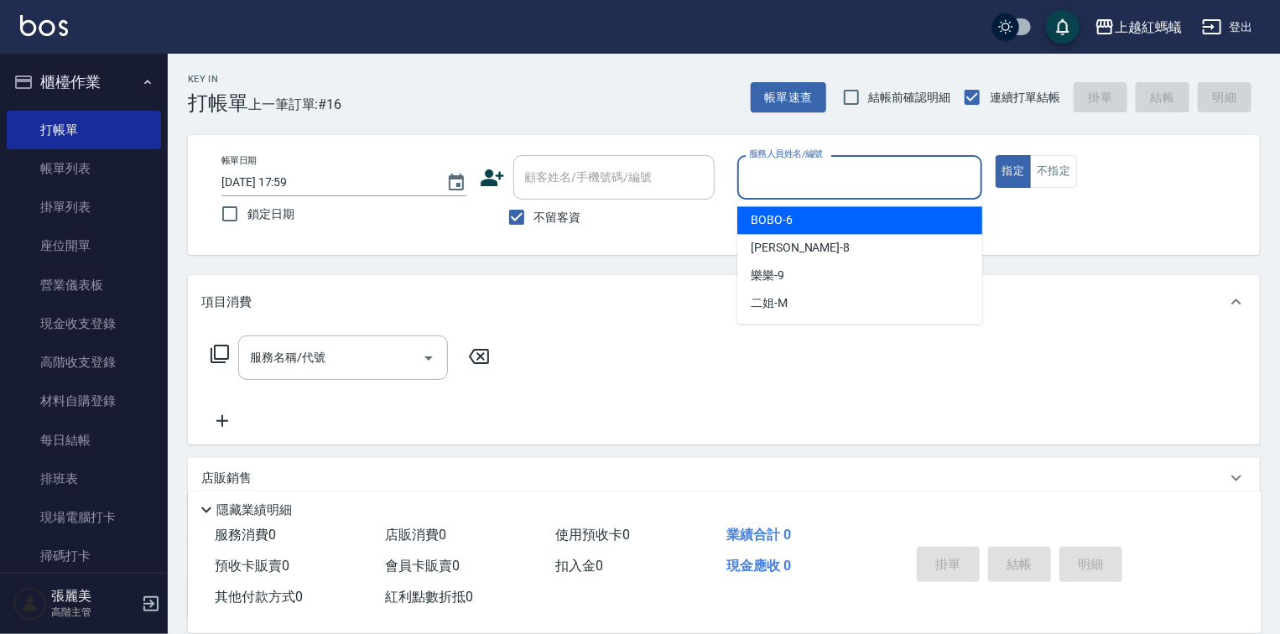
click at [852, 181] on input "服務人員姓名/編號" at bounding box center [860, 177] width 230 height 29
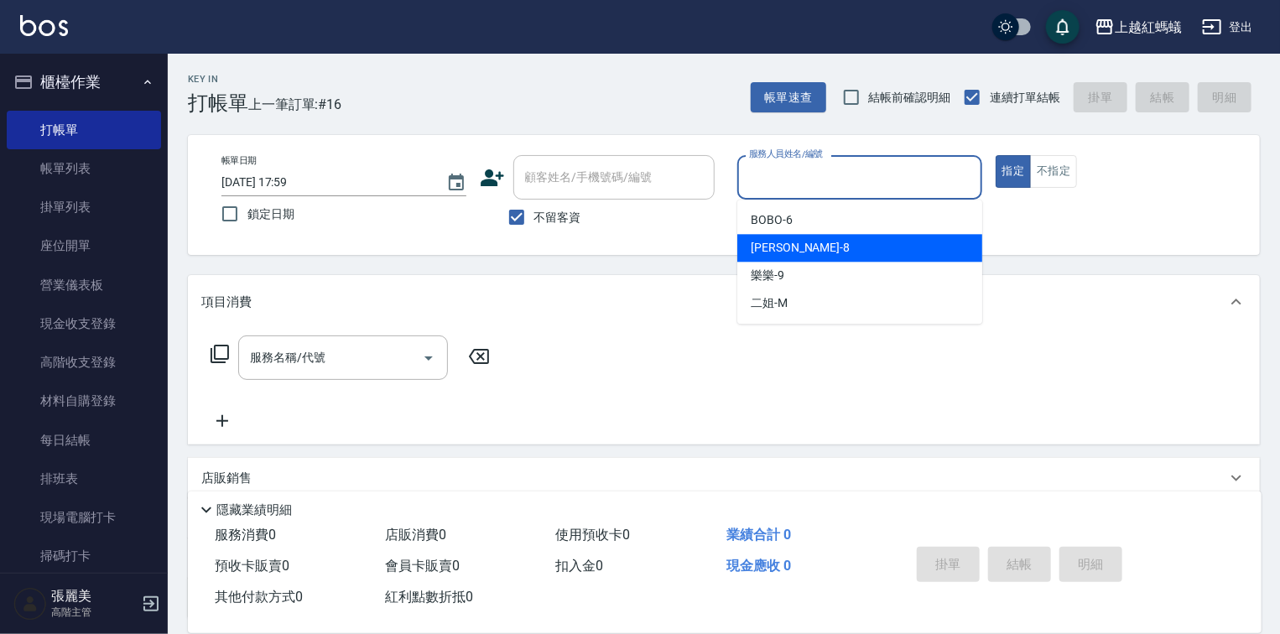
click at [813, 250] on div "張浩 -8" at bounding box center [859, 248] width 245 height 28
type input "張浩-8"
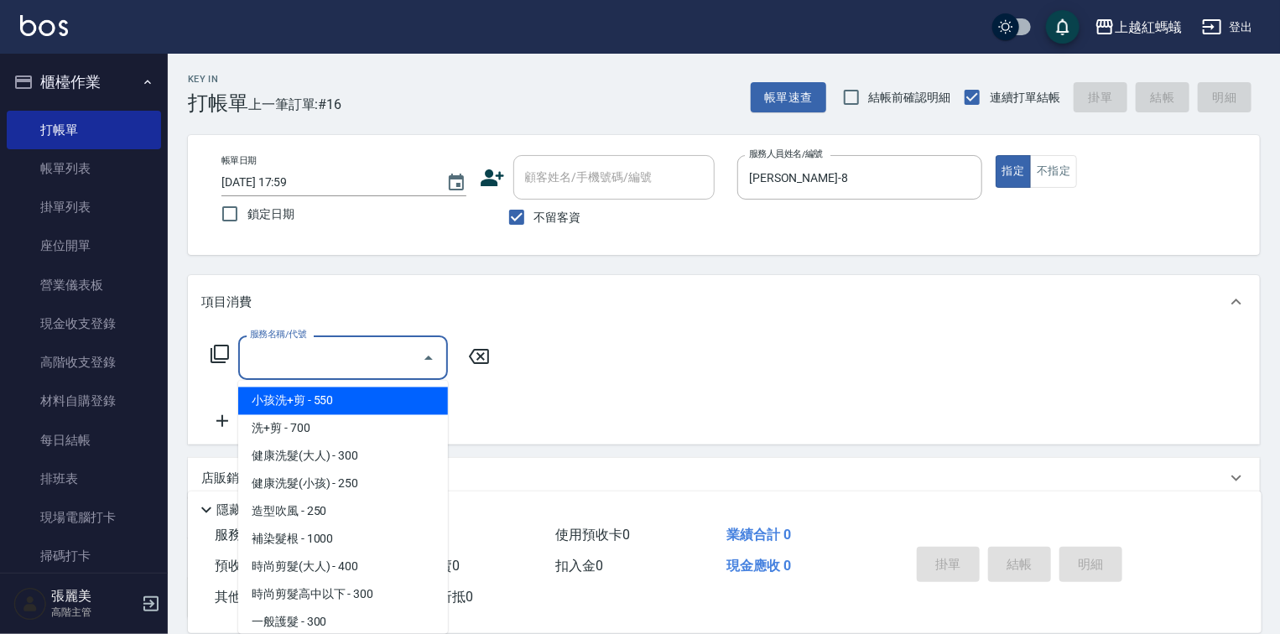
click at [359, 368] on input "服務名稱/代號" at bounding box center [330, 357] width 169 height 29
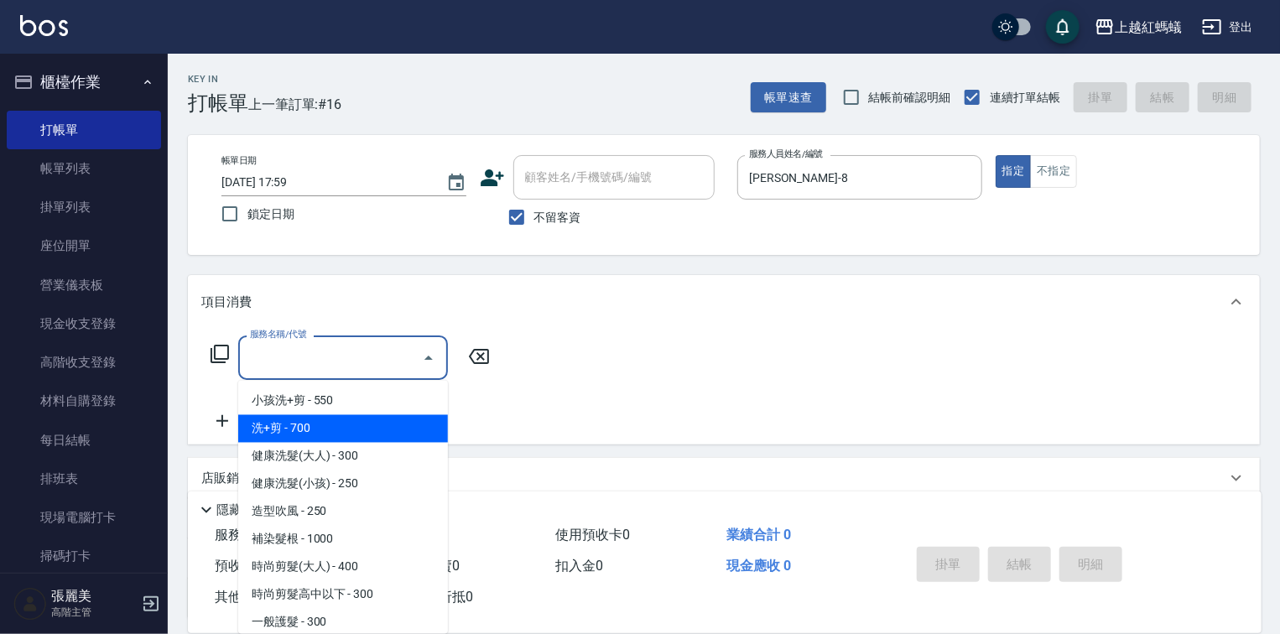
click at [366, 440] on span "洗+剪 - 700" at bounding box center [343, 429] width 210 height 28
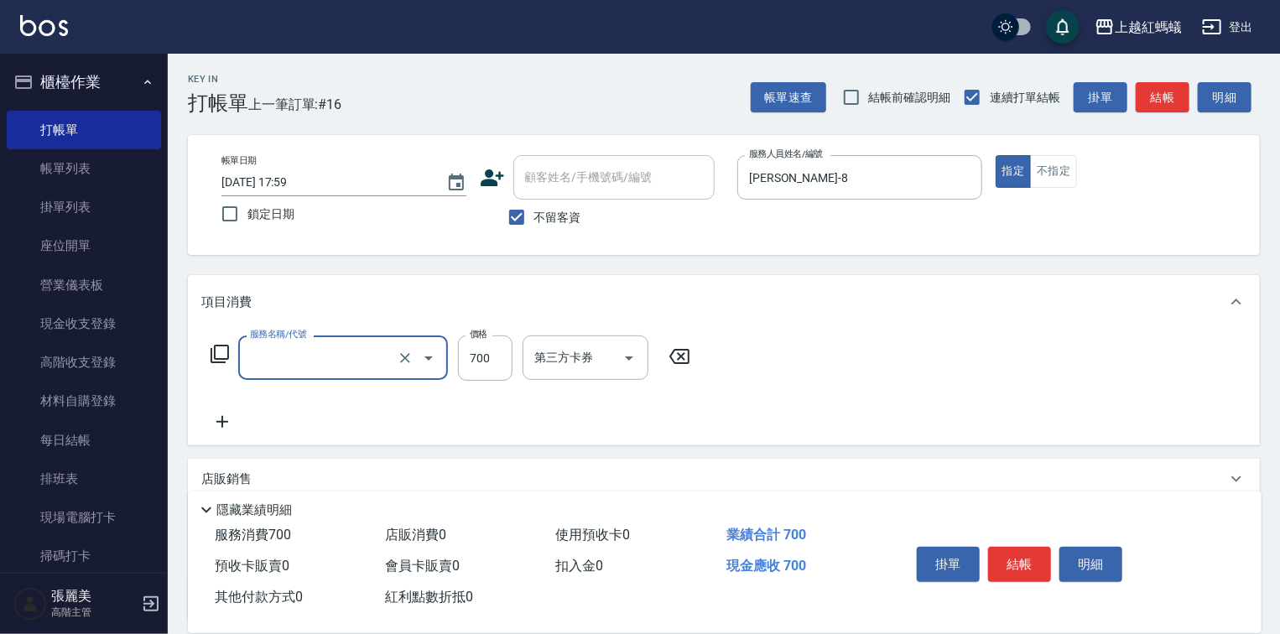
type input "洗+剪(200)"
click at [681, 357] on icon at bounding box center [680, 356] width 20 height 15
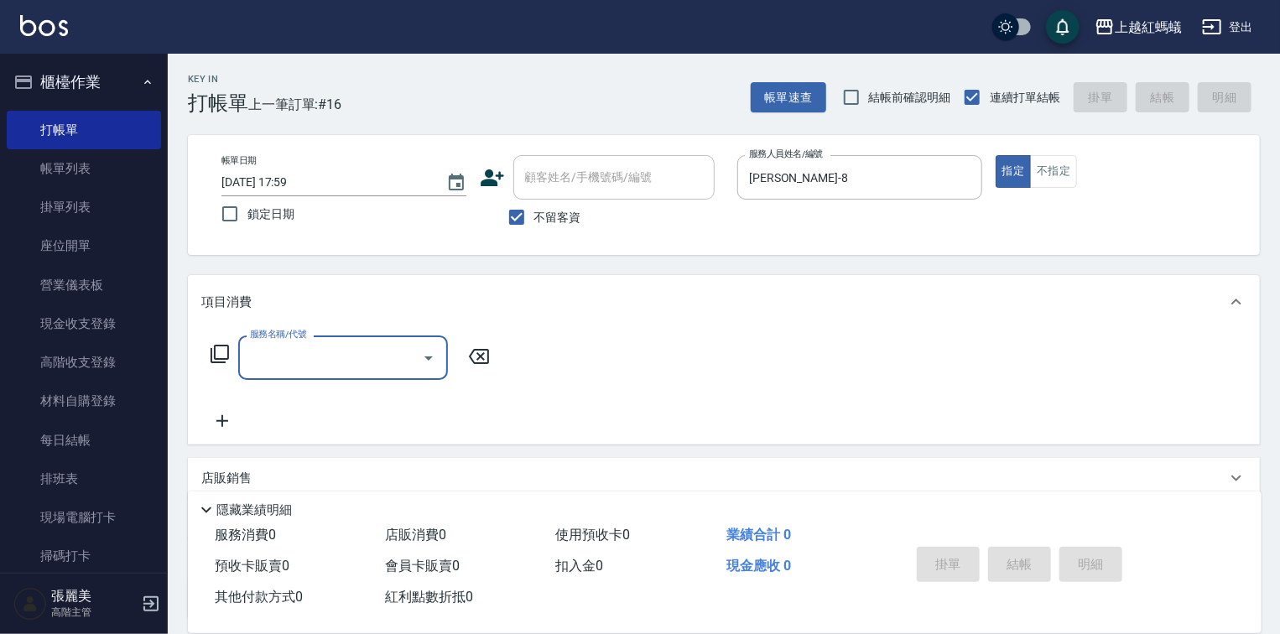
click at [398, 352] on input "服務名稱/代號" at bounding box center [330, 357] width 169 height 29
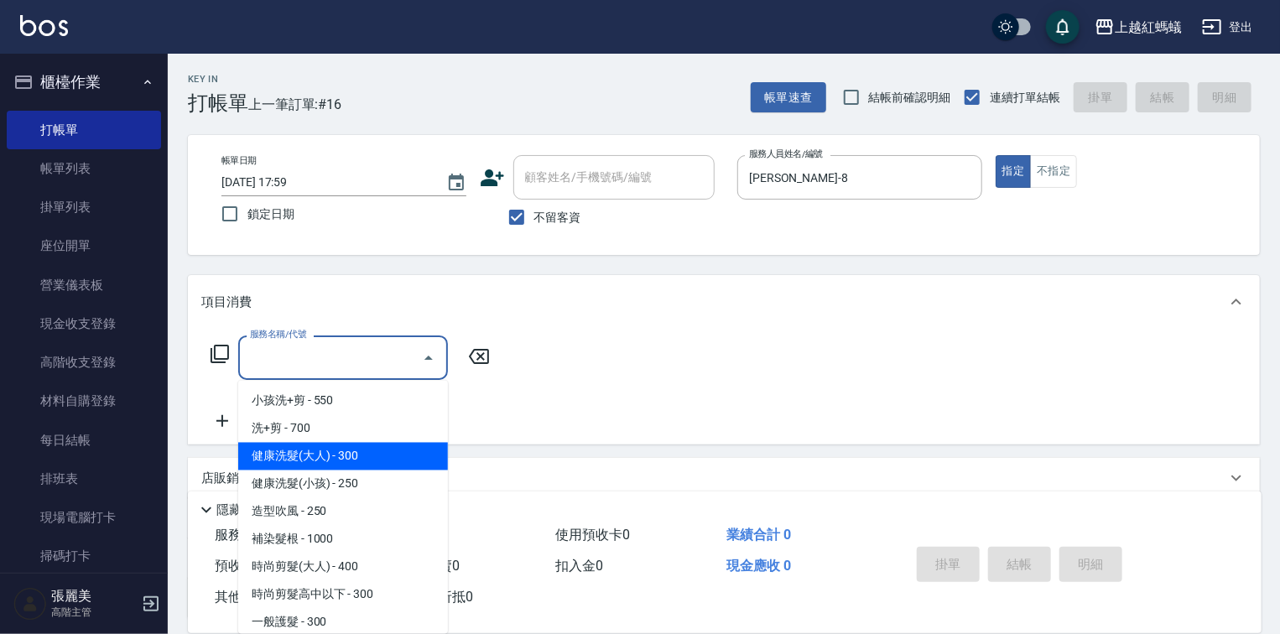
click at [391, 450] on span "健康洗髮(大人) - 300" at bounding box center [343, 457] width 210 height 28
type input "健康洗髮(大人)(201)"
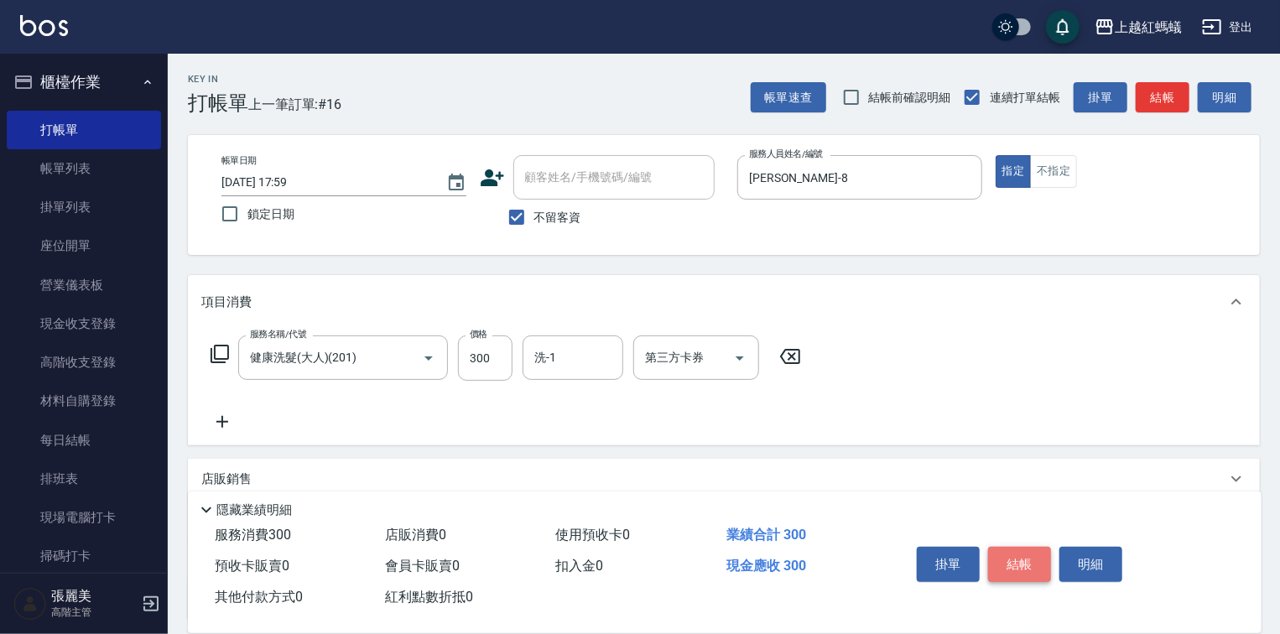
click at [1035, 564] on button "結帳" at bounding box center [1019, 564] width 63 height 35
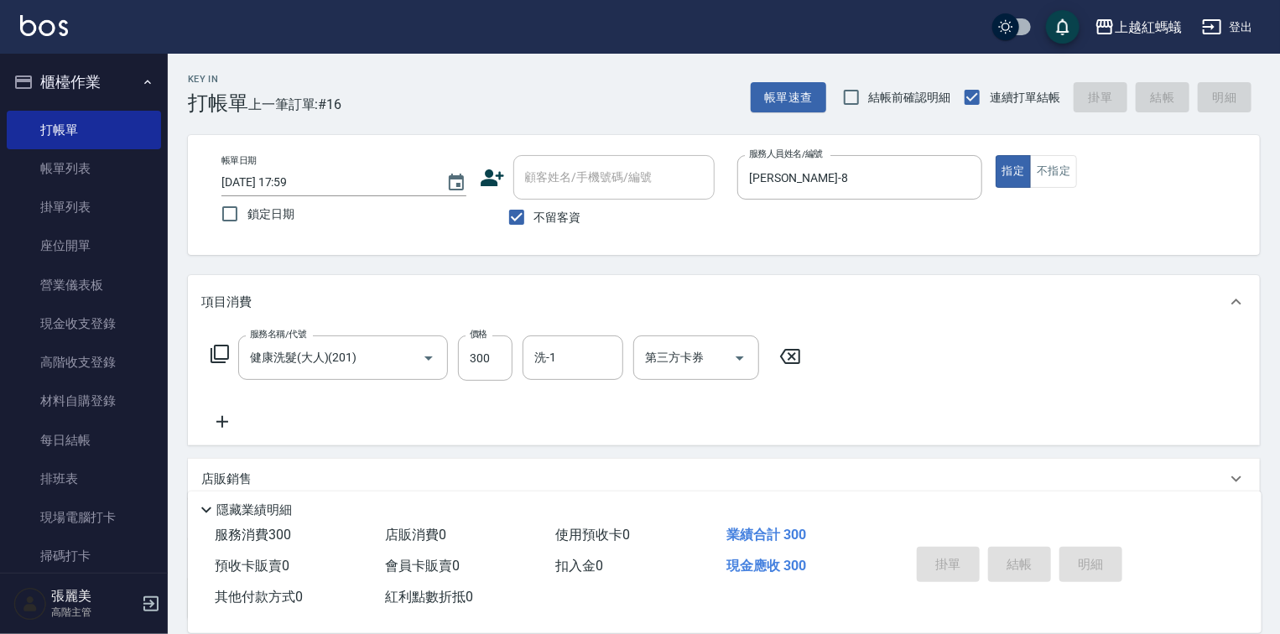
type input "2025/09/15 18:00"
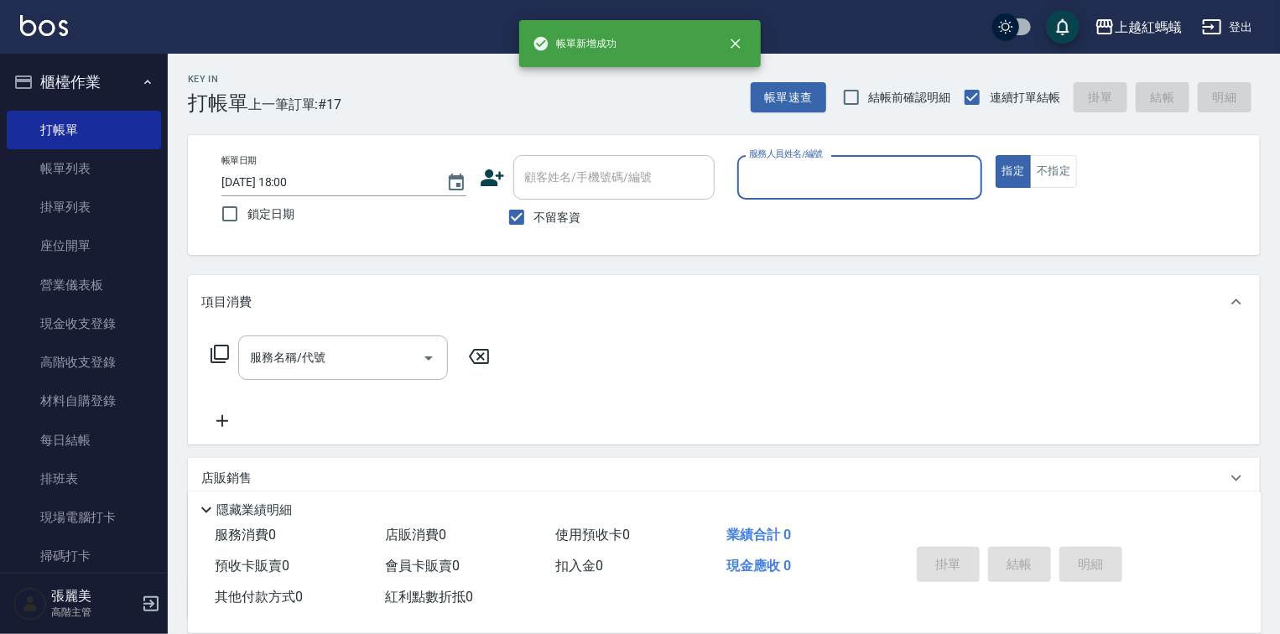
click at [844, 177] on input "服務人員姓名/編號" at bounding box center [860, 177] width 230 height 29
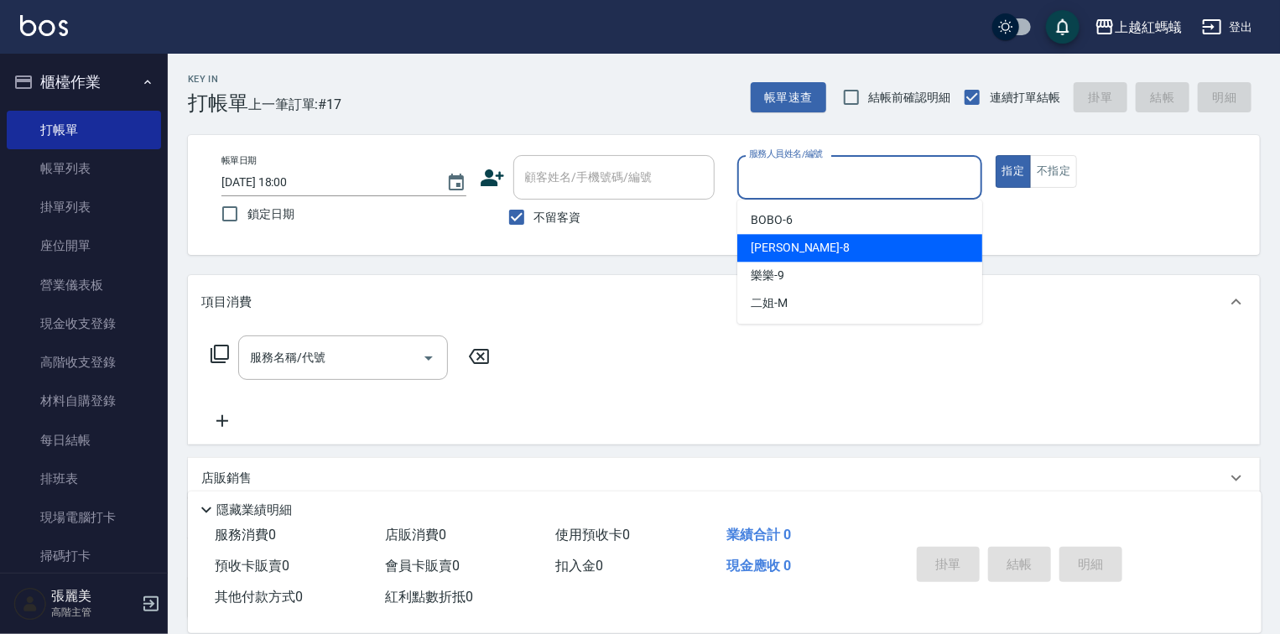
click at [816, 245] on div "張浩 -8" at bounding box center [859, 248] width 245 height 28
type input "張浩-8"
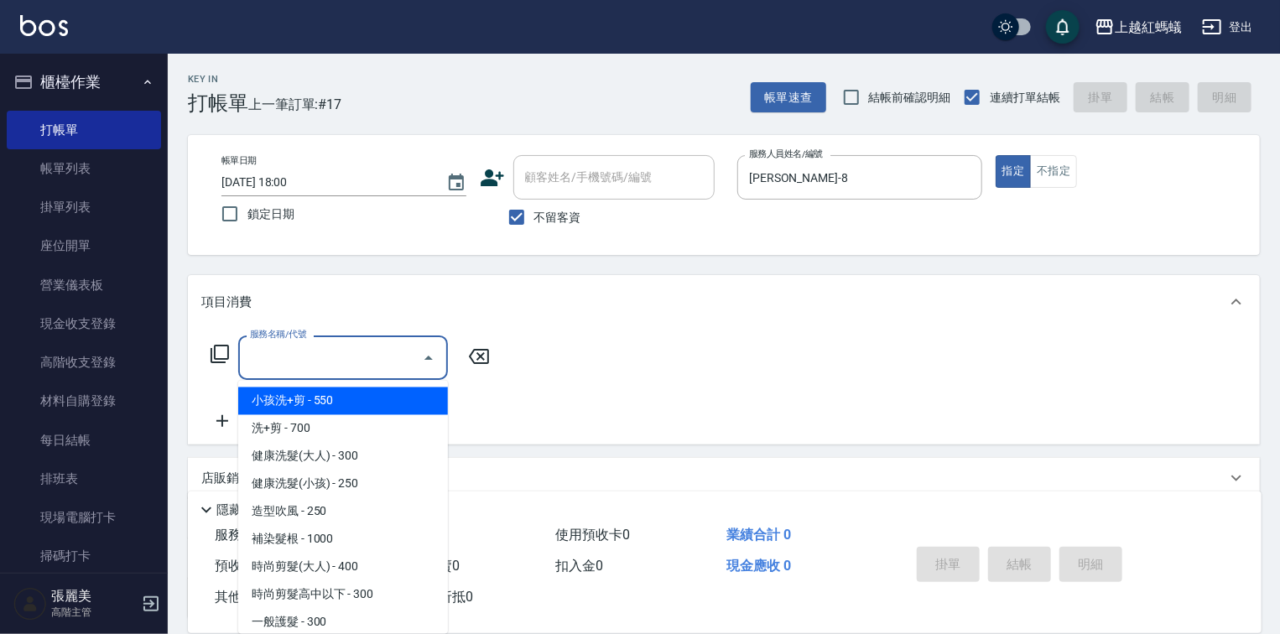
click at [374, 359] on input "服務名稱/代號" at bounding box center [330, 357] width 169 height 29
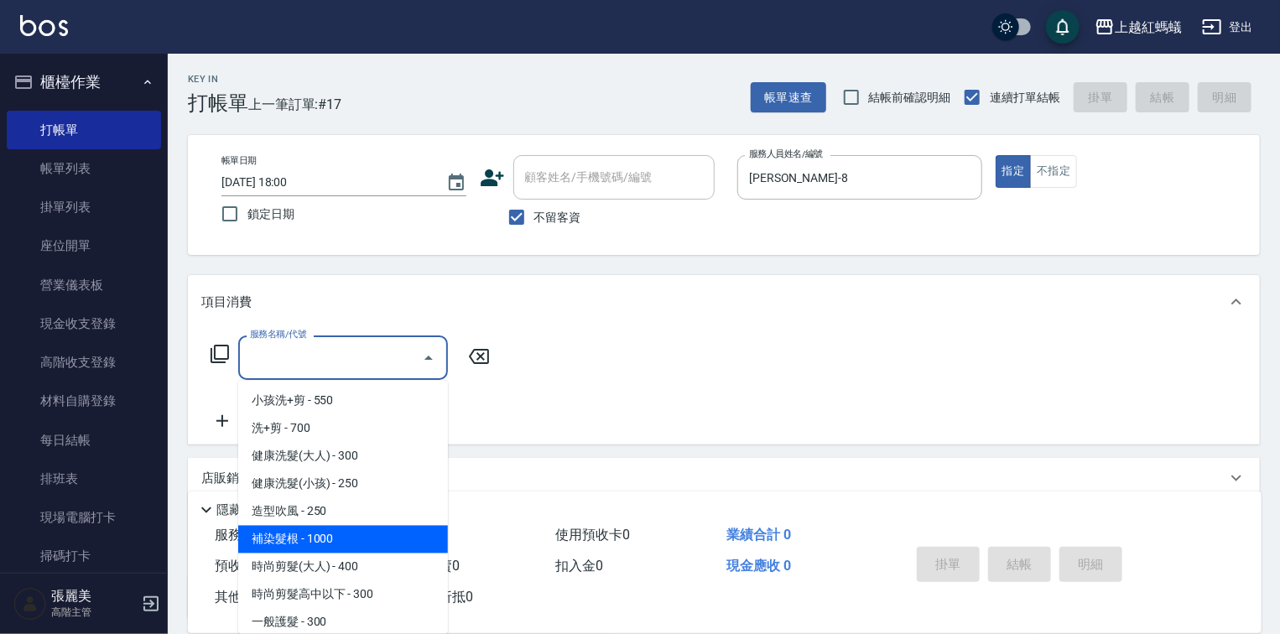
click at [342, 546] on span "補染髮根 - 1000" at bounding box center [343, 540] width 210 height 28
type input "補染髮根(204)"
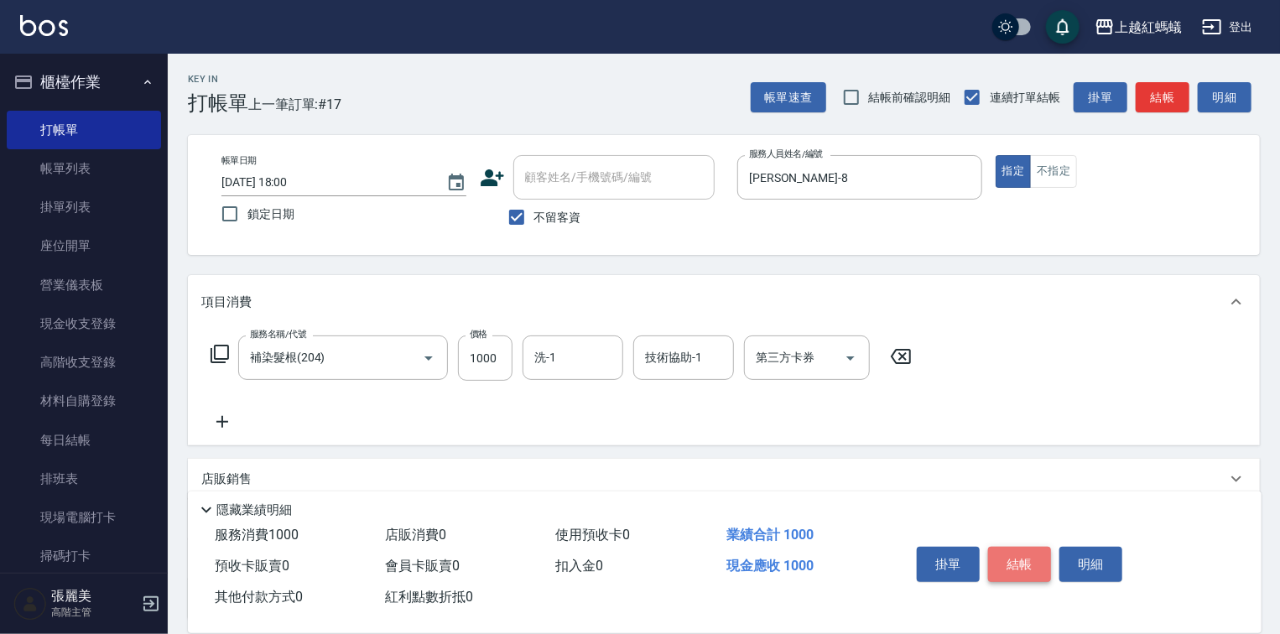
click at [1019, 562] on button "結帳" at bounding box center [1019, 564] width 63 height 35
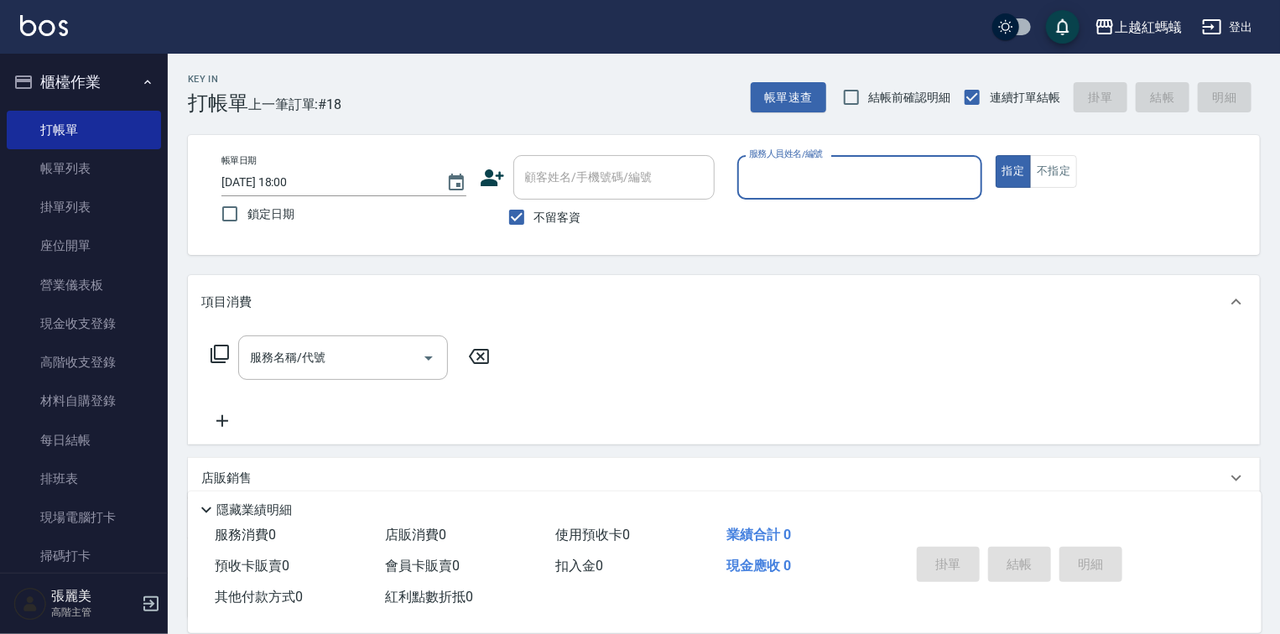
click at [795, 175] on input "服務人員姓名/編號" at bounding box center [860, 177] width 230 height 29
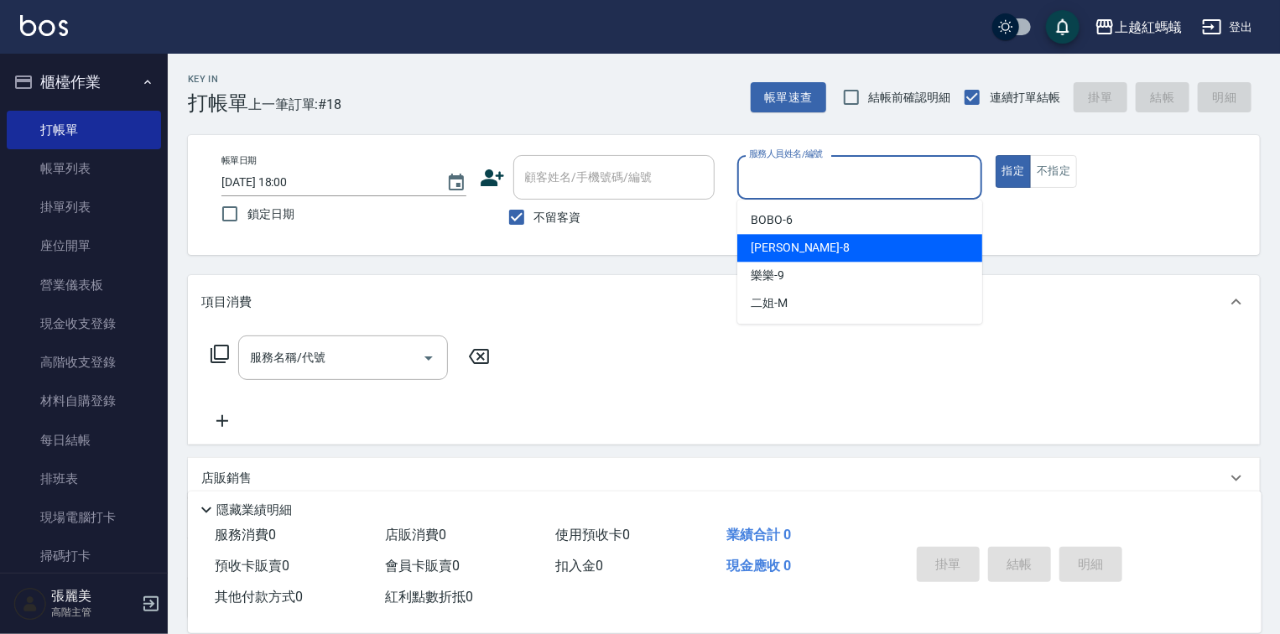
click at [826, 241] on div "張浩 -8" at bounding box center [859, 248] width 245 height 28
type input "張浩-8"
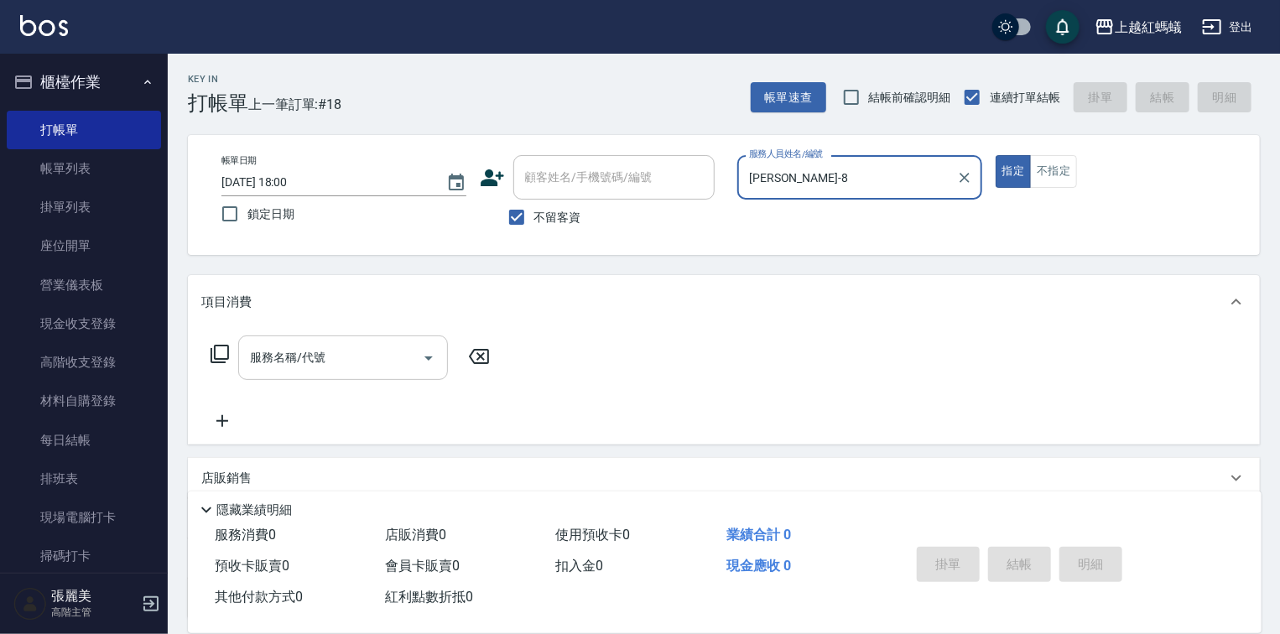
drag, startPoint x: 362, startPoint y: 341, endPoint x: 362, endPoint y: 377, distance: 36.1
click at [362, 342] on div "服務名稱/代號" at bounding box center [343, 358] width 210 height 44
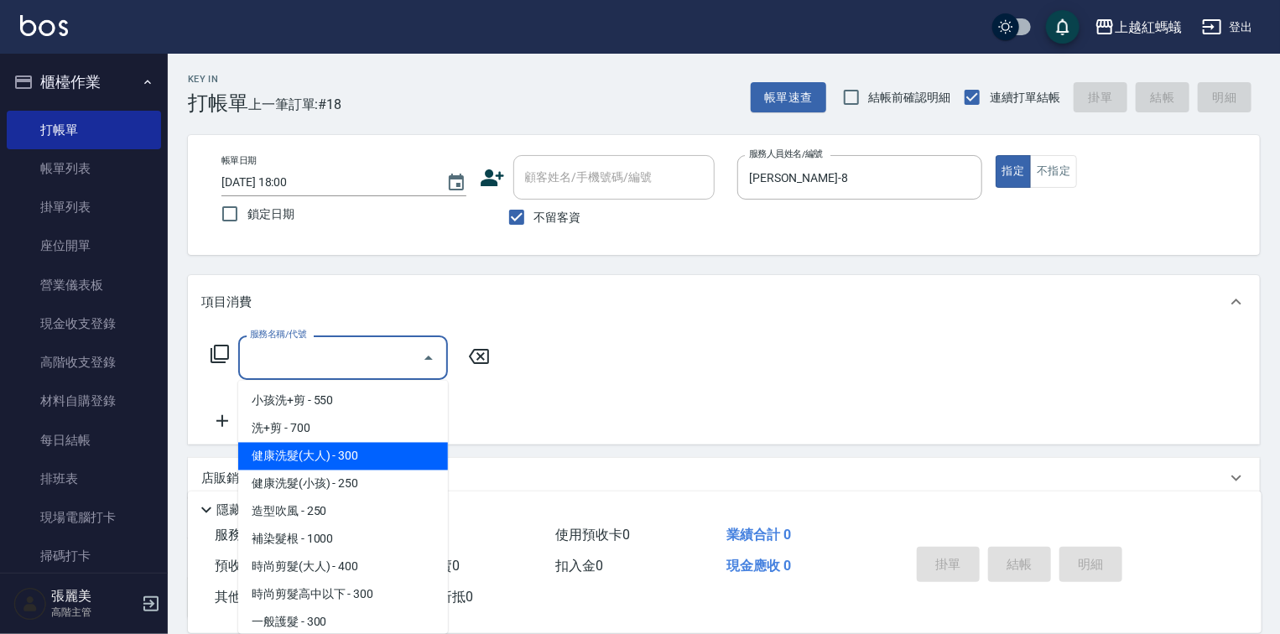
click at [383, 456] on span "健康洗髮(大人) - 300" at bounding box center [343, 457] width 210 height 28
type input "健康洗髮(大人)(201)"
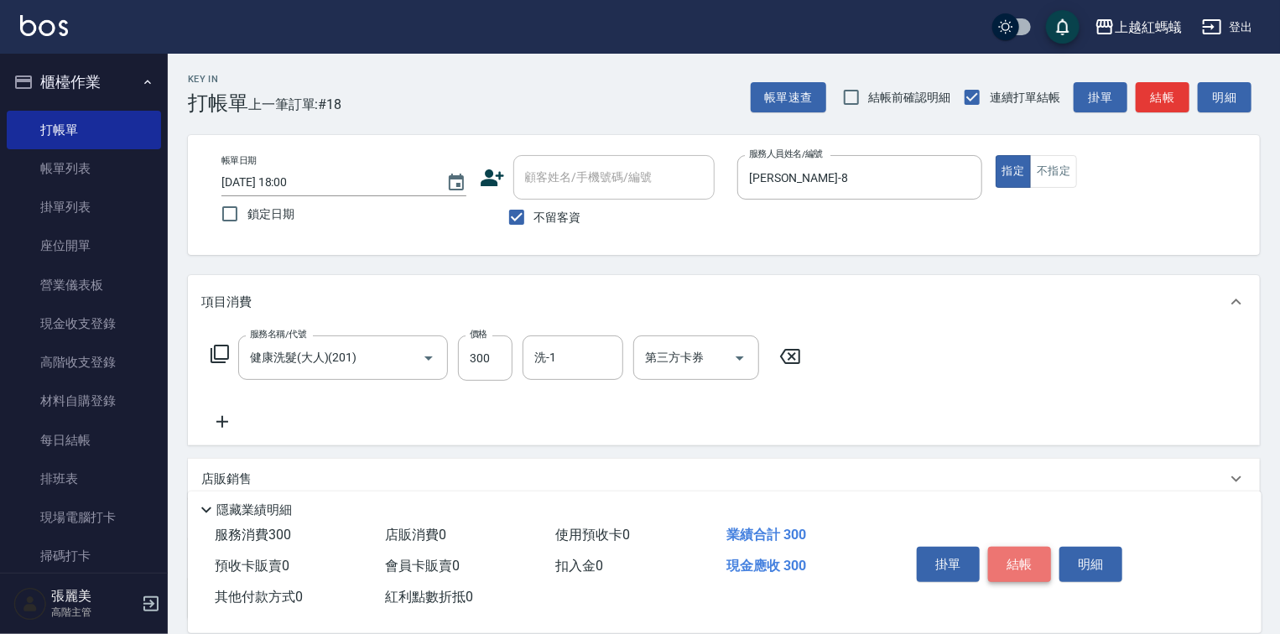
click at [1021, 550] on button "結帳" at bounding box center [1019, 564] width 63 height 35
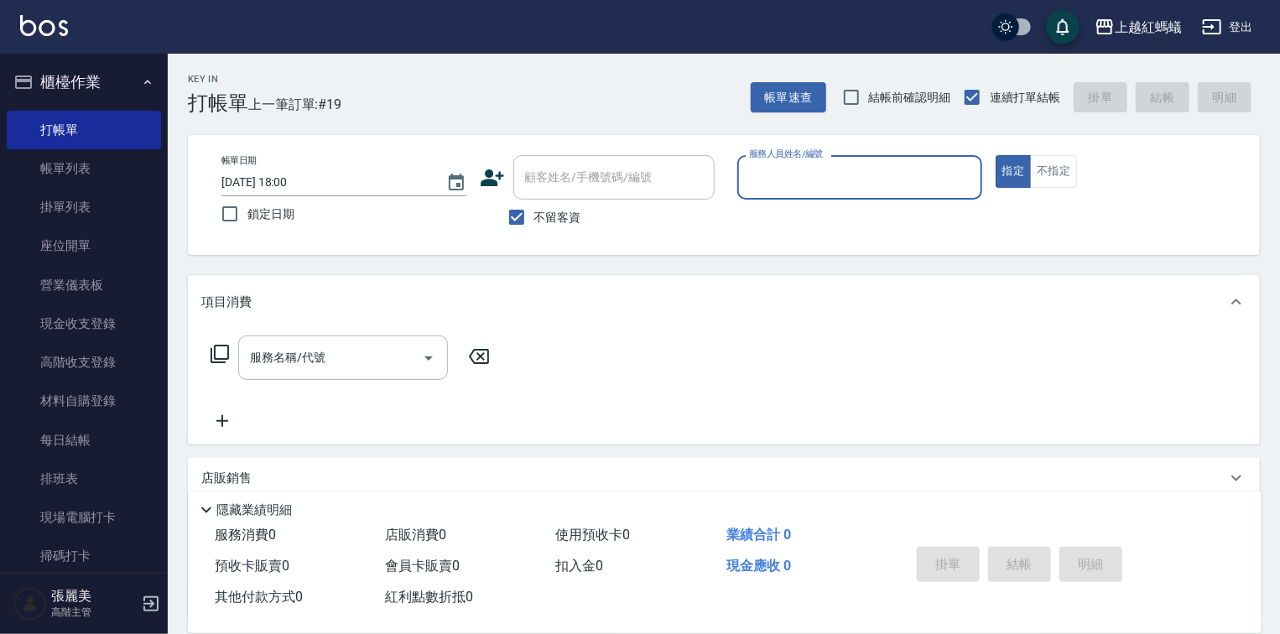
click at [862, 195] on div "服務人員姓名/編號" at bounding box center [859, 177] width 245 height 44
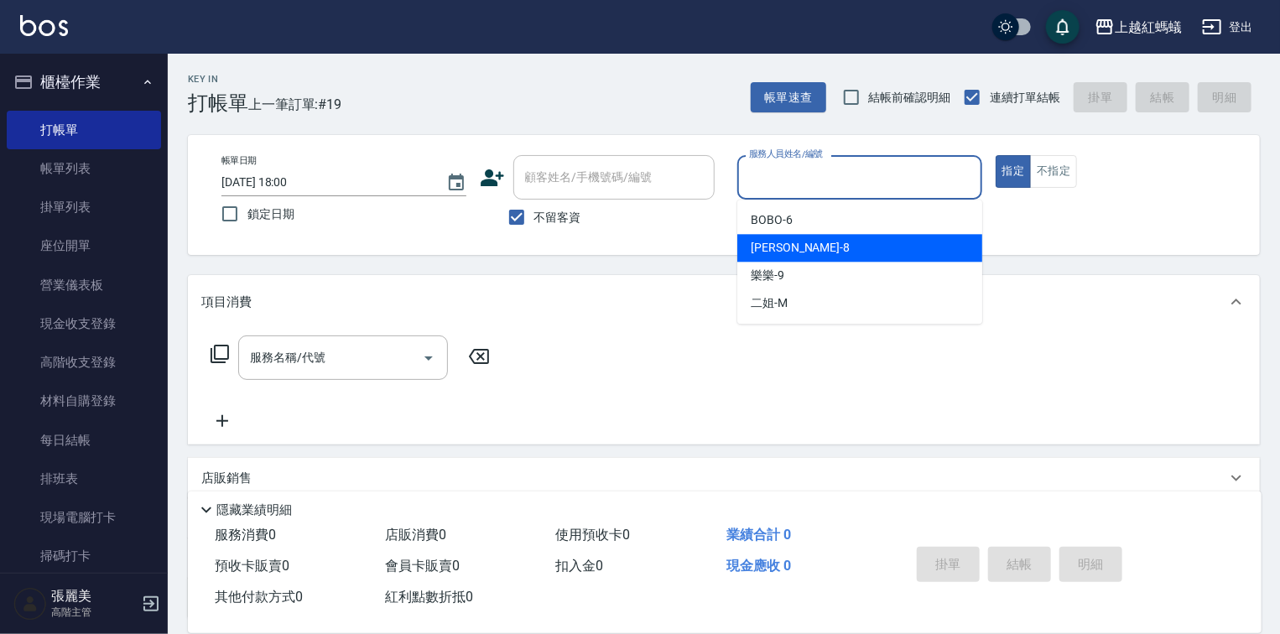
click at [822, 256] on div "張浩 -8" at bounding box center [859, 248] width 245 height 28
type input "張浩-8"
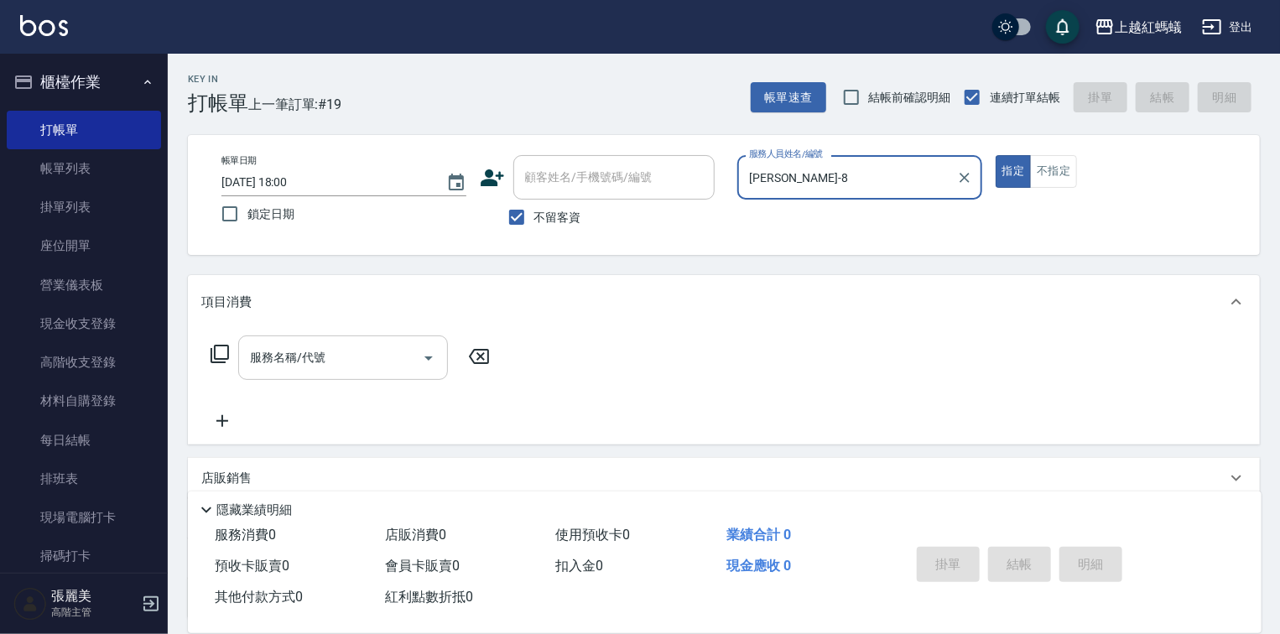
click at [356, 373] on div "服務名稱/代號" at bounding box center [343, 358] width 210 height 44
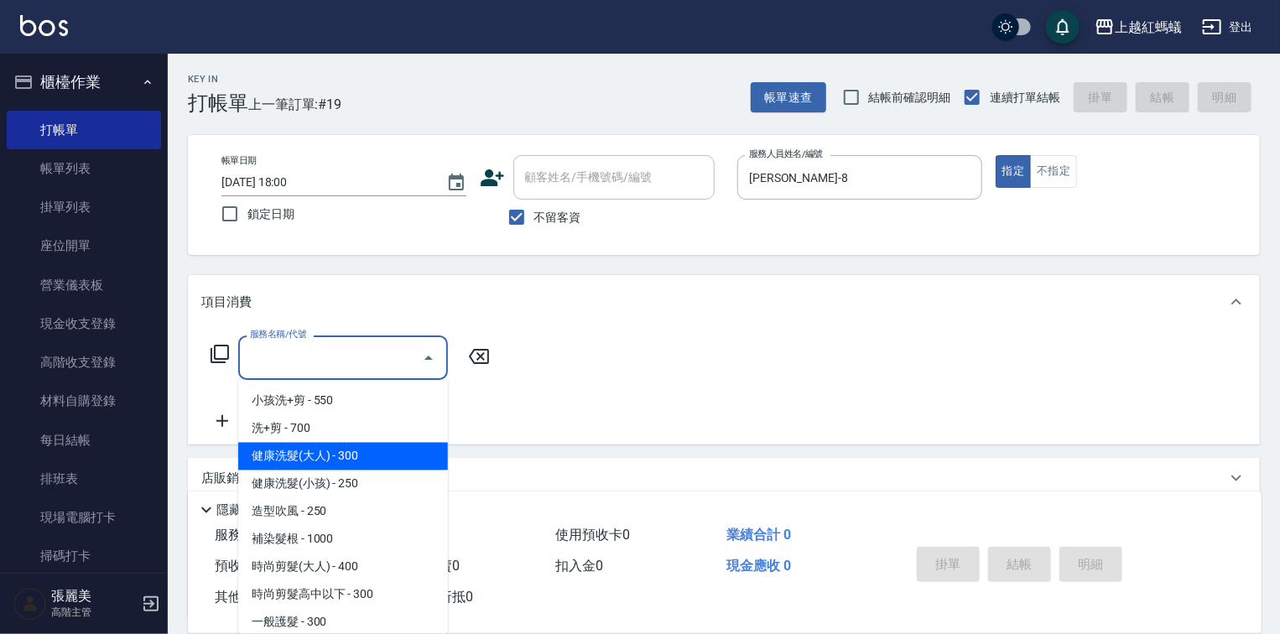
click at [363, 447] on span "健康洗髮(大人) - 300" at bounding box center [343, 457] width 210 height 28
type input "健康洗髮(大人)(201)"
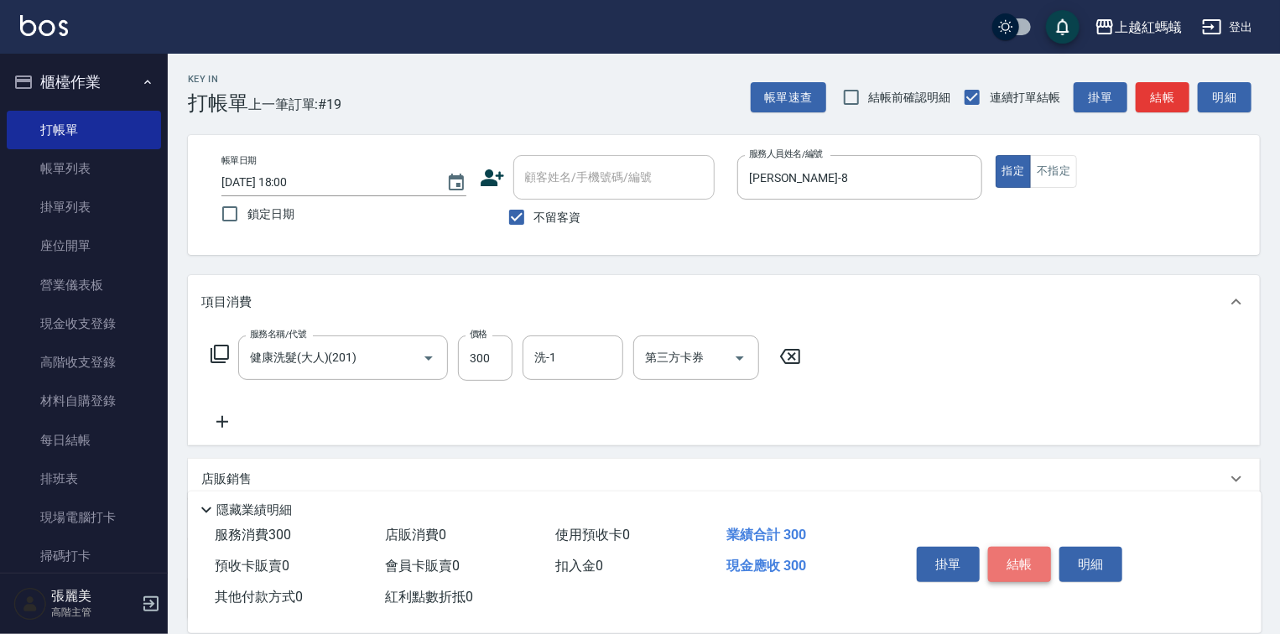
click at [1034, 547] on button "結帳" at bounding box center [1019, 564] width 63 height 35
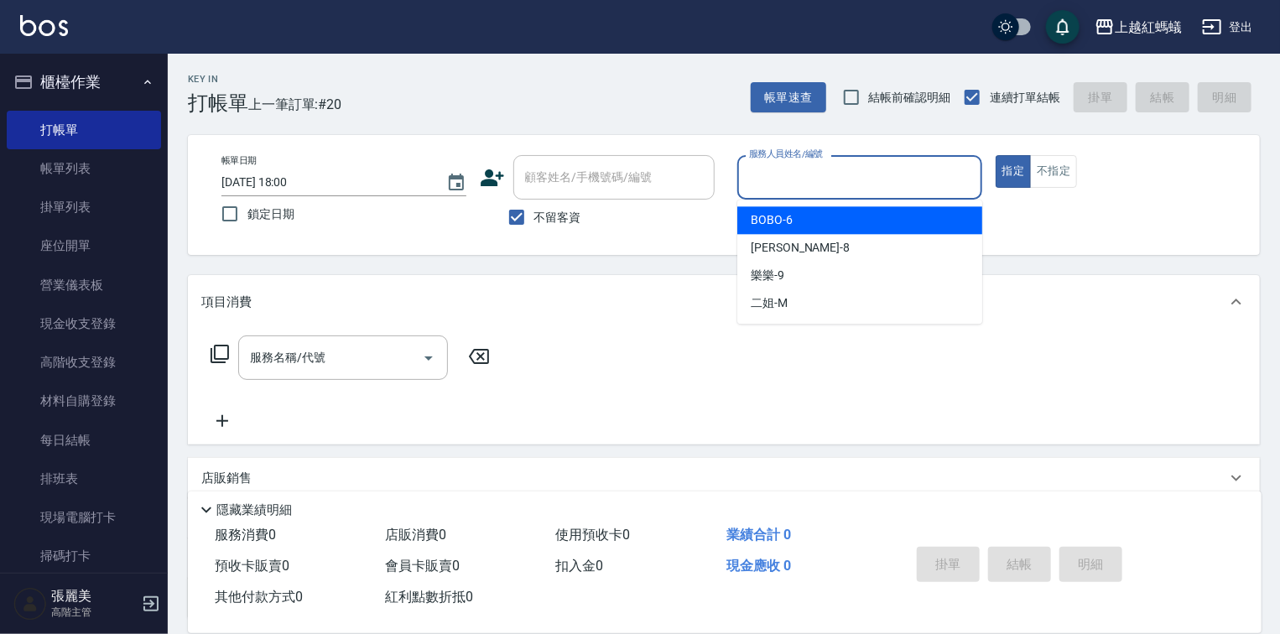
click at [779, 168] on input "服務人員姓名/編號" at bounding box center [860, 177] width 230 height 29
click at [800, 215] on div "BOBO -6" at bounding box center [859, 220] width 245 height 28
type input "BOBO-6"
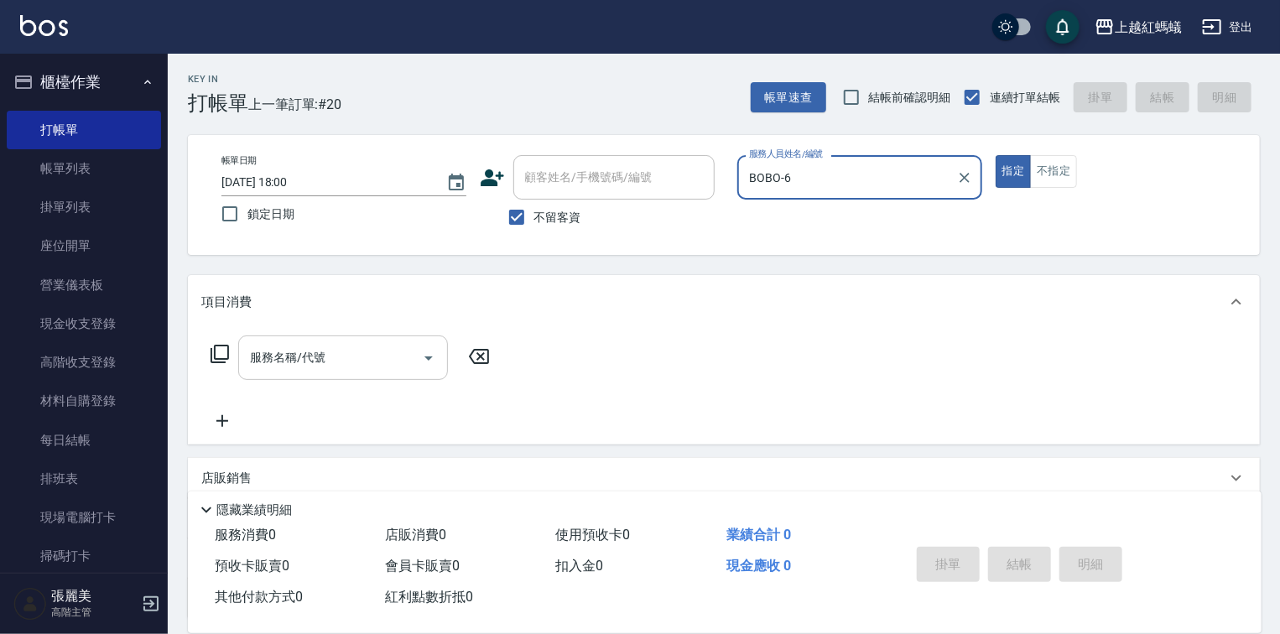
click at [357, 365] on input "服務名稱/代號" at bounding box center [330, 357] width 169 height 29
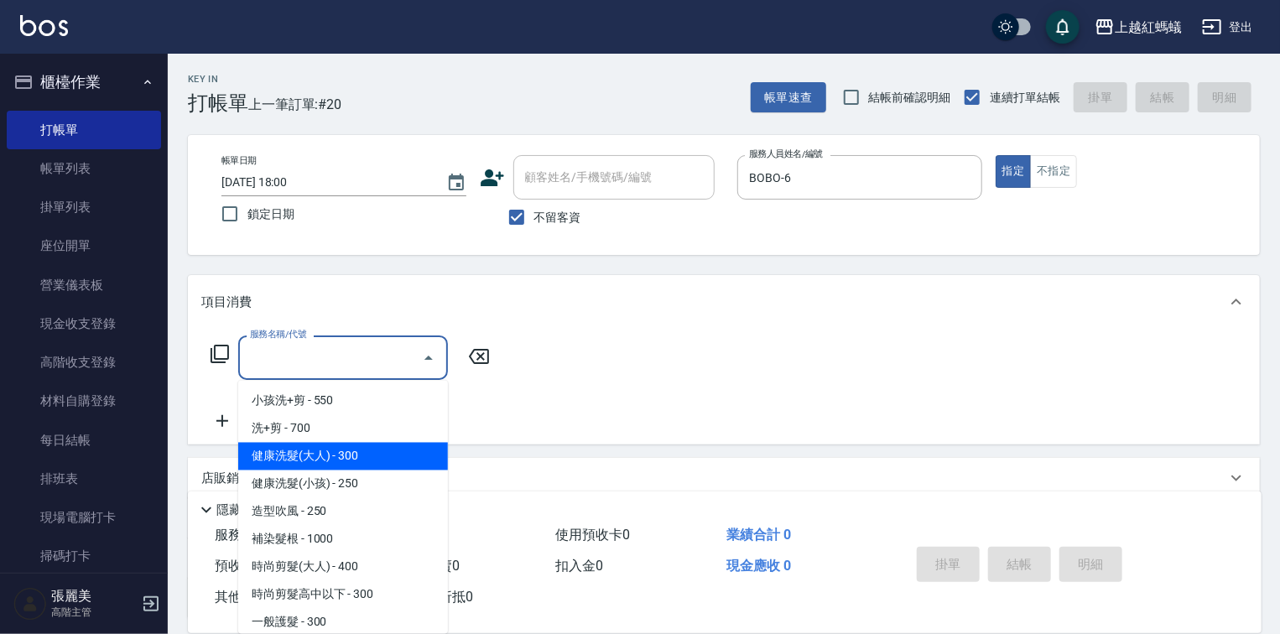
click at [388, 461] on span "健康洗髮(大人) - 300" at bounding box center [343, 457] width 210 height 28
type input "健康洗髮(大人)(201)"
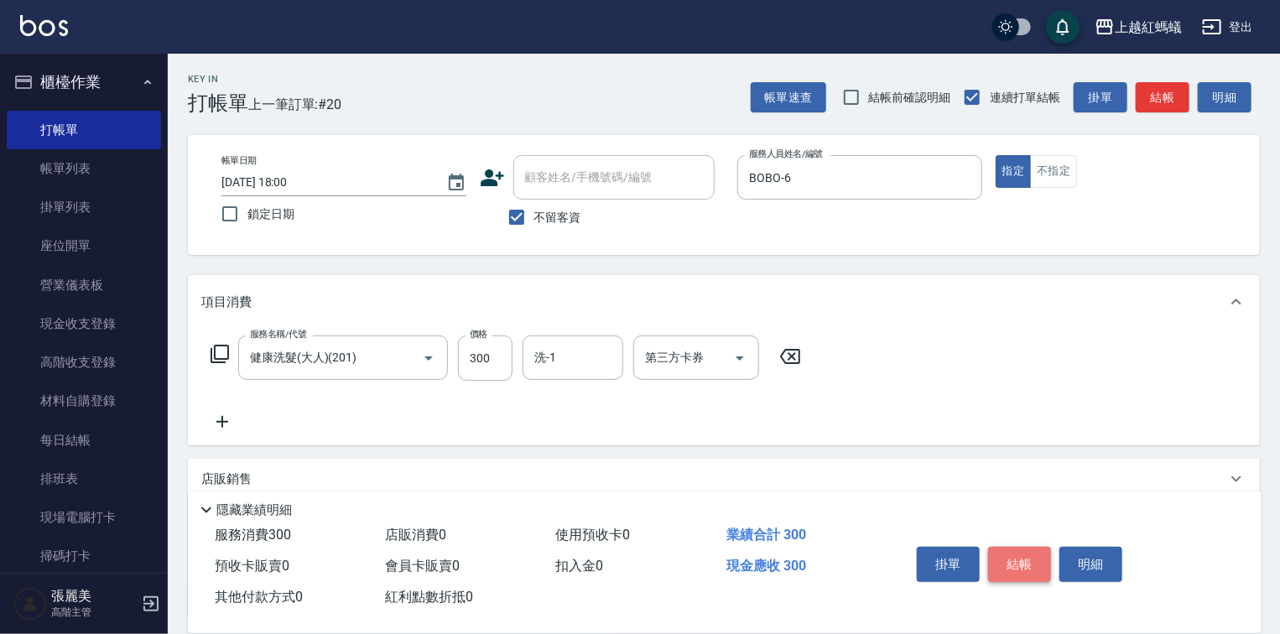
click at [1028, 567] on button "結帳" at bounding box center [1019, 564] width 63 height 35
type input "2025/09/15 18:05"
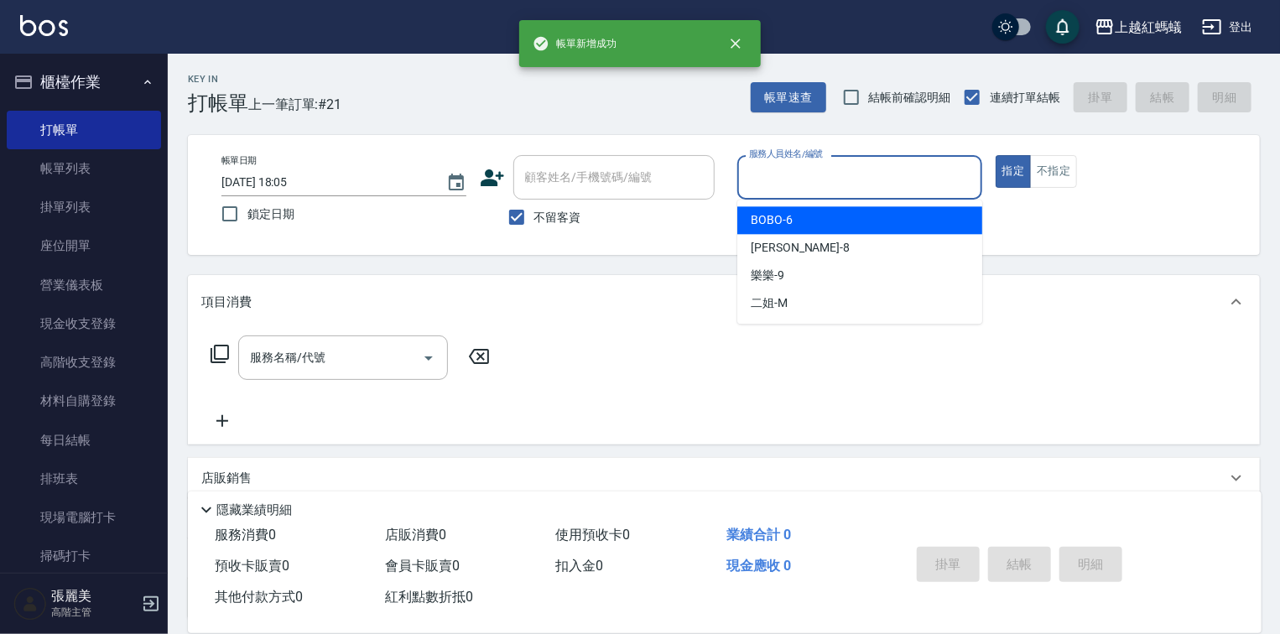
drag, startPoint x: 856, startPoint y: 164, endPoint x: 806, endPoint y: 266, distance: 112.9
click at [856, 165] on input "服務人員姓名/編號" at bounding box center [860, 177] width 230 height 29
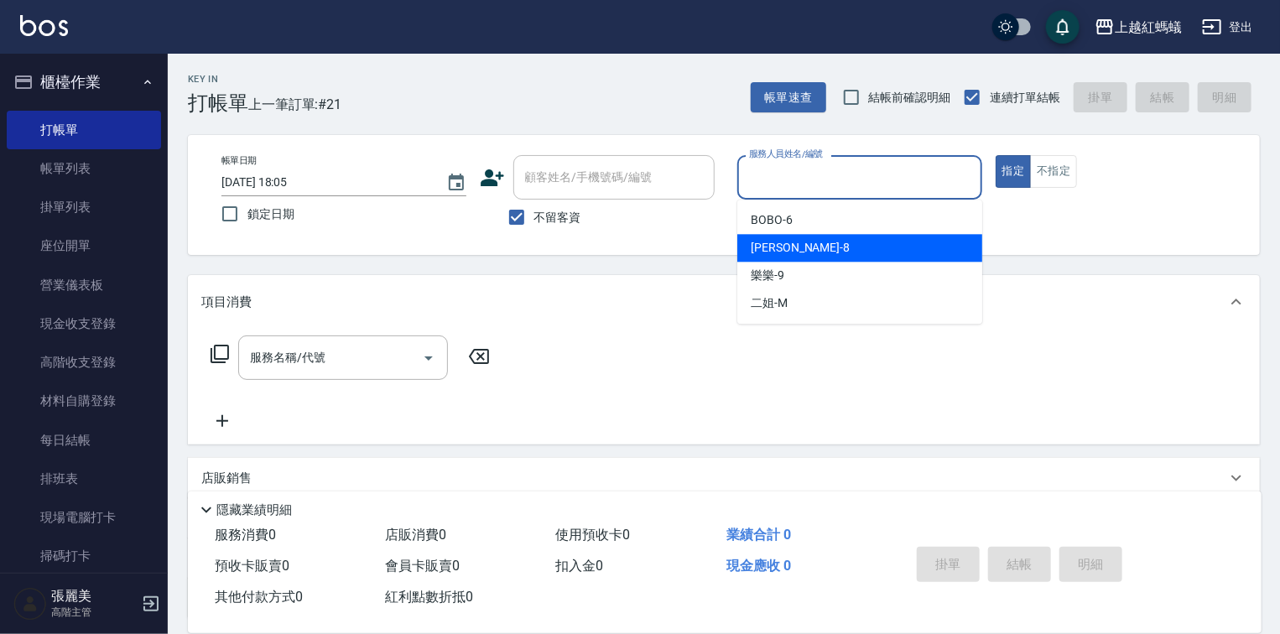
click at [810, 238] on div "張浩 -8" at bounding box center [859, 248] width 245 height 28
type input "張浩-8"
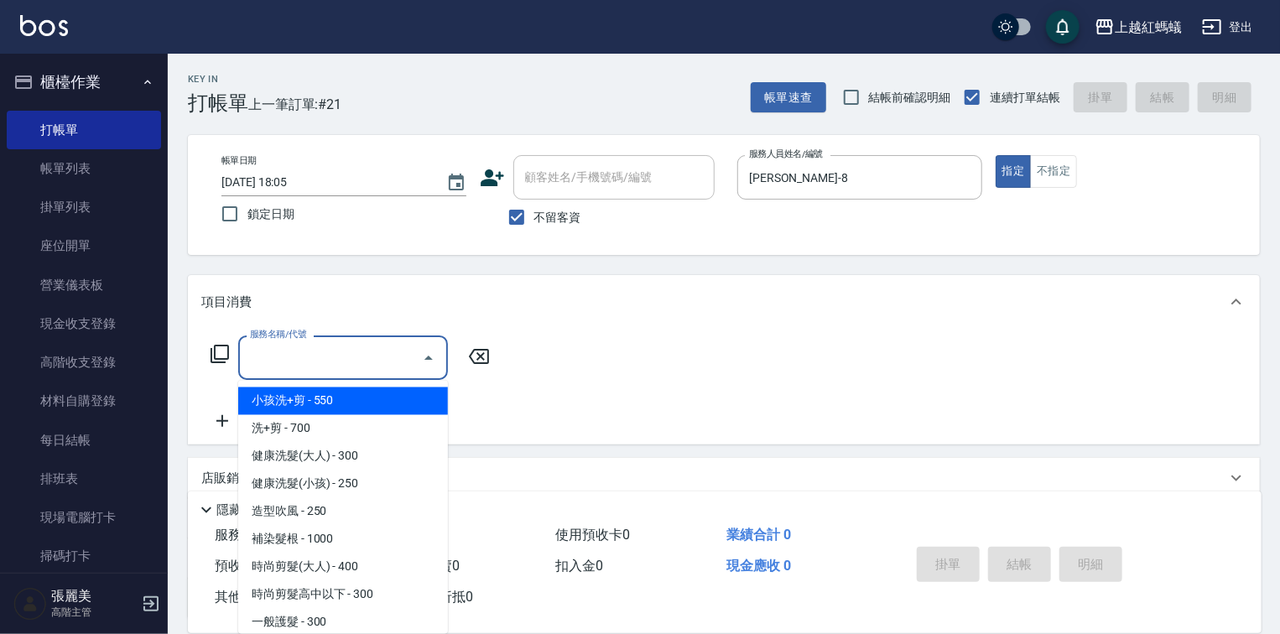
click at [380, 346] on input "服務名稱/代號" at bounding box center [330, 357] width 169 height 29
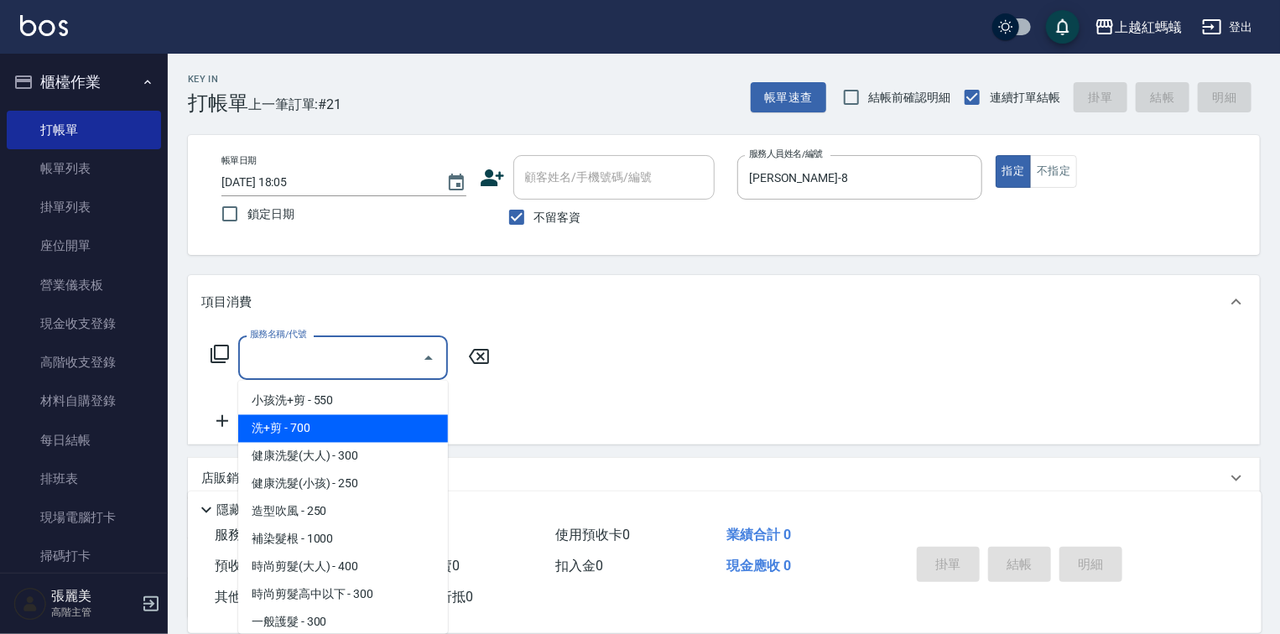
click at [320, 429] on span "洗+剪 - 700" at bounding box center [343, 429] width 210 height 28
type input "洗+剪(200)"
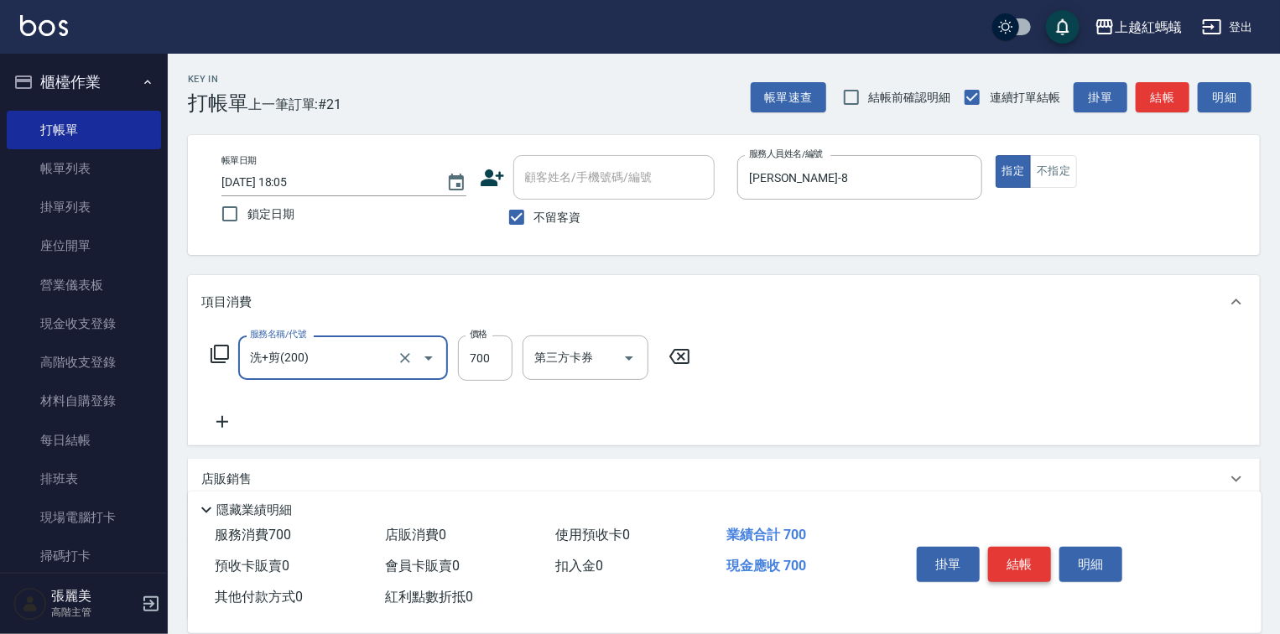
click at [1010, 560] on button "結帳" at bounding box center [1019, 564] width 63 height 35
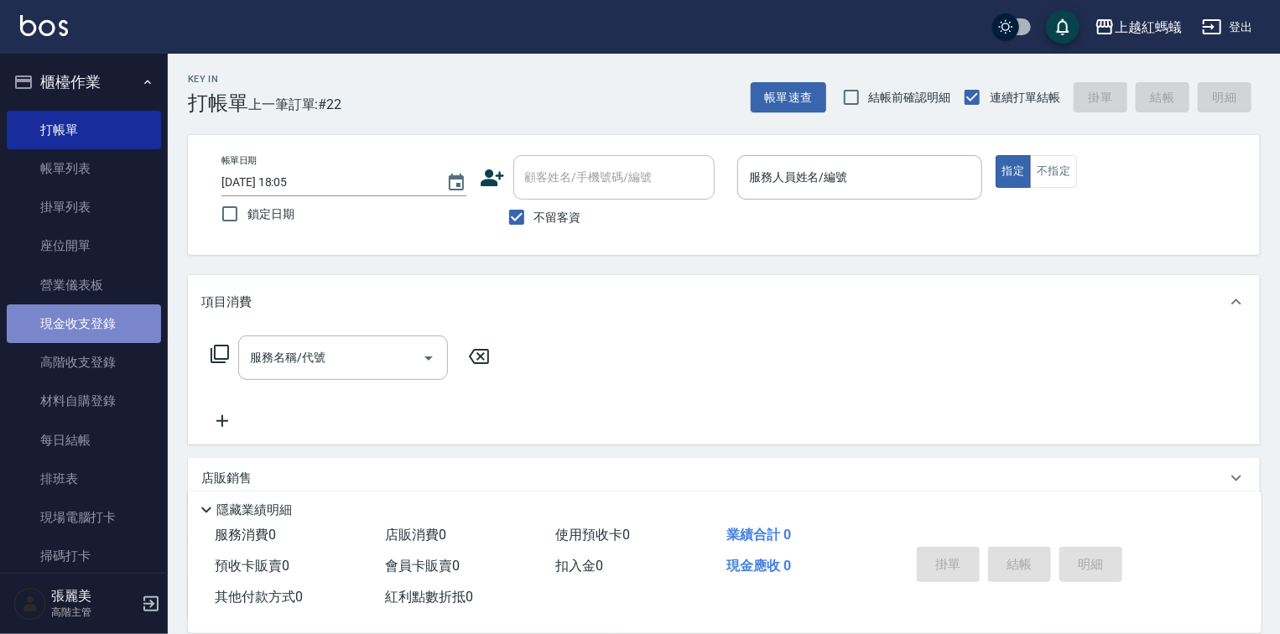
click at [107, 329] on link "現金收支登錄" at bounding box center [84, 324] width 154 height 39
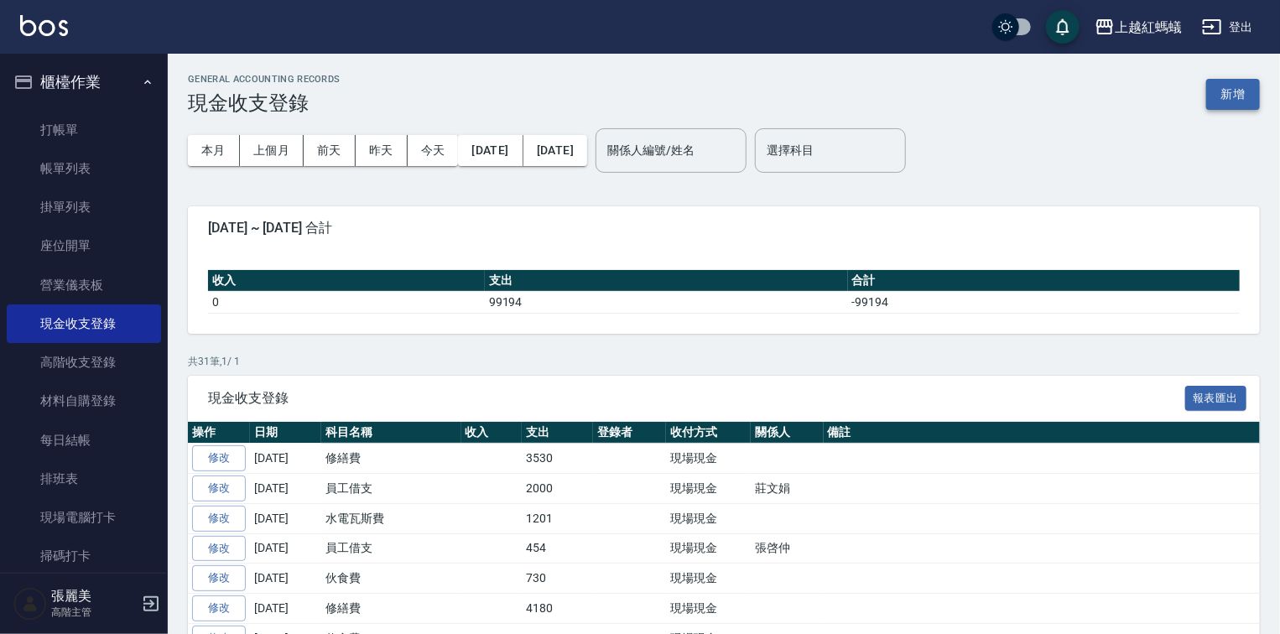
click at [1239, 87] on button "新增" at bounding box center [1233, 94] width 54 height 31
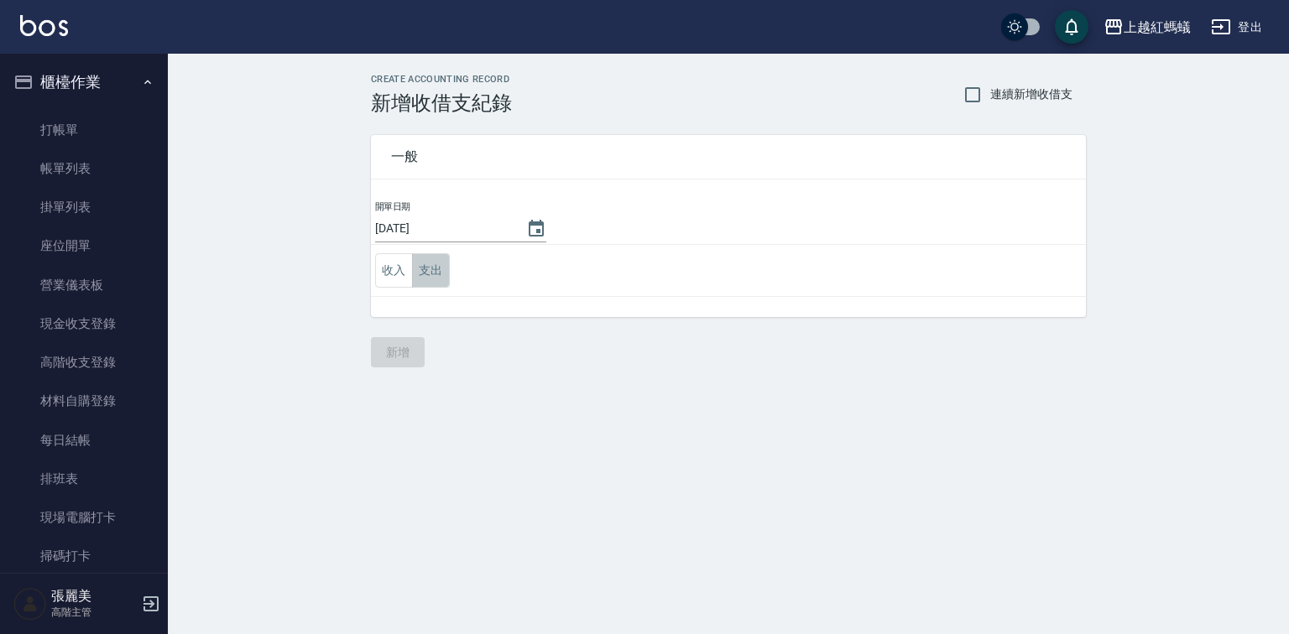
click at [417, 268] on button "支出" at bounding box center [431, 270] width 38 height 34
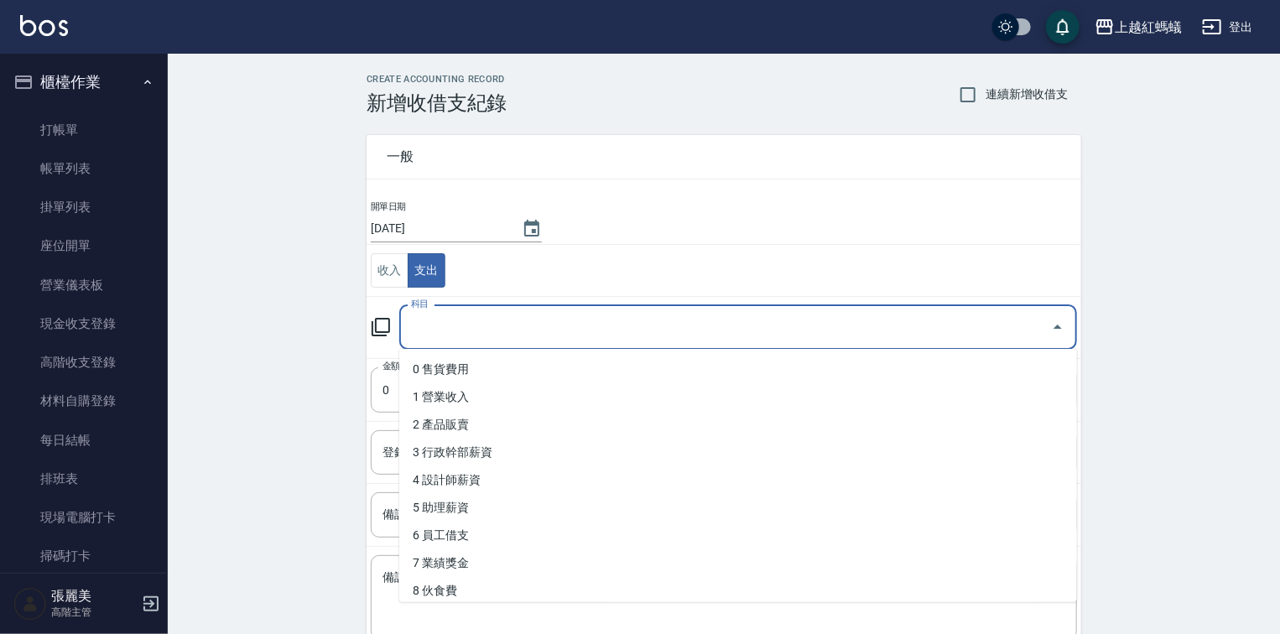
click at [477, 327] on input "科目" at bounding box center [726, 327] width 638 height 29
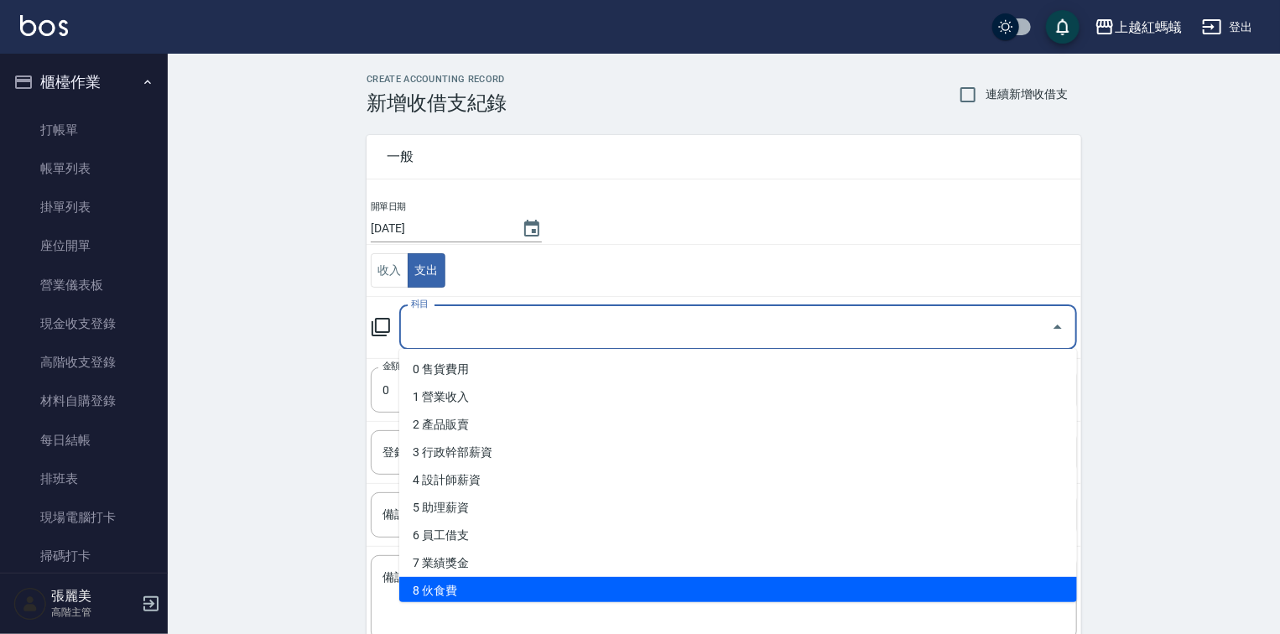
click at [477, 592] on li "8 伙食費" at bounding box center [738, 591] width 678 height 28
type input "8 伙食費"
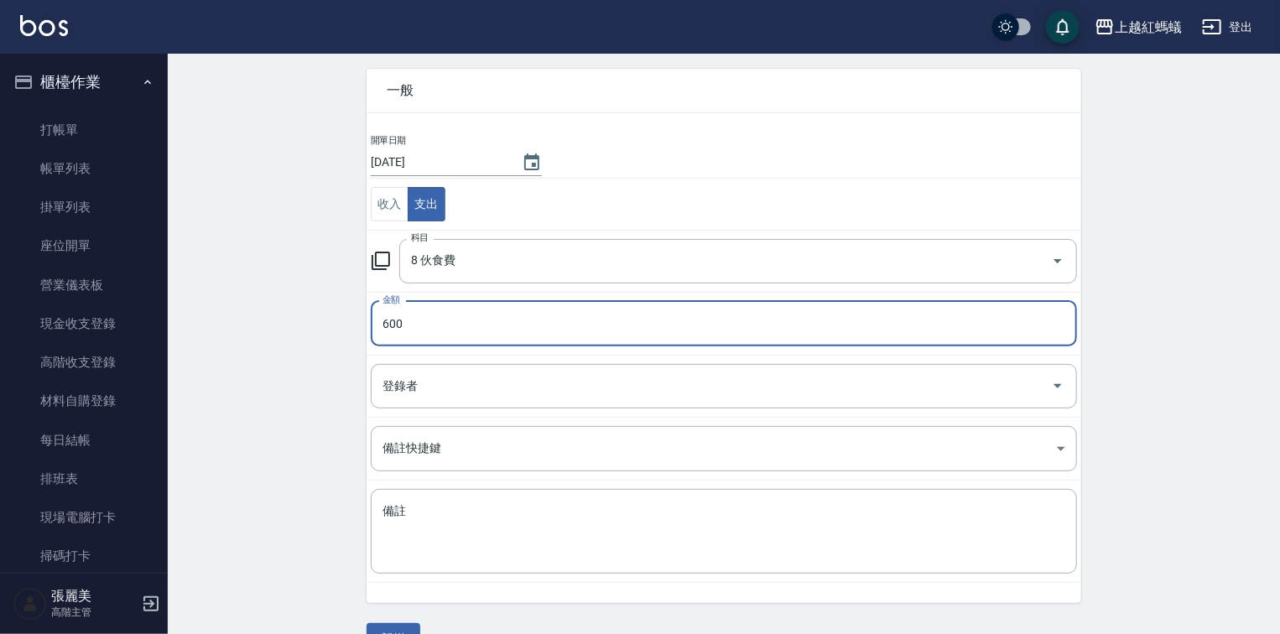
scroll to position [104, 0]
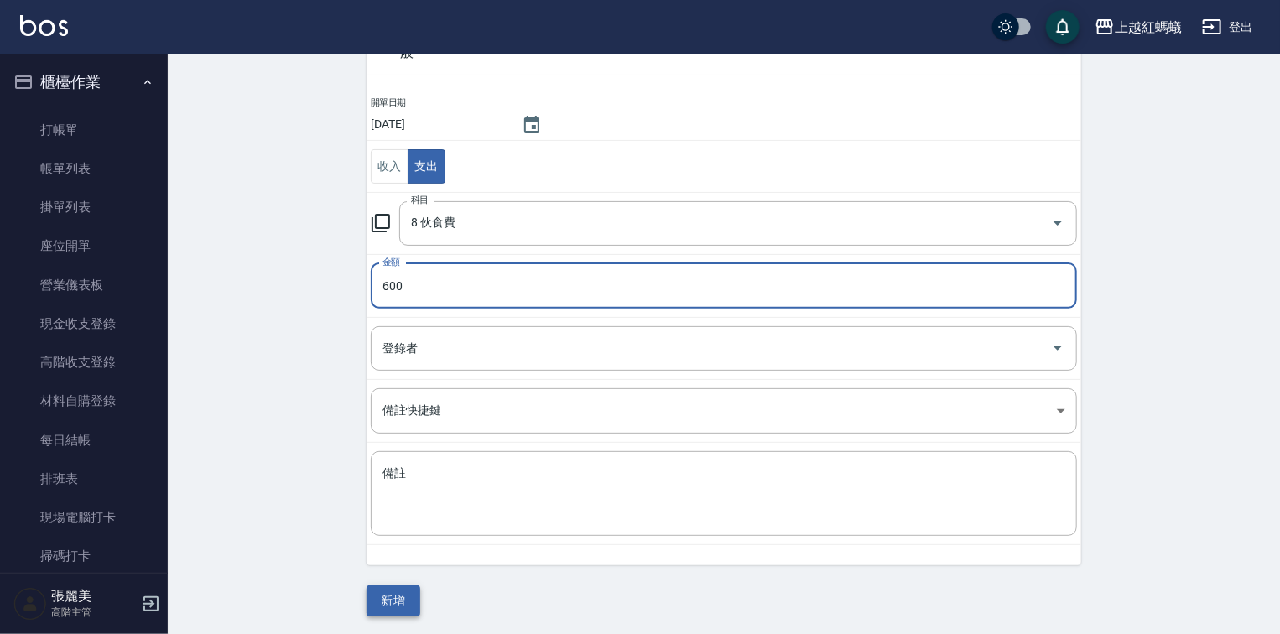
type input "600"
click at [414, 607] on button "新增" at bounding box center [394, 601] width 54 height 31
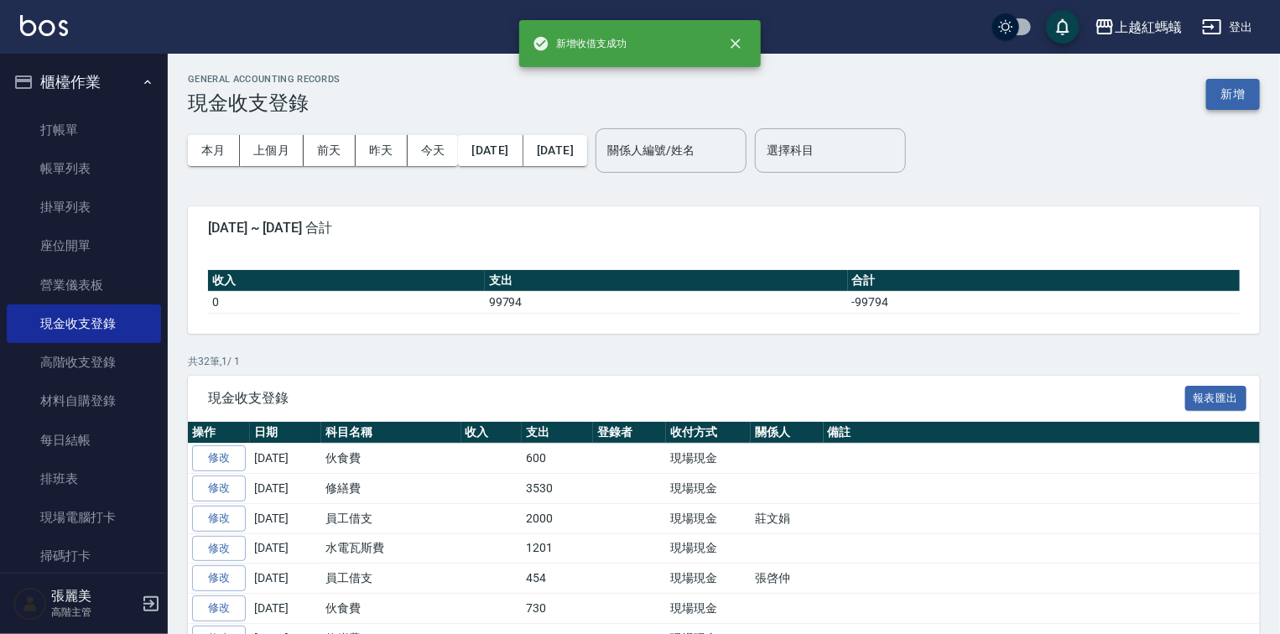
click at [1245, 96] on button "新增" at bounding box center [1233, 94] width 54 height 31
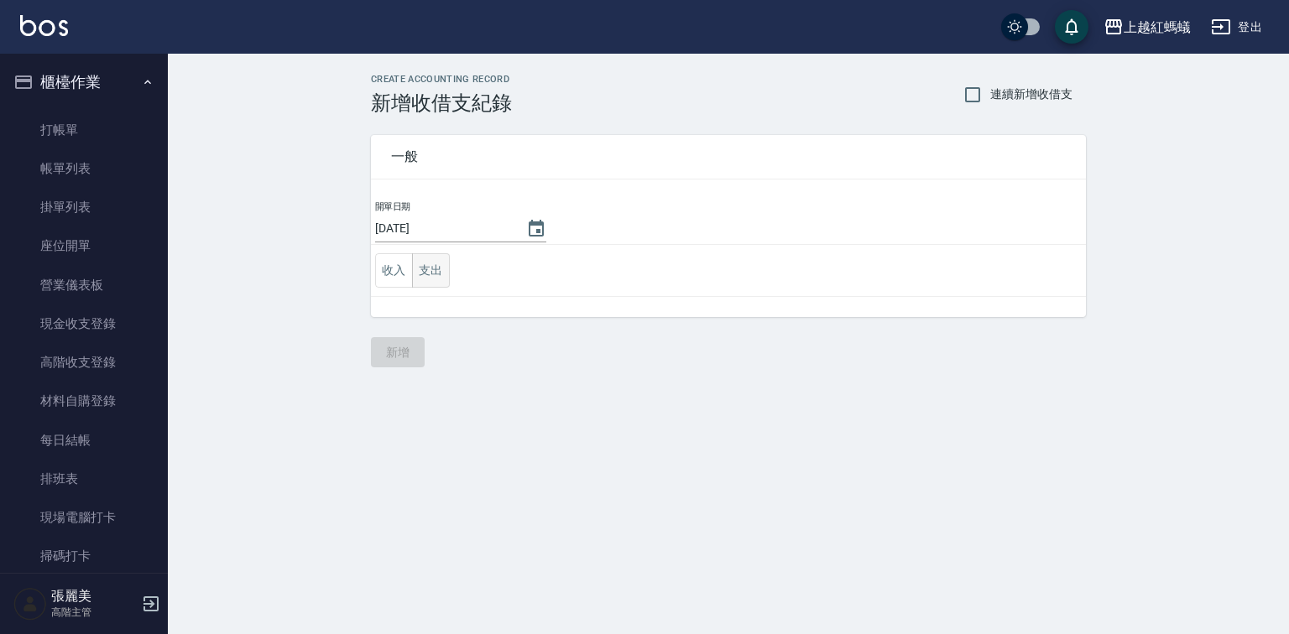
click at [420, 263] on button "支出" at bounding box center [431, 270] width 38 height 34
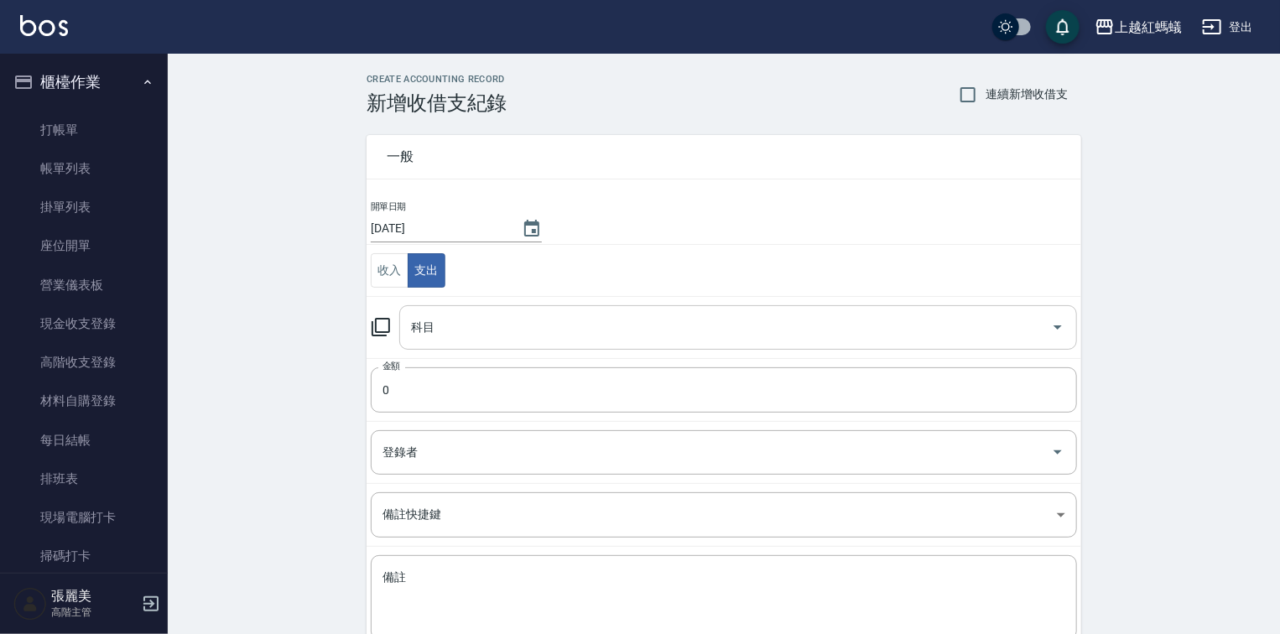
click at [446, 313] on input "科目" at bounding box center [726, 327] width 638 height 29
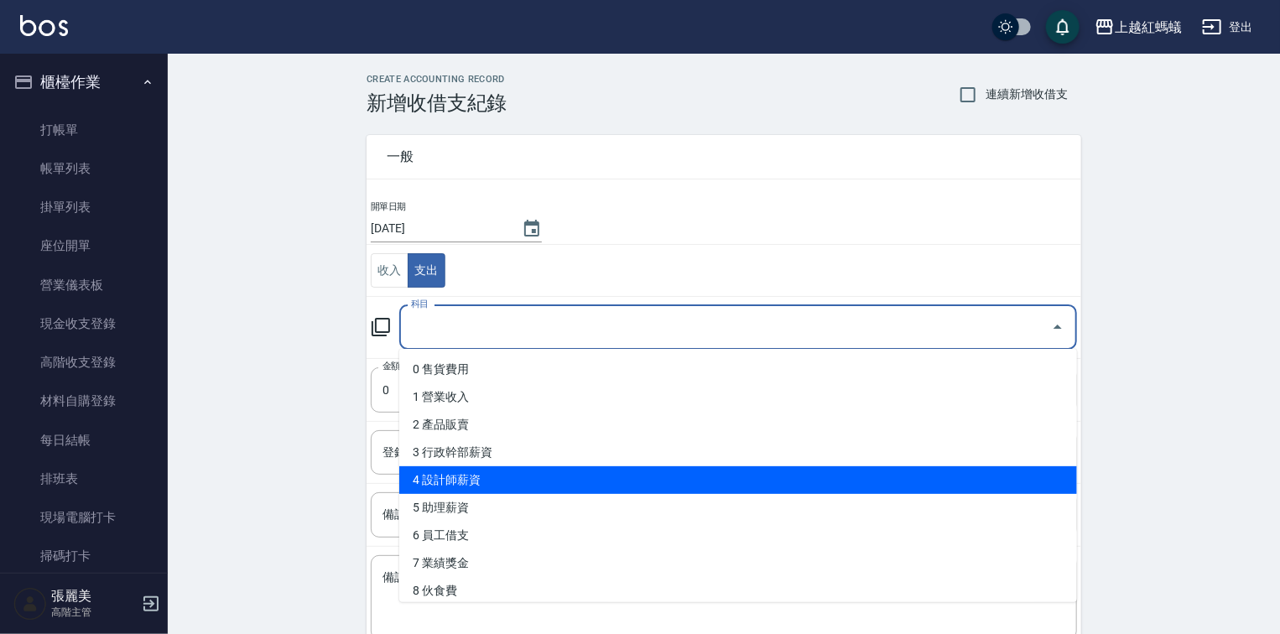
click at [469, 476] on li "4 設計師薪資" at bounding box center [738, 480] width 678 height 28
type input "4 設計師薪資"
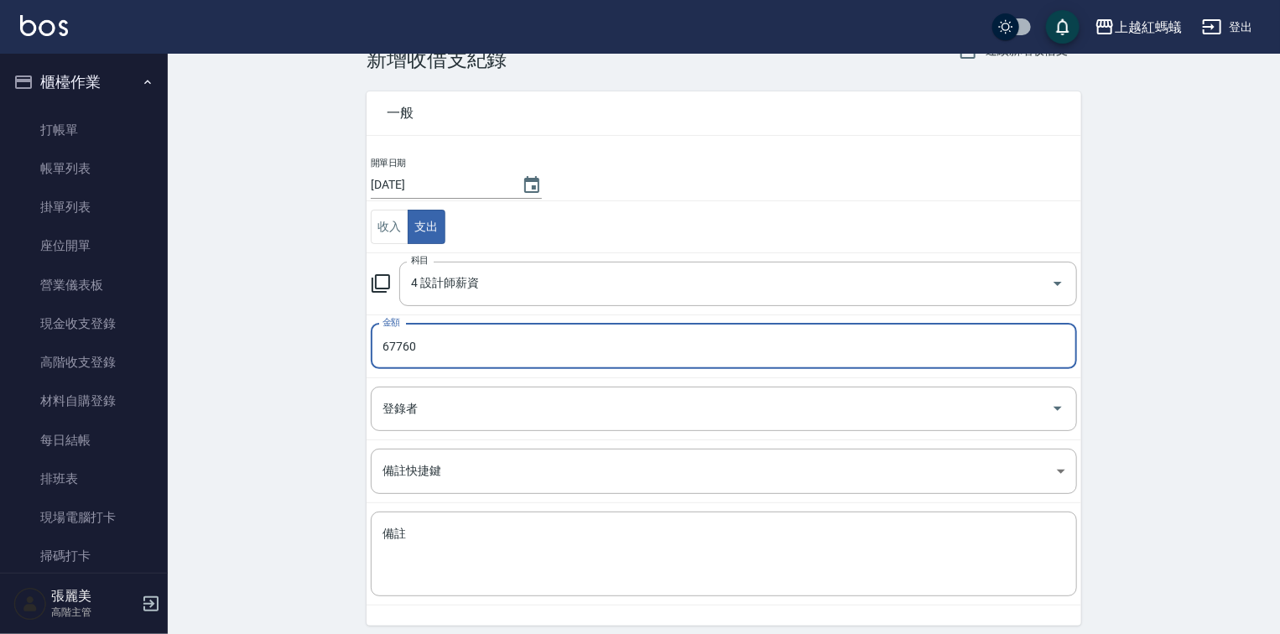
scroll to position [104, 0]
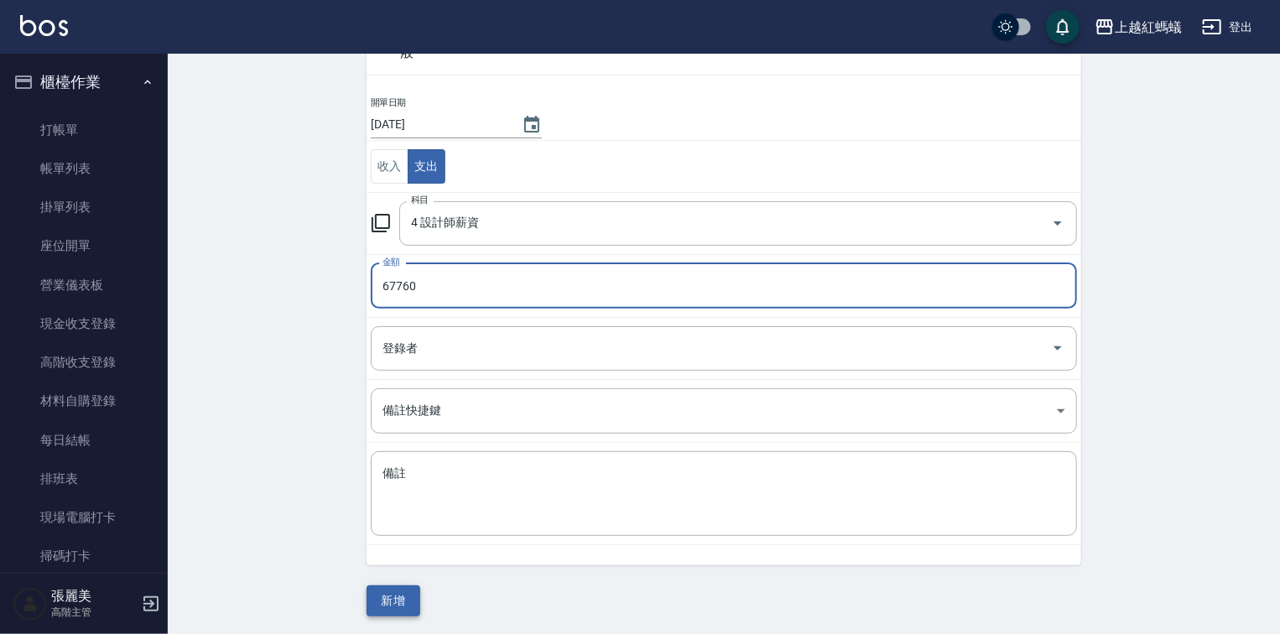
type input "67760"
click at [396, 594] on button "新增" at bounding box center [394, 601] width 54 height 31
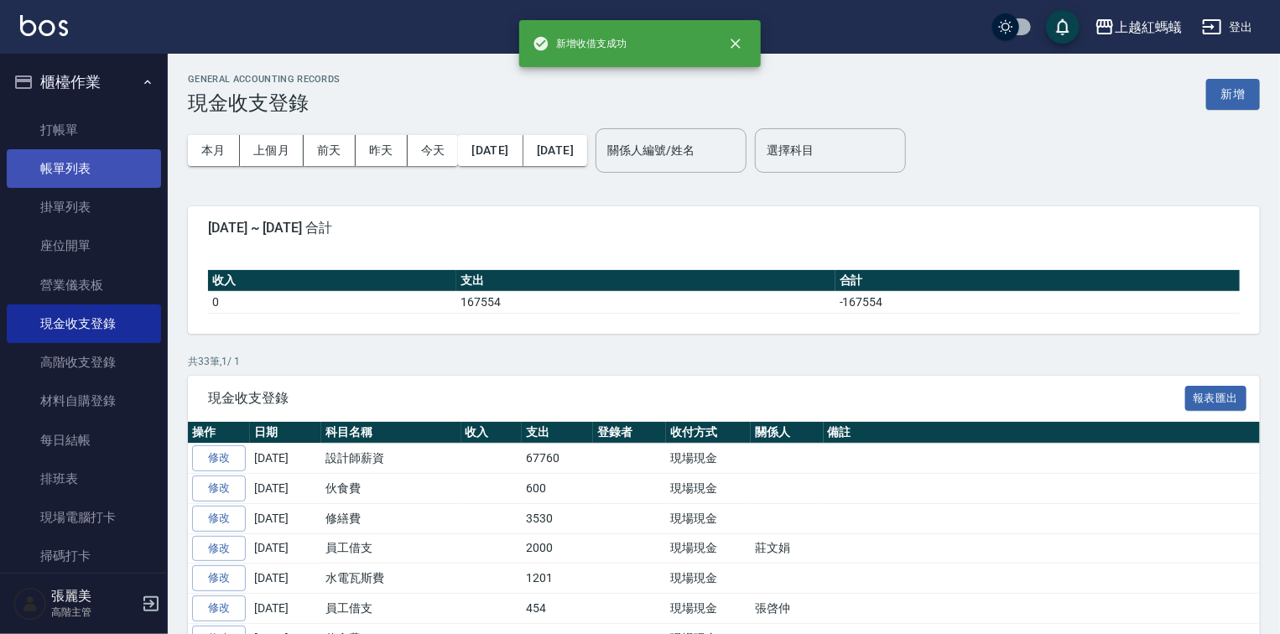
click at [63, 169] on link "帳單列表" at bounding box center [84, 168] width 154 height 39
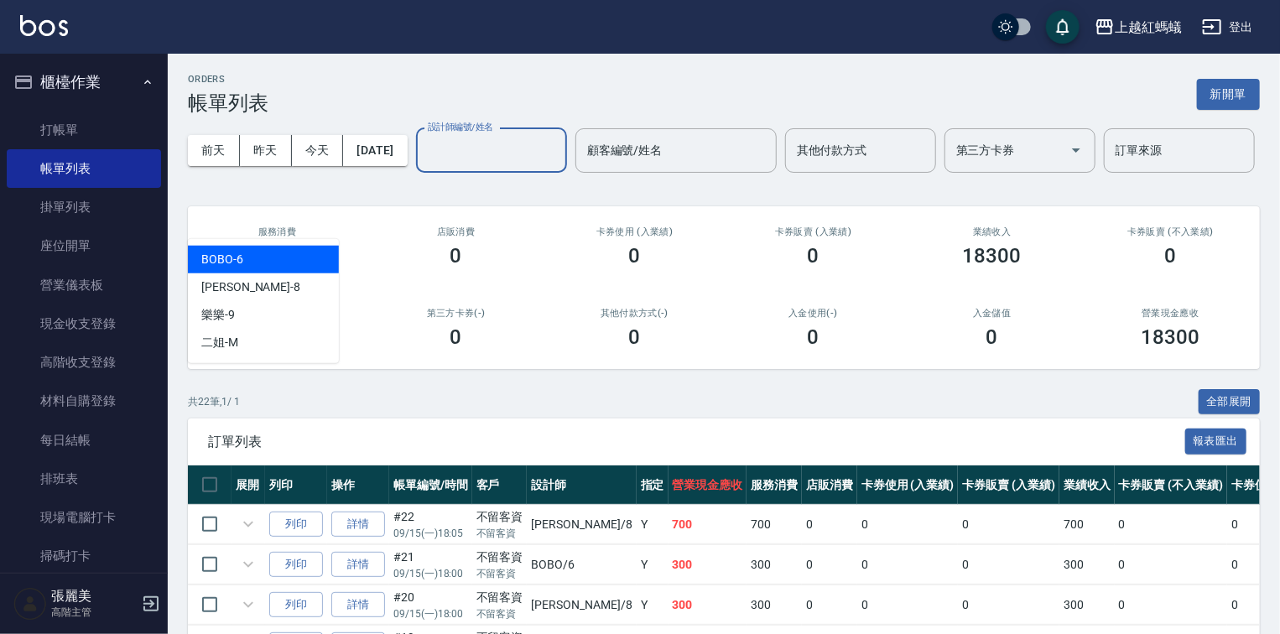
click at [416, 173] on div "設計師編號/姓名 設計師編號/姓名" at bounding box center [491, 150] width 151 height 44
click at [259, 261] on div "BOBO -6" at bounding box center [263, 260] width 151 height 28
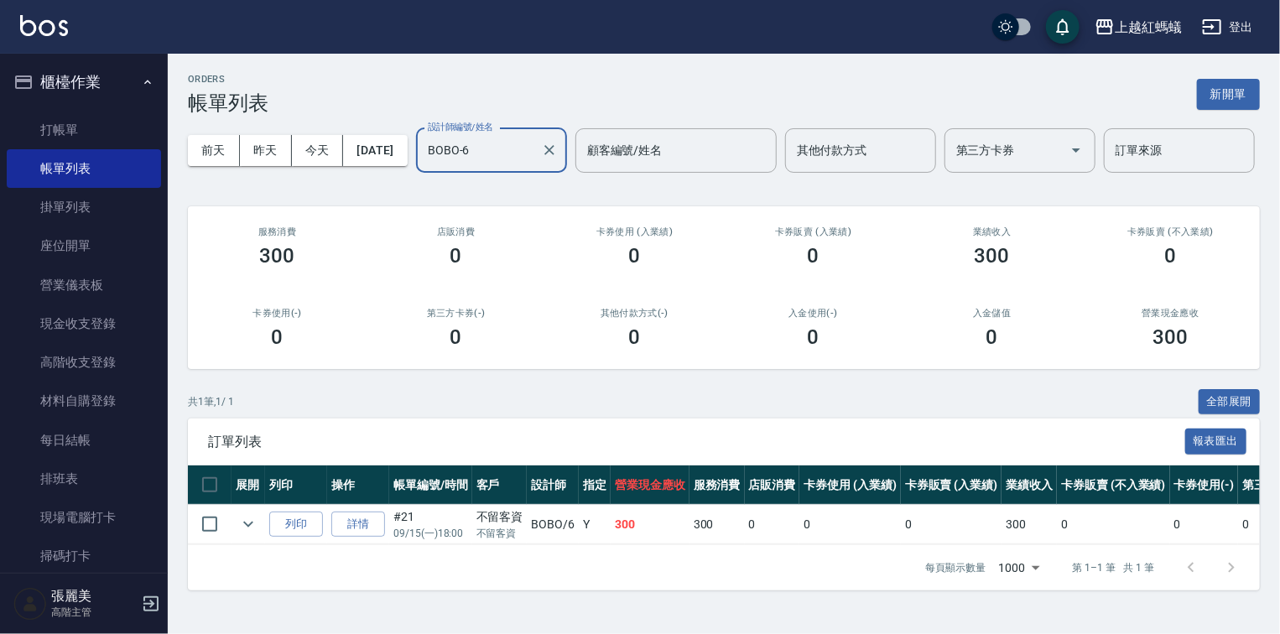
click at [416, 173] on div "BOBO-6 設計師編號/姓名" at bounding box center [491, 150] width 151 height 44
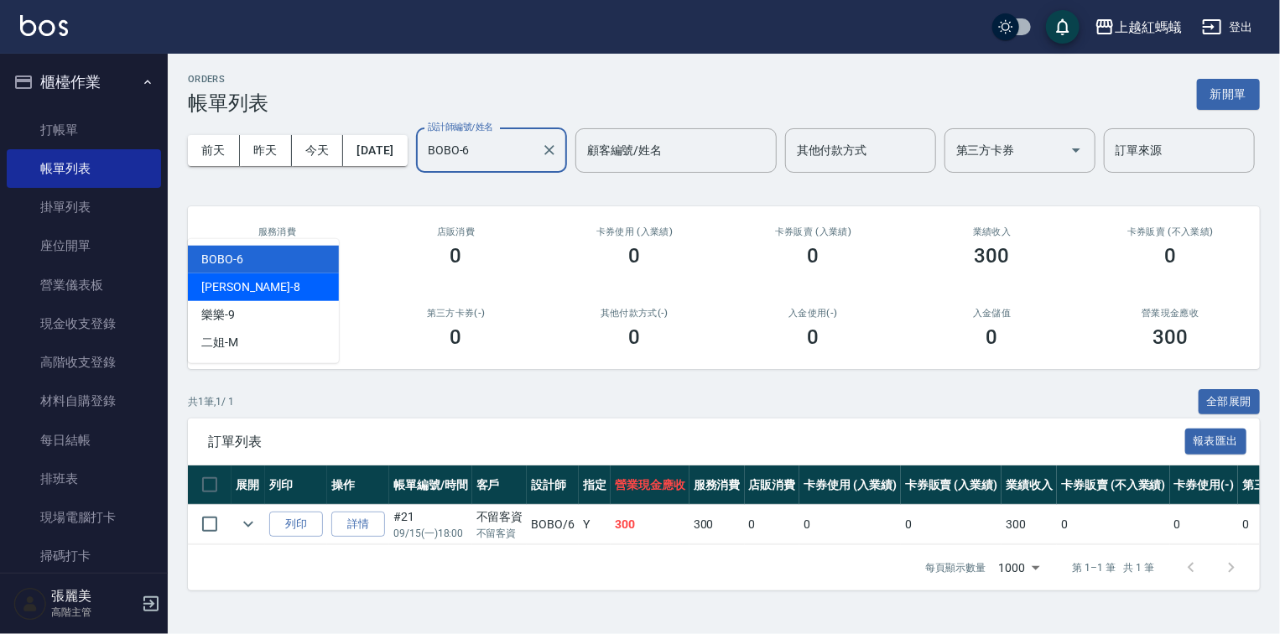
click at [242, 289] on div "張浩 -8" at bounding box center [263, 288] width 151 height 28
type input "張浩-8"
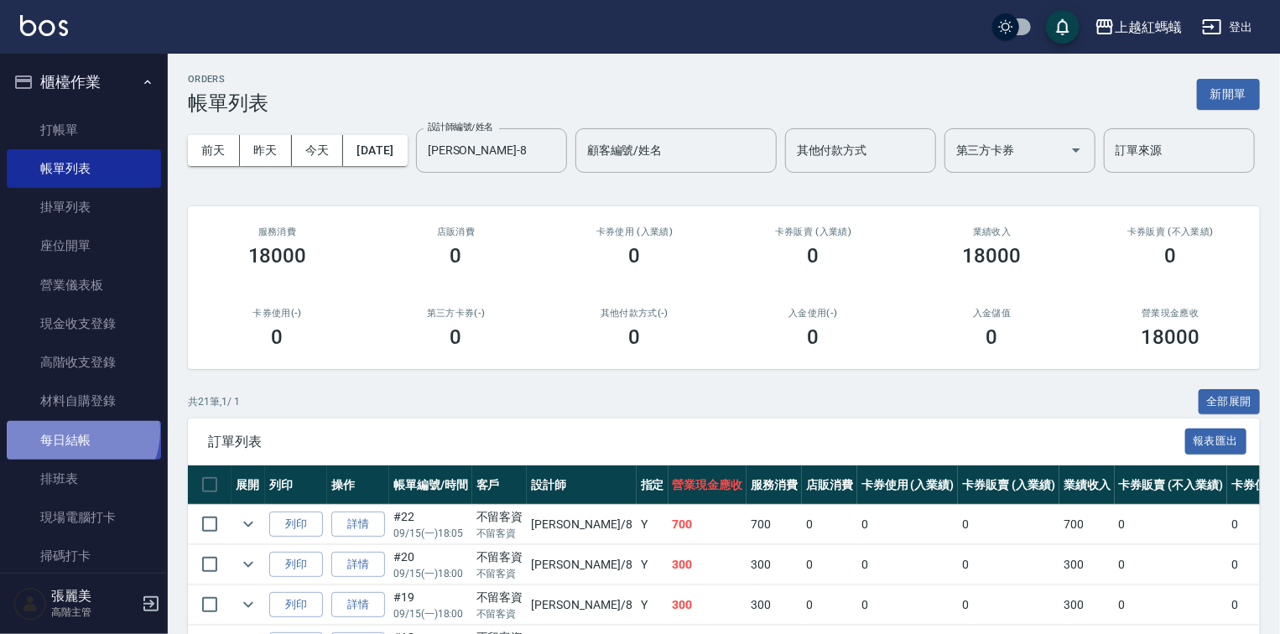
click at [81, 431] on link "每日結帳" at bounding box center [84, 440] width 154 height 39
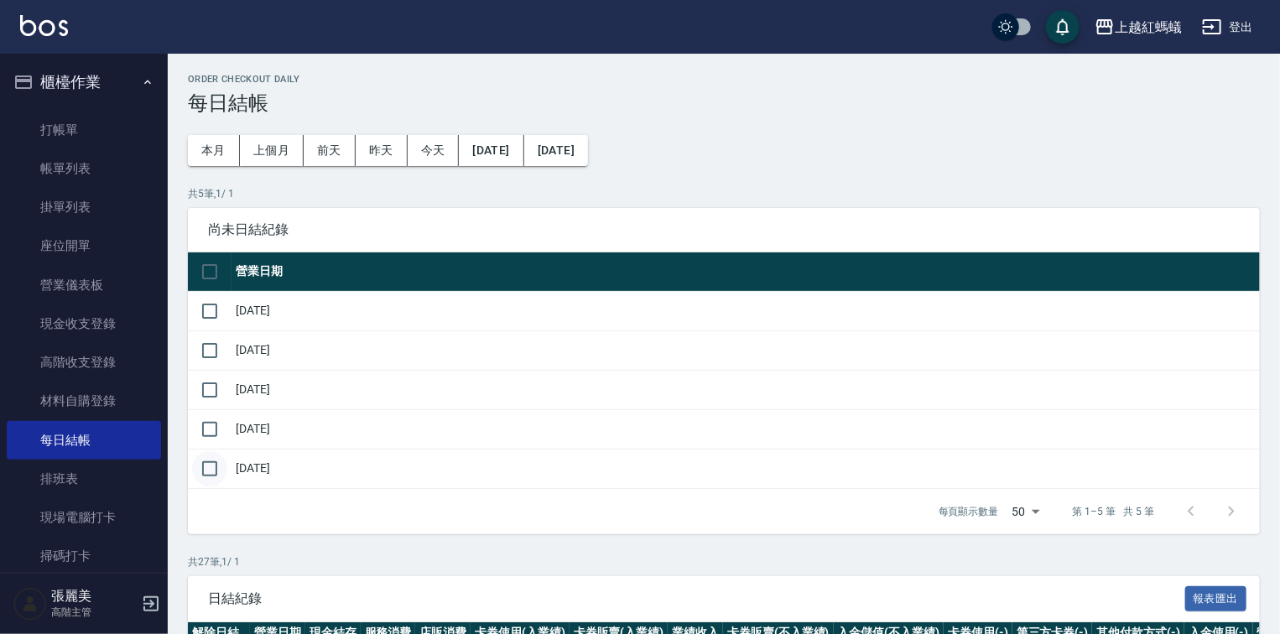
click at [214, 463] on input "checkbox" at bounding box center [209, 468] width 35 height 35
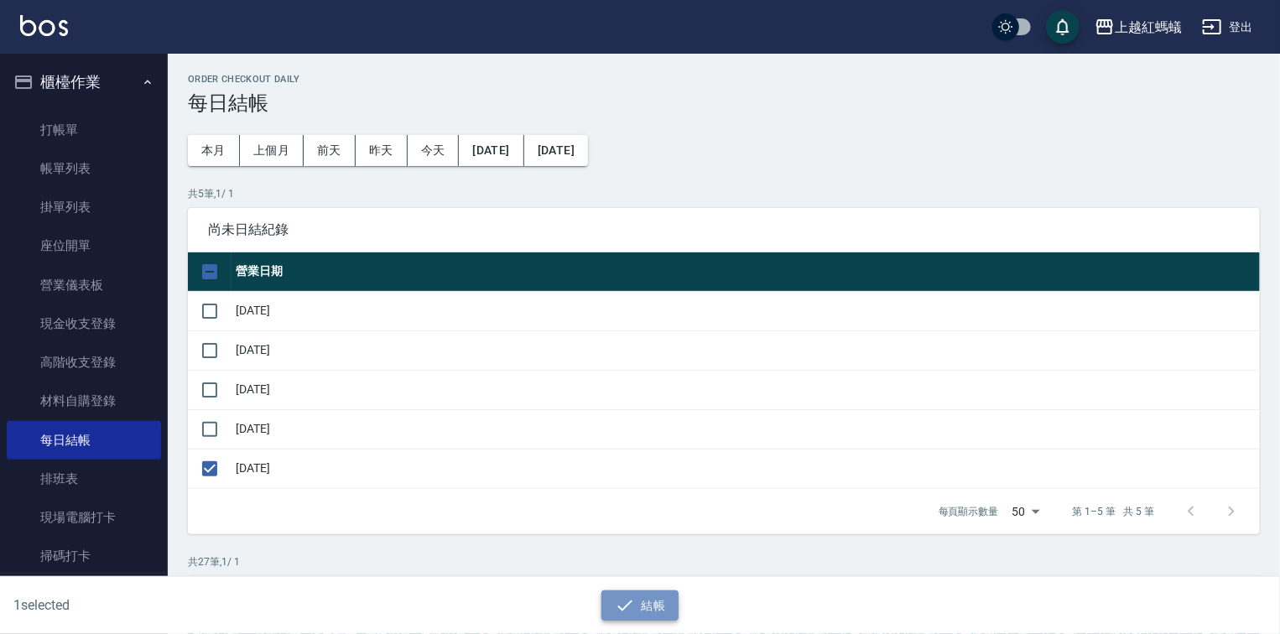
click at [642, 611] on button "結帳" at bounding box center [641, 606] width 78 height 31
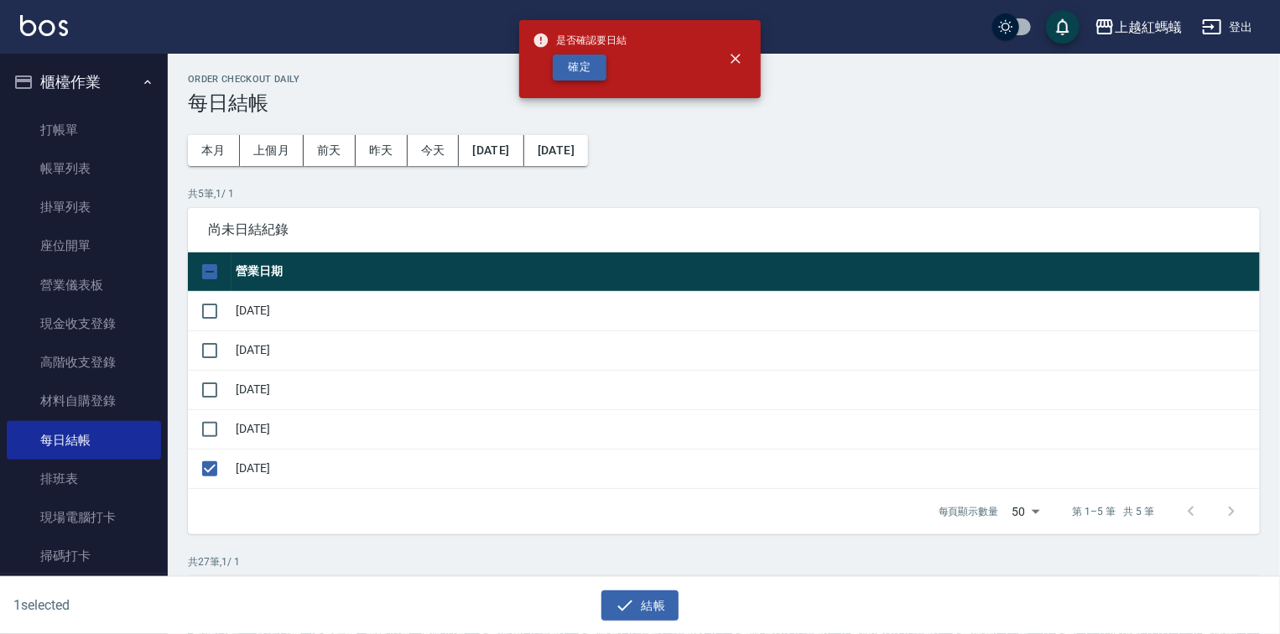
click at [591, 66] on button "確定" at bounding box center [580, 68] width 54 height 26
checkbox input "false"
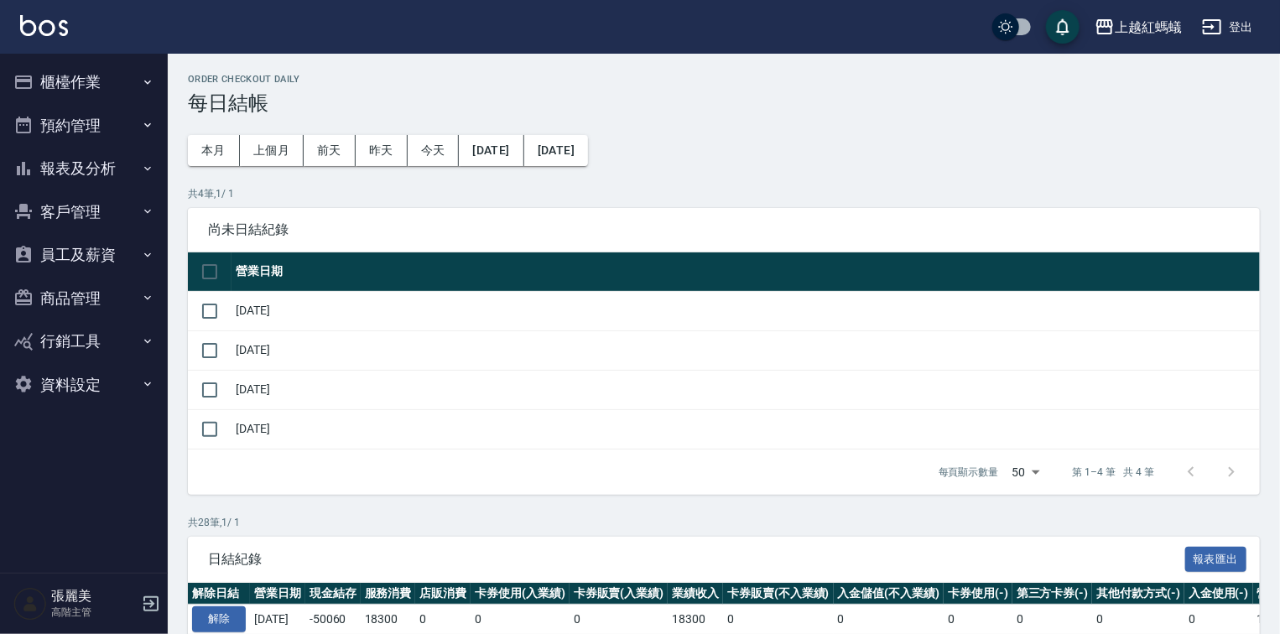
click at [91, 168] on button "報表及分析" at bounding box center [84, 169] width 154 height 44
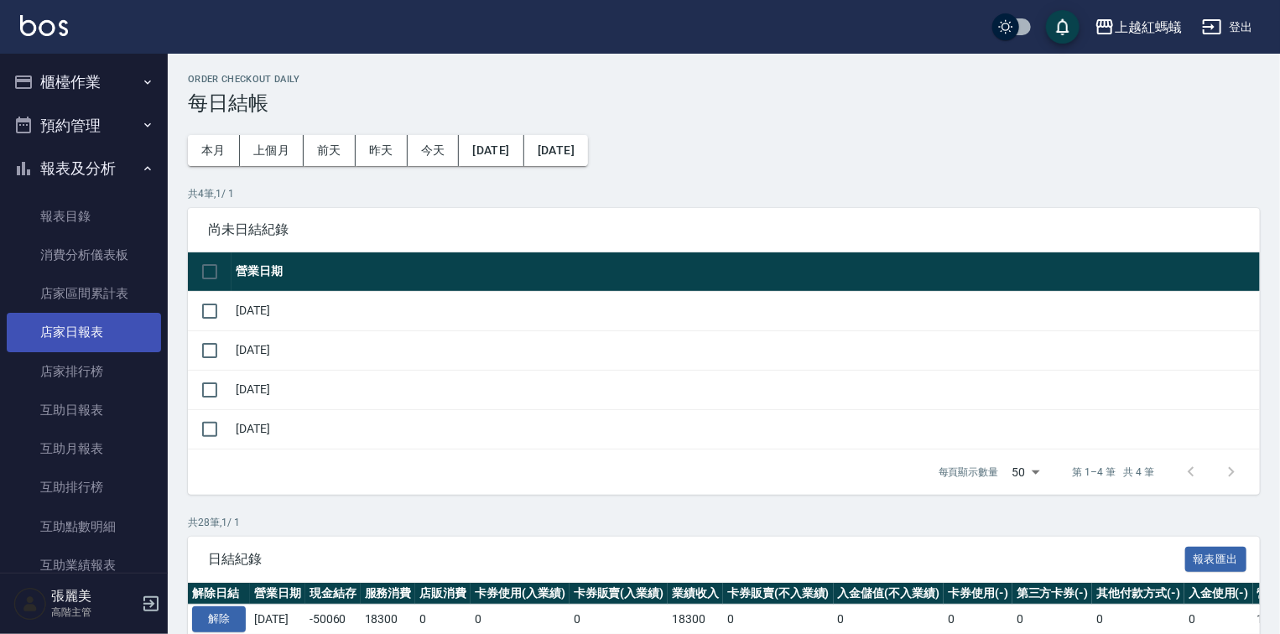
click at [51, 341] on link "店家日報表" at bounding box center [84, 332] width 154 height 39
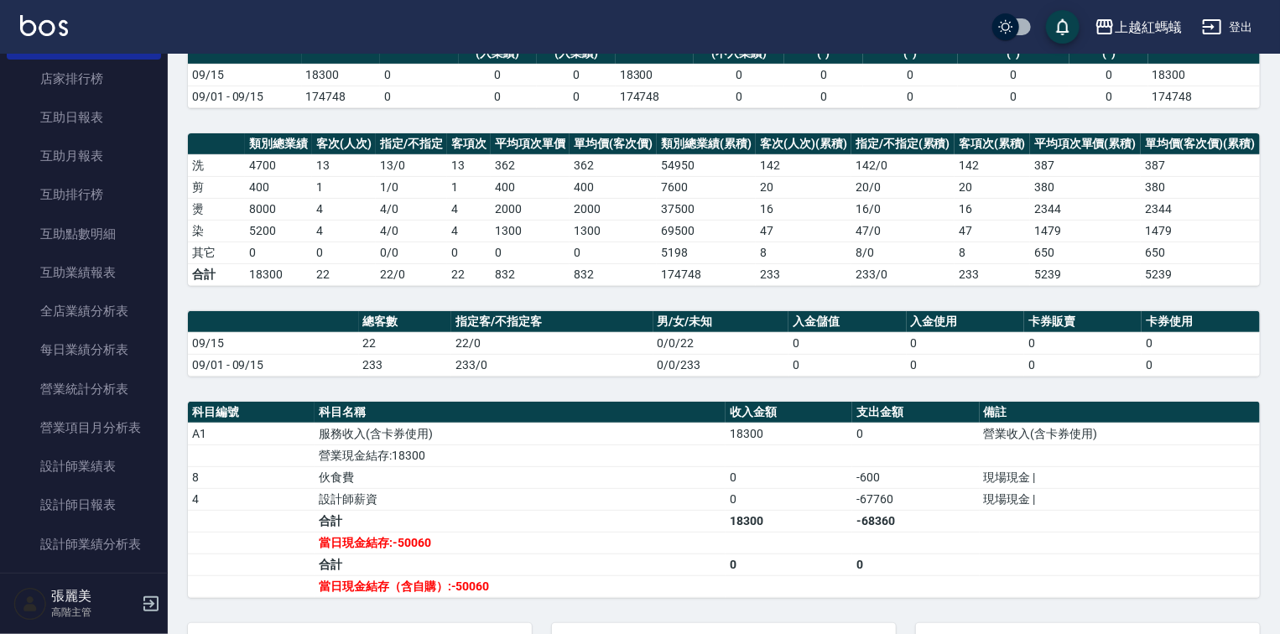
scroll to position [537, 0]
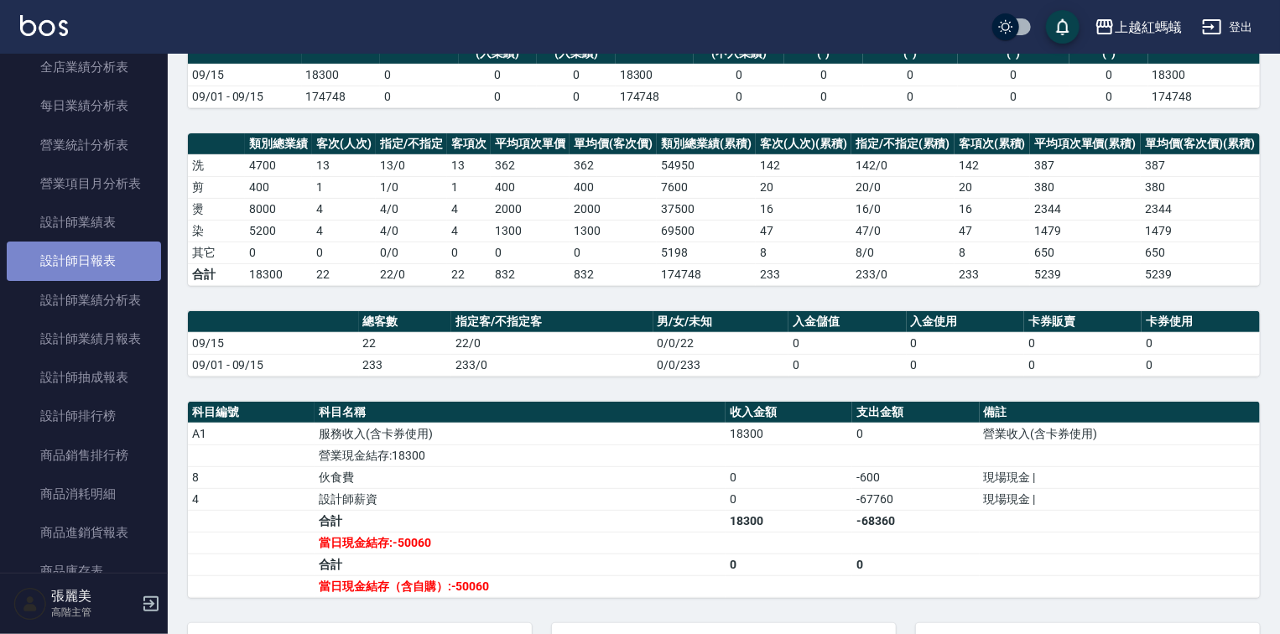
click at [118, 263] on link "設計師日報表" at bounding box center [84, 261] width 154 height 39
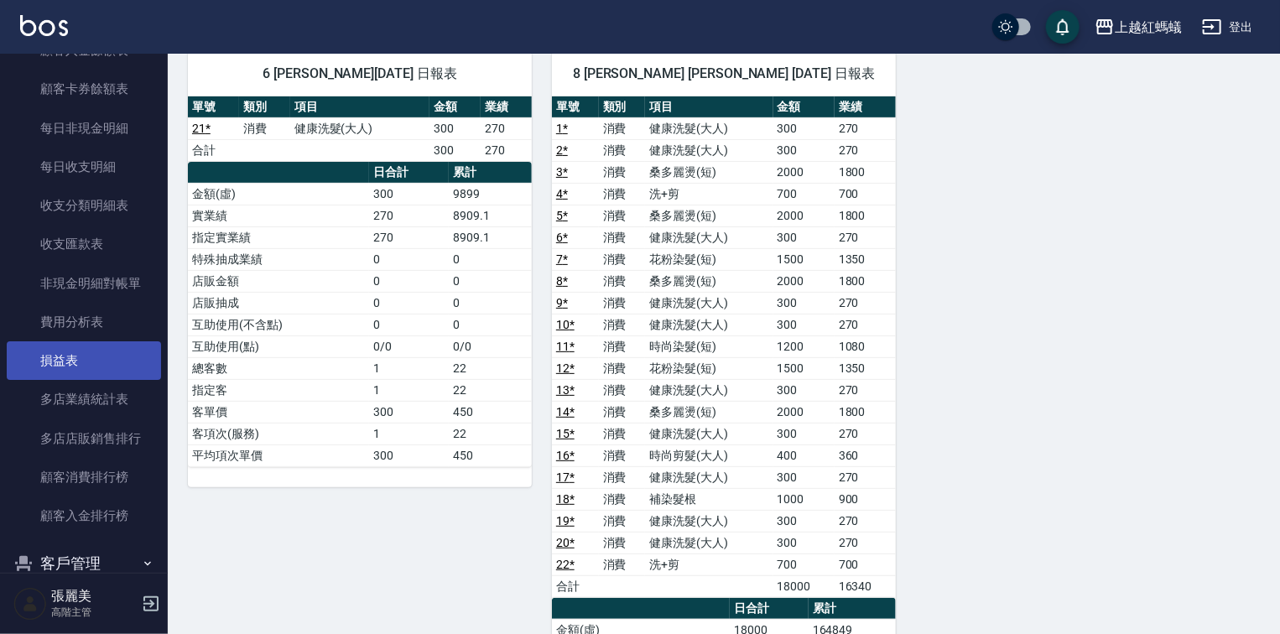
scroll to position [1535, 0]
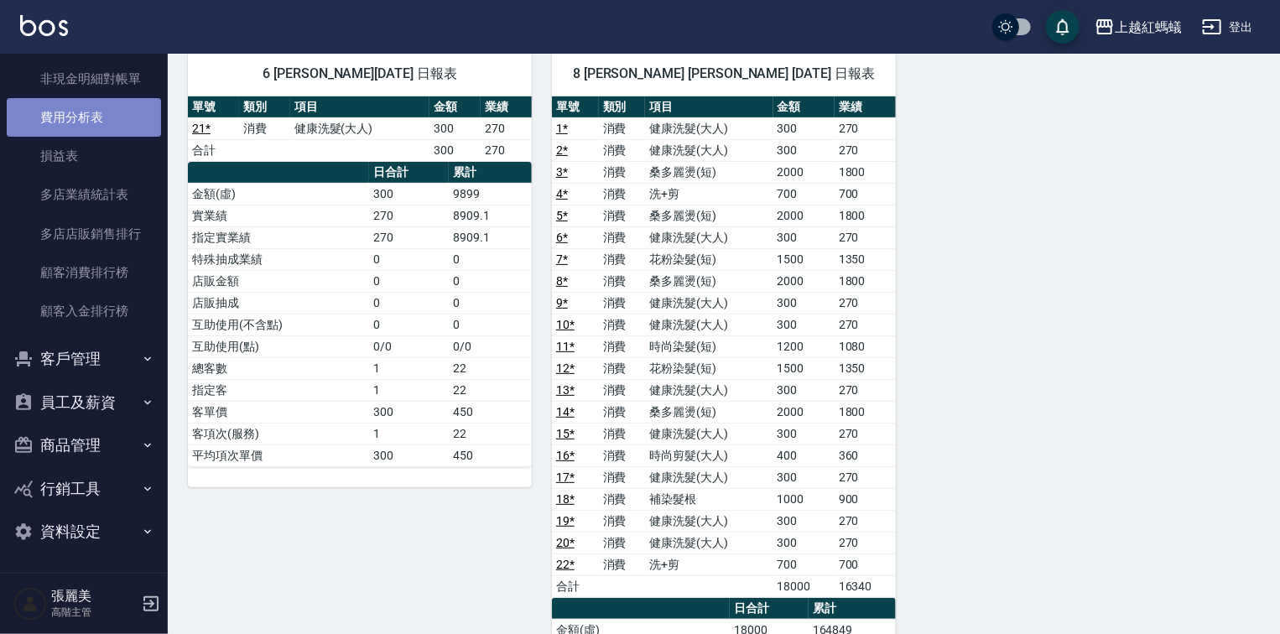
click at [121, 128] on link "費用分析表" at bounding box center [84, 117] width 154 height 39
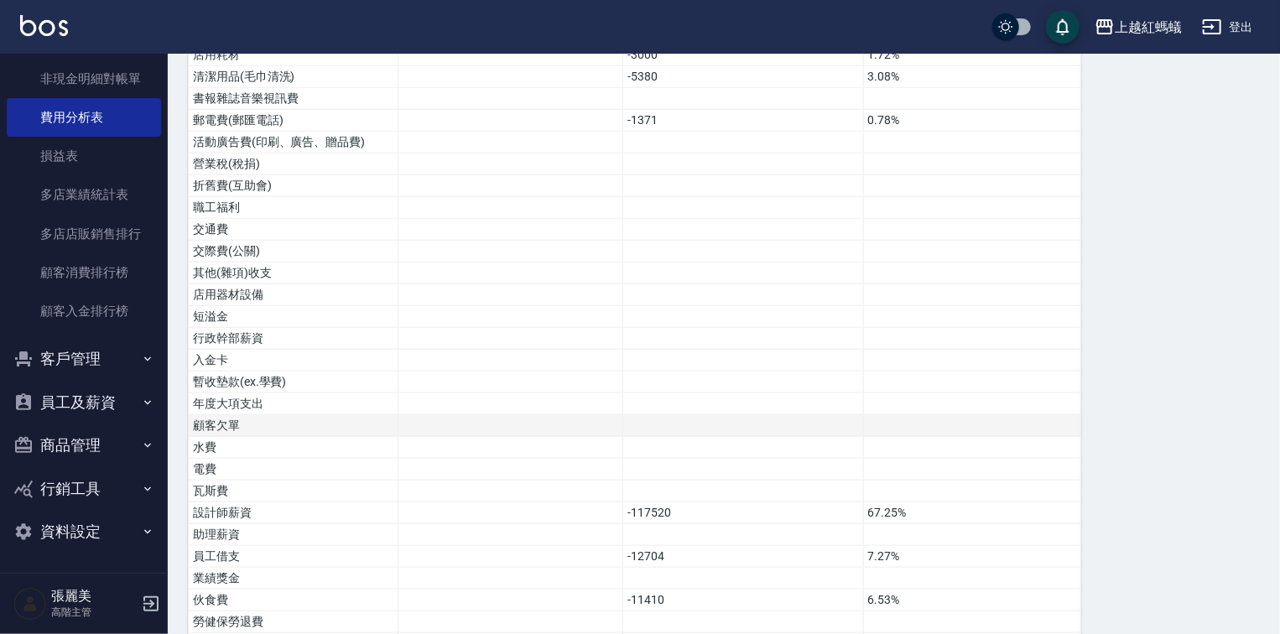
scroll to position [814, 0]
